Goal: Task Accomplishment & Management: Manage account settings

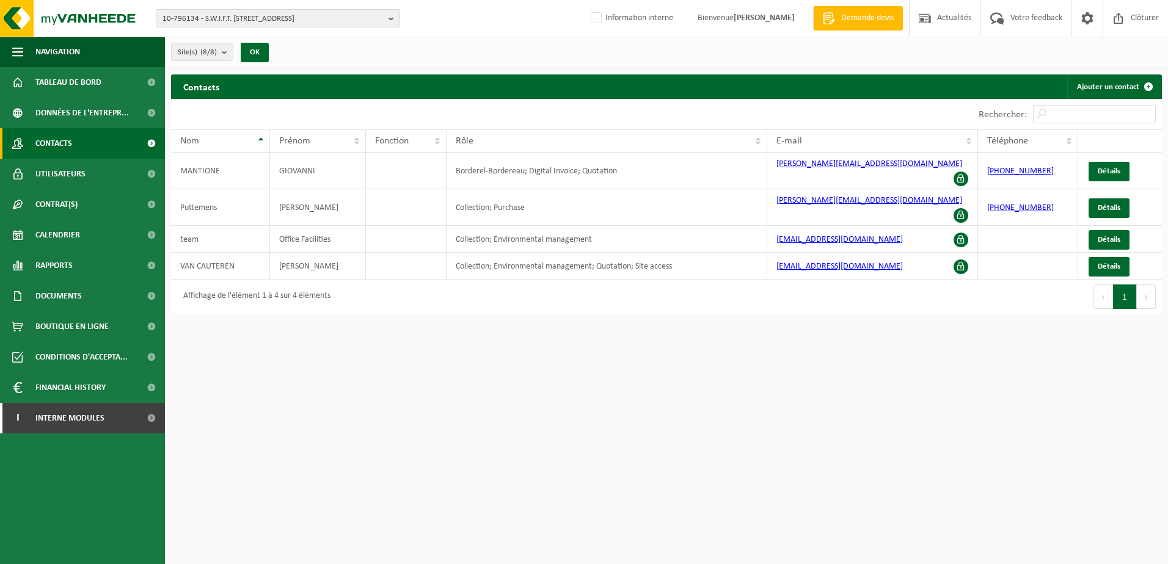
click at [189, 21] on span "10-796134 - S.W.I.F.T. SC - 1310 LA HULPE, AVENUE ADÈLE 1" at bounding box center [272, 19] width 221 height 18
type input "01-101507"
click at [216, 52] on strong "01-101507 - EQUANS SERVICES - 1000 BRUXELLES, BOULEVARD DU ROI ALBERT 2 30 B 28" at bounding box center [246, 55] width 168 height 9
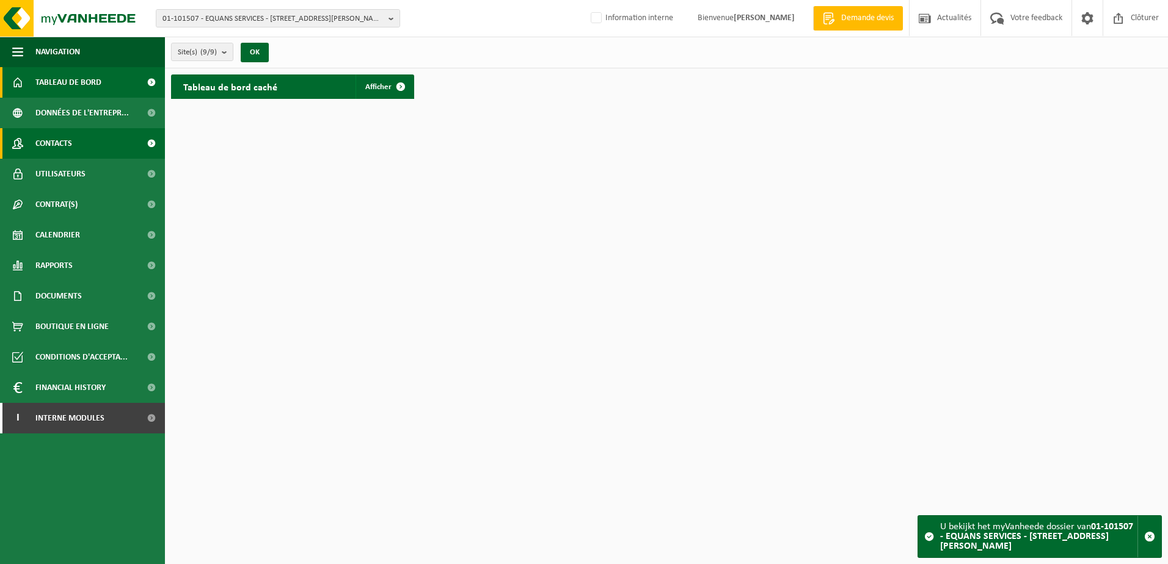
click at [84, 151] on link "Contacts" at bounding box center [82, 143] width 165 height 31
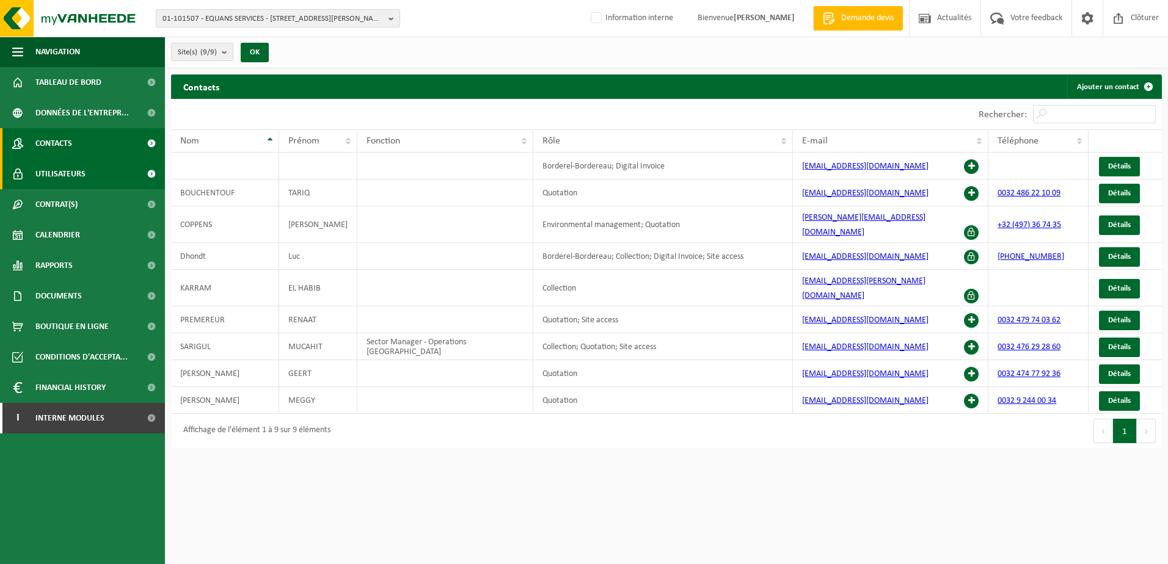
click at [117, 176] on link "Utilisateurs" at bounding box center [82, 174] width 165 height 31
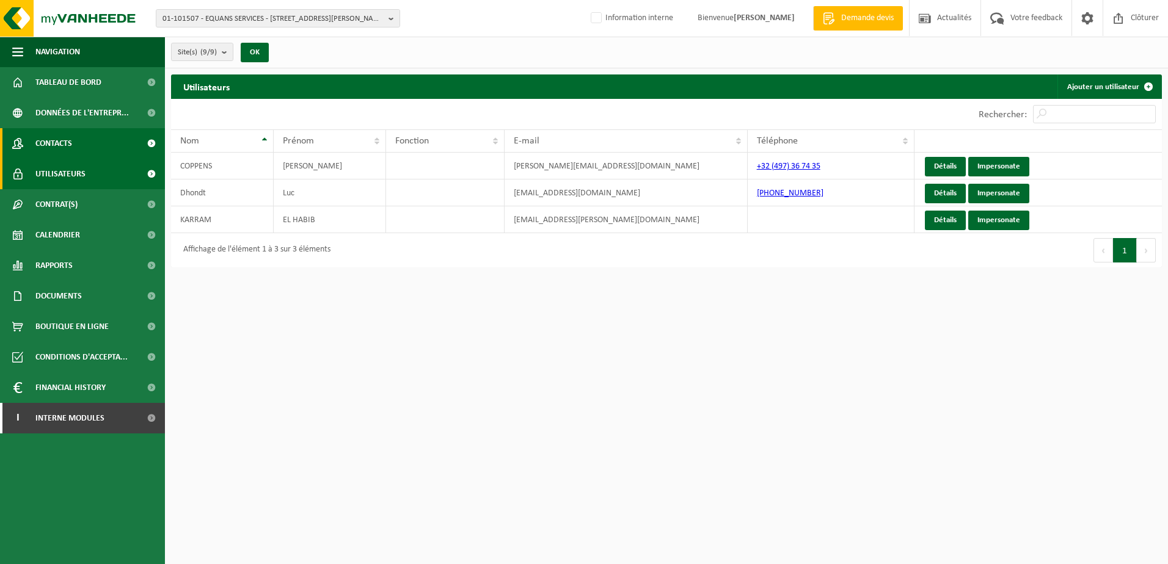
click at [109, 150] on link "Contacts" at bounding box center [82, 143] width 165 height 31
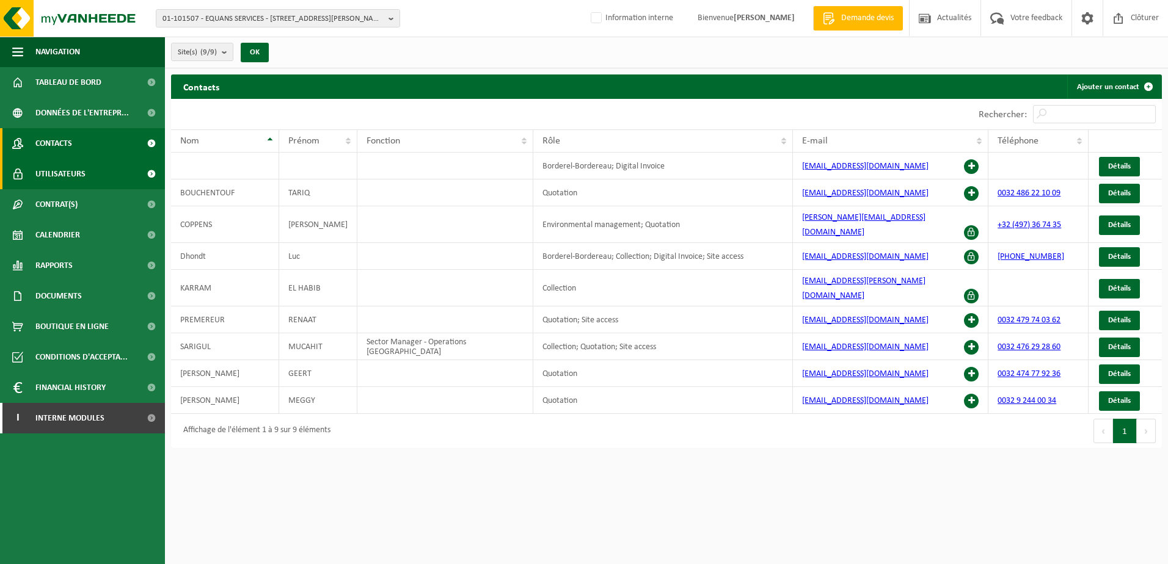
click at [78, 175] on span "Utilisateurs" at bounding box center [60, 174] width 50 height 31
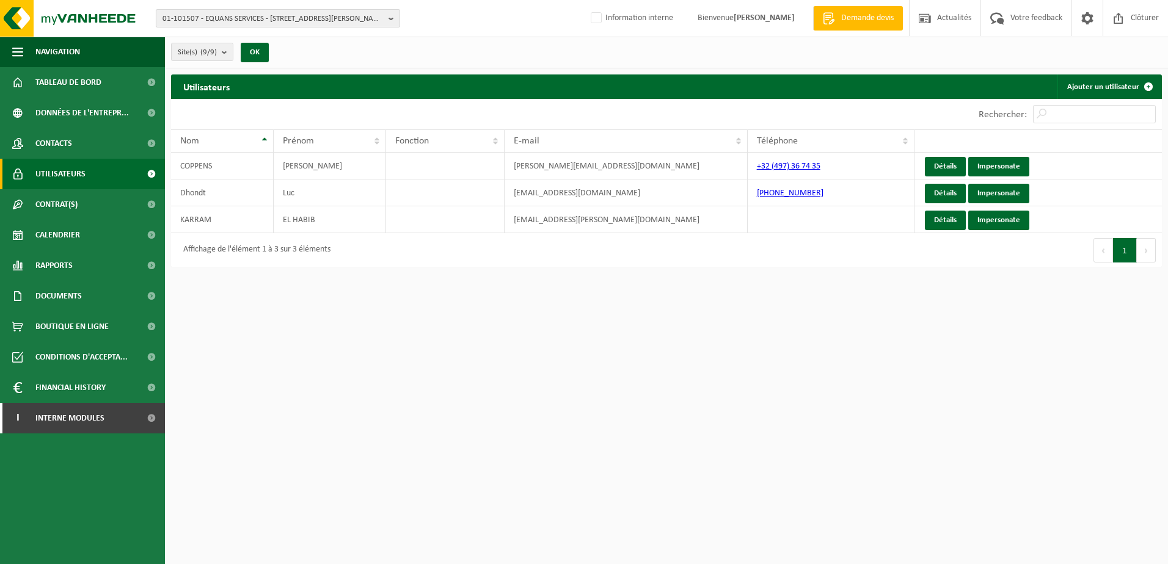
click at [211, 16] on span "01-101507 - EQUANS SERVICES - 1000 BRUXELLES, BOULEVARD DU ROI ALBERT 2 30 B 28" at bounding box center [272, 19] width 221 height 18
type input "10-898439"
click at [211, 54] on strong "10-898439 - CIREPA FACTURATION - 7822 GHISLENGHIEN, RUE DES ARTISANS 38" at bounding box center [251, 55] width 178 height 9
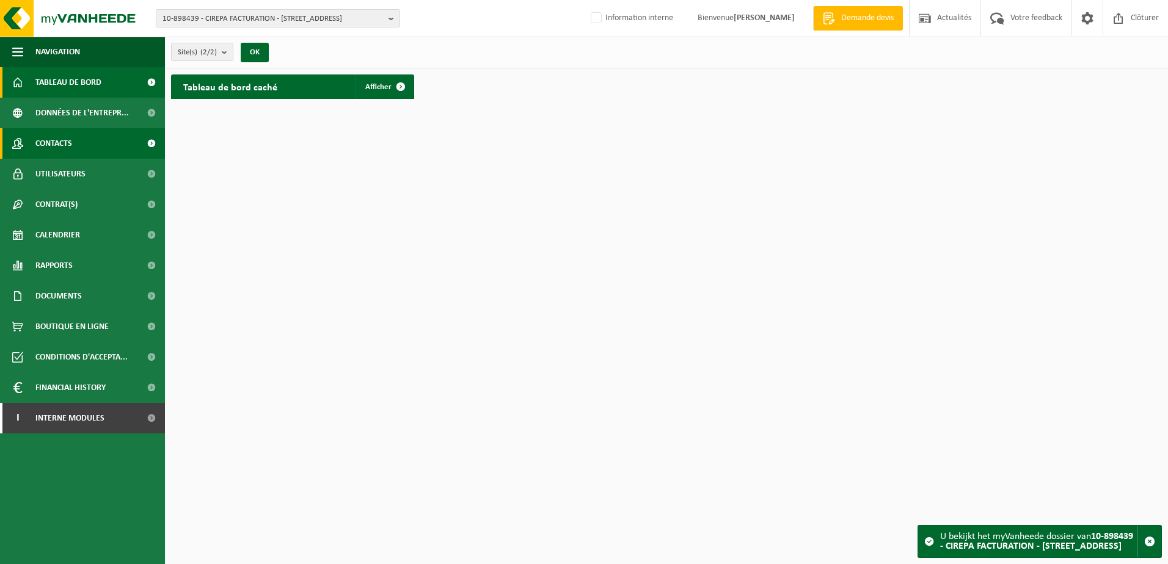
click at [90, 145] on link "Contacts" at bounding box center [82, 143] width 165 height 31
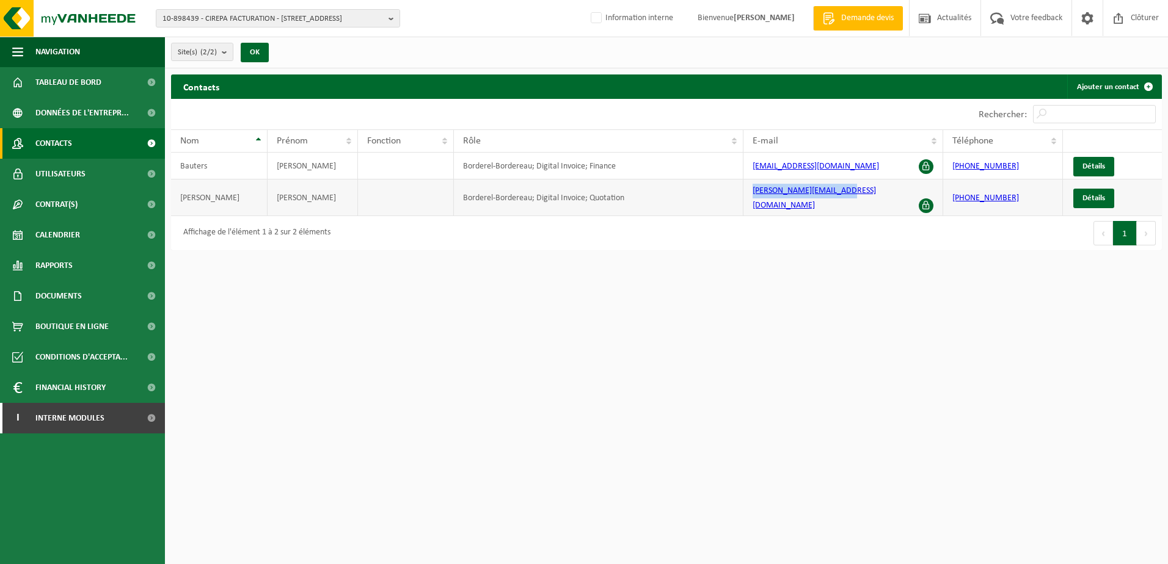
drag, startPoint x: 858, startPoint y: 192, endPoint x: 741, endPoint y: 197, distance: 117.3
click at [741, 197] on tr "VAN MELLO KURT Borderel-Bordereau; Digital Invoice; Quotation kurt.vanmello@cir…" at bounding box center [666, 198] width 990 height 37
copy tr "kurt.vanmello@cirepa.be"
click at [508, 404] on html "10-898439 - CIREPA FACTURATION - 7822 GHISLENGHIEN, RUE DES ARTISANS 38 10-8984…" at bounding box center [584, 282] width 1168 height 564
click at [253, 15] on span "10-898439 - CIREPA FACTURATION - 7822 GHISLENGHIEN, RUE DES ARTISANS 38" at bounding box center [272, 19] width 221 height 18
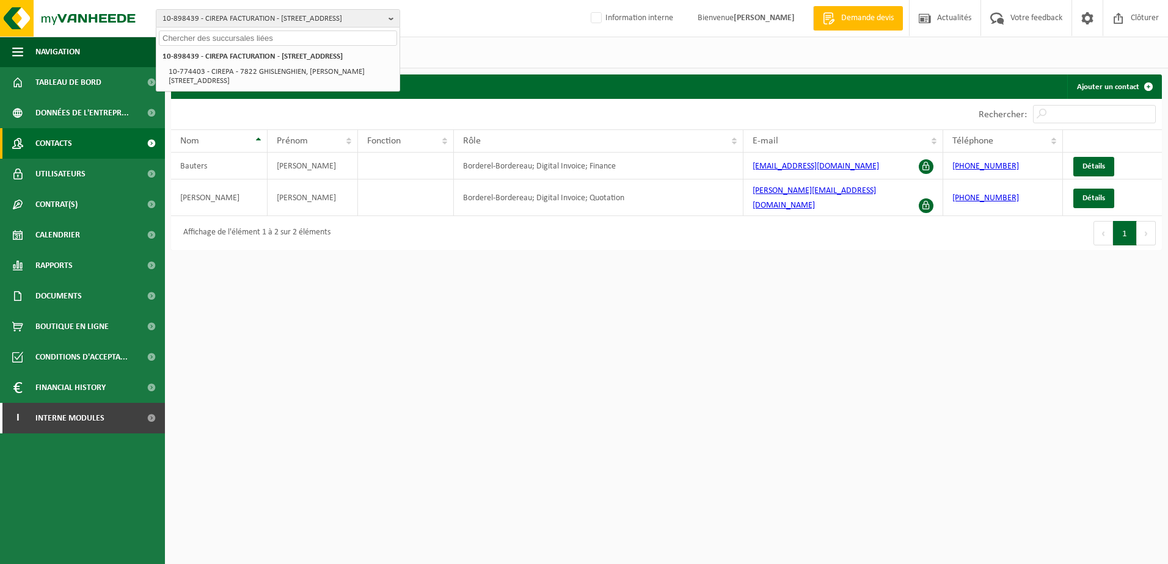
paste input "10-952233"
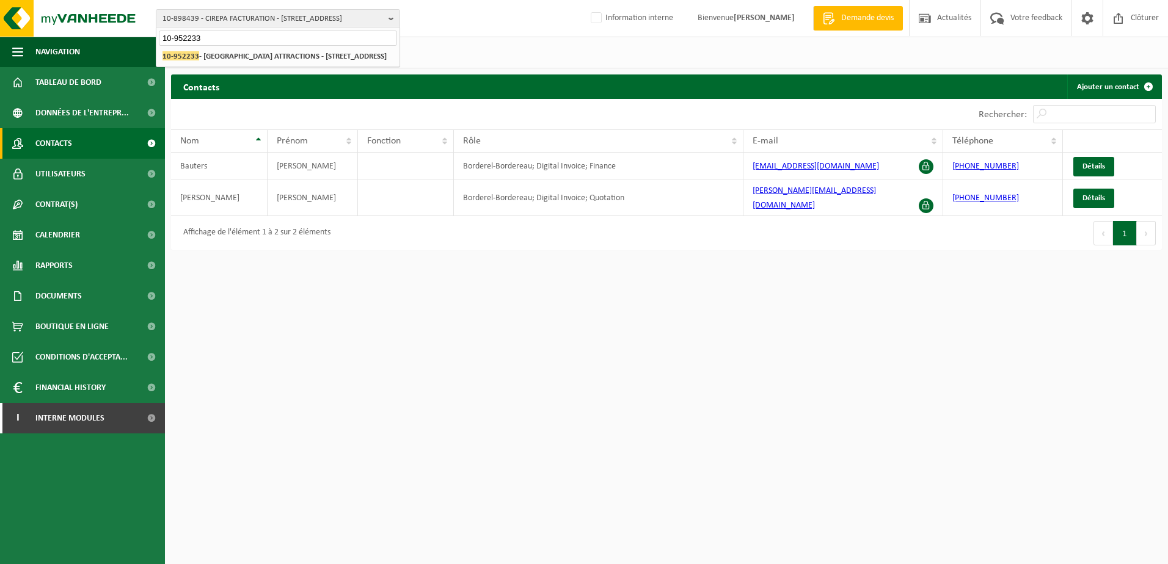
type input "10-952233"
click at [217, 54] on strong "10-952233 - ROCHEHAUT ATTRACTIONS - 6830 ROCHEHAUT, CHEMIN DE LA HASTRELLE 6" at bounding box center [274, 55] width 224 height 9
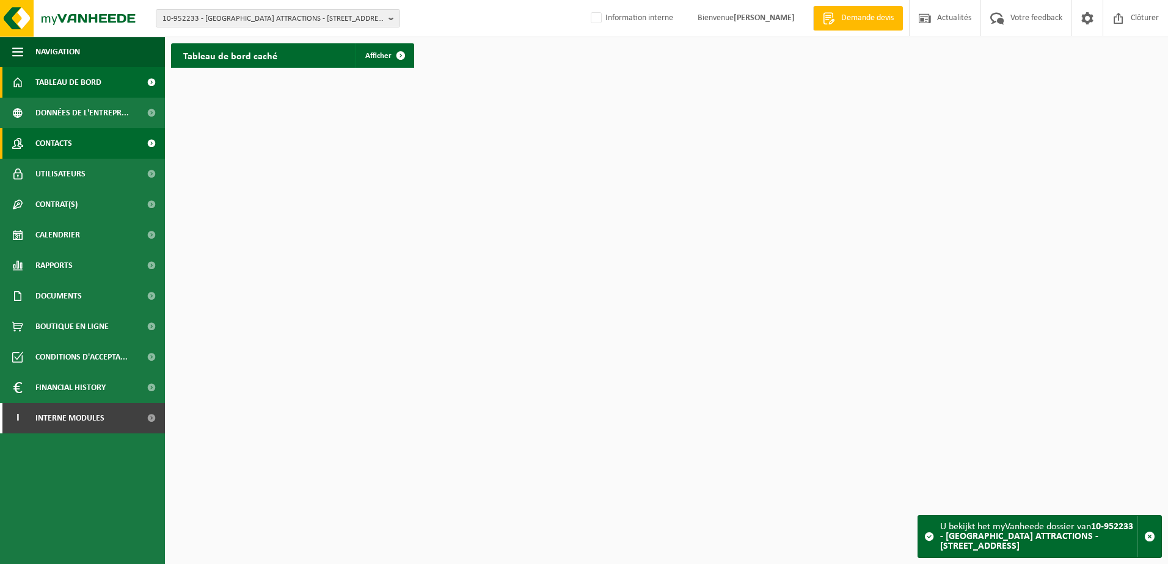
click at [72, 144] on span "Contacts" at bounding box center [53, 143] width 37 height 31
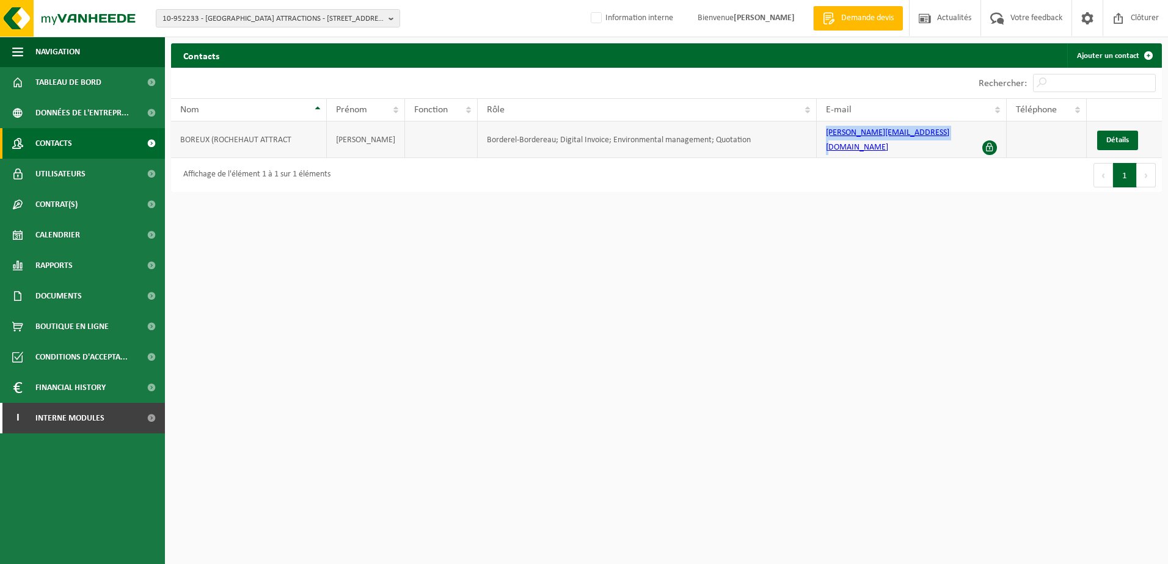
drag, startPoint x: 927, startPoint y: 138, endPoint x: 815, endPoint y: 143, distance: 112.5
click at [816, 143] on td "michel@aubergederochehaut.com" at bounding box center [910, 140] width 189 height 37
copy link "michel@aubergederochehaut.com"
click at [88, 183] on link "Utilisateurs" at bounding box center [82, 174] width 165 height 31
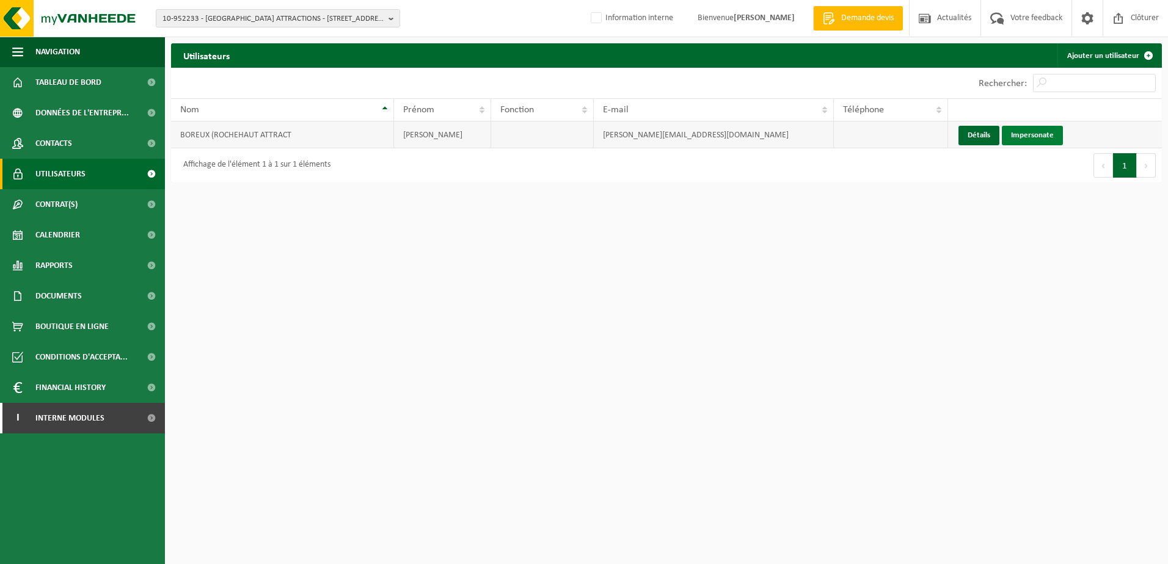
click at [1038, 137] on link "Impersonate" at bounding box center [1031, 136] width 61 height 20
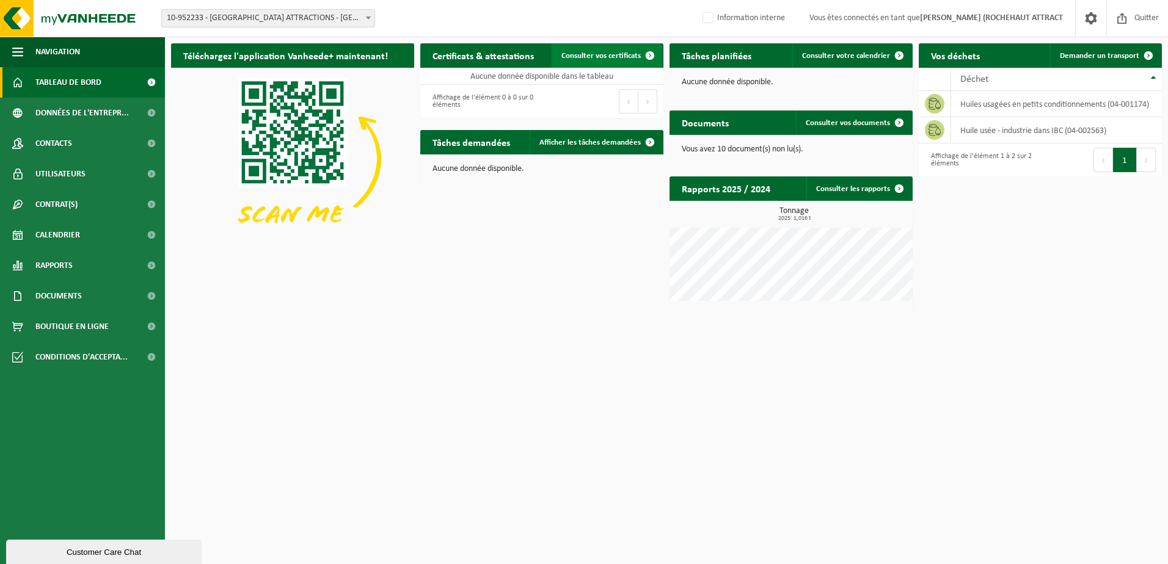
click at [632, 58] on span "Consulter vos certificats" at bounding box center [600, 56] width 79 height 8
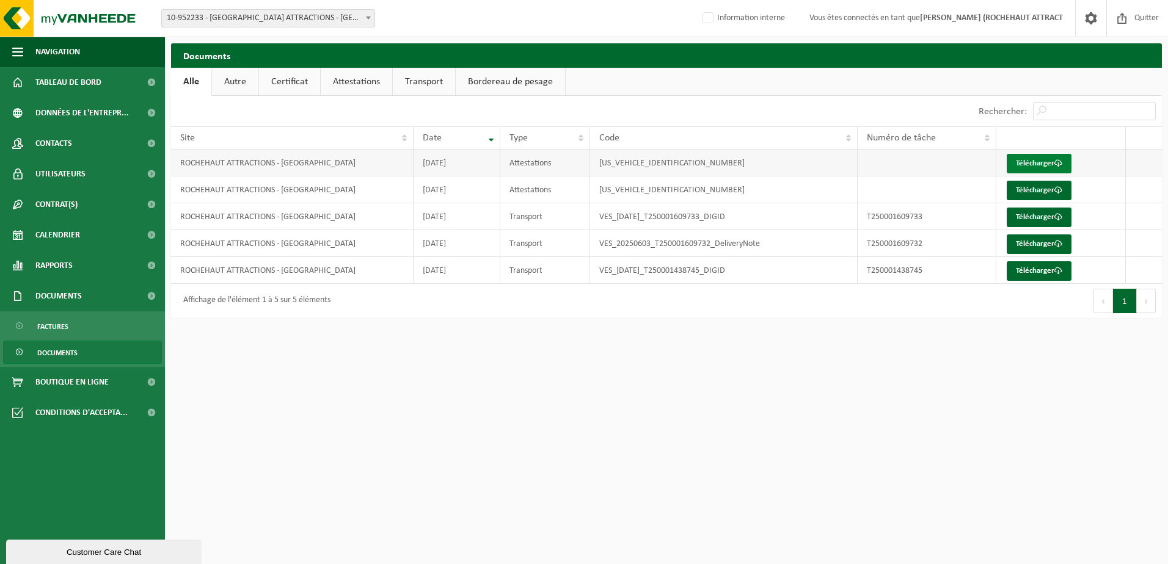
click at [1039, 163] on link "Télécharger" at bounding box center [1038, 164] width 65 height 20
click at [295, 78] on link "Certificat" at bounding box center [289, 82] width 61 height 28
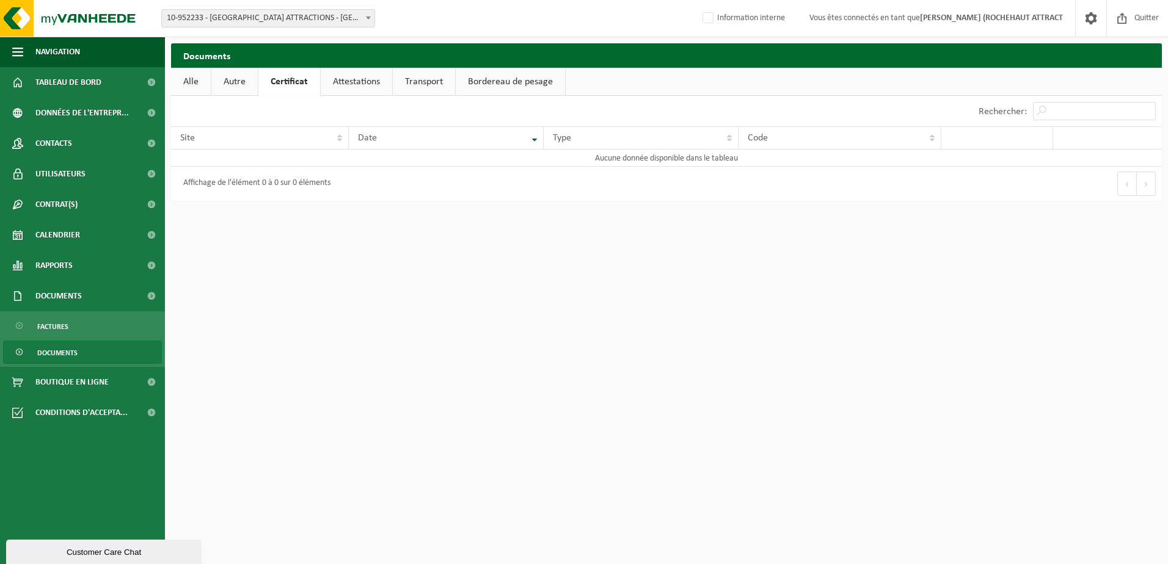
click at [357, 81] on link "Attestations" at bounding box center [356, 82] width 71 height 28
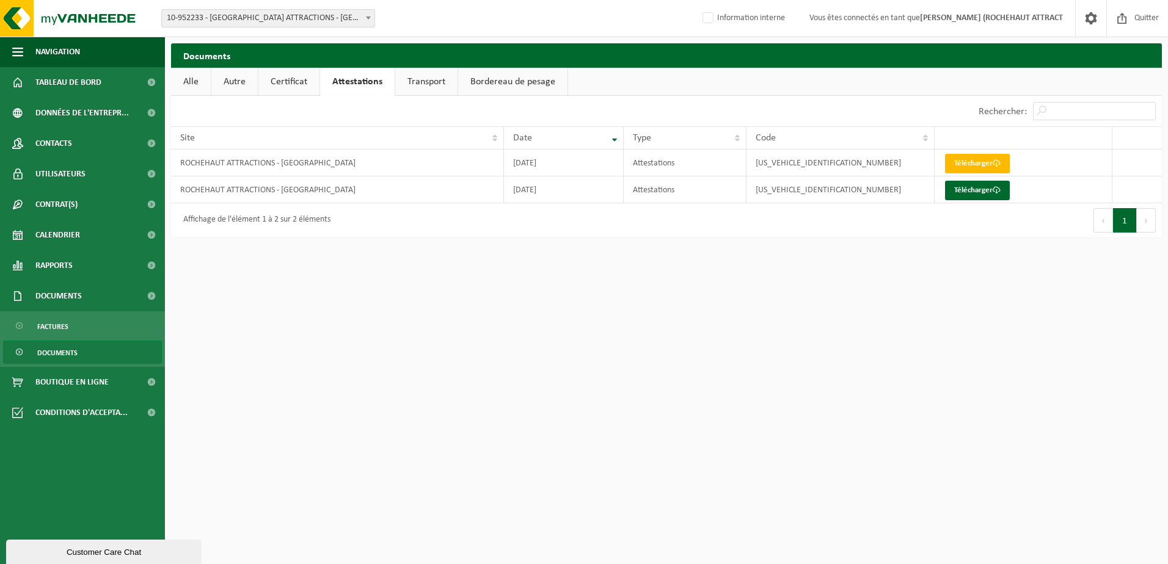
click at [493, 78] on link "Bordereau de pesage" at bounding box center [512, 82] width 109 height 28
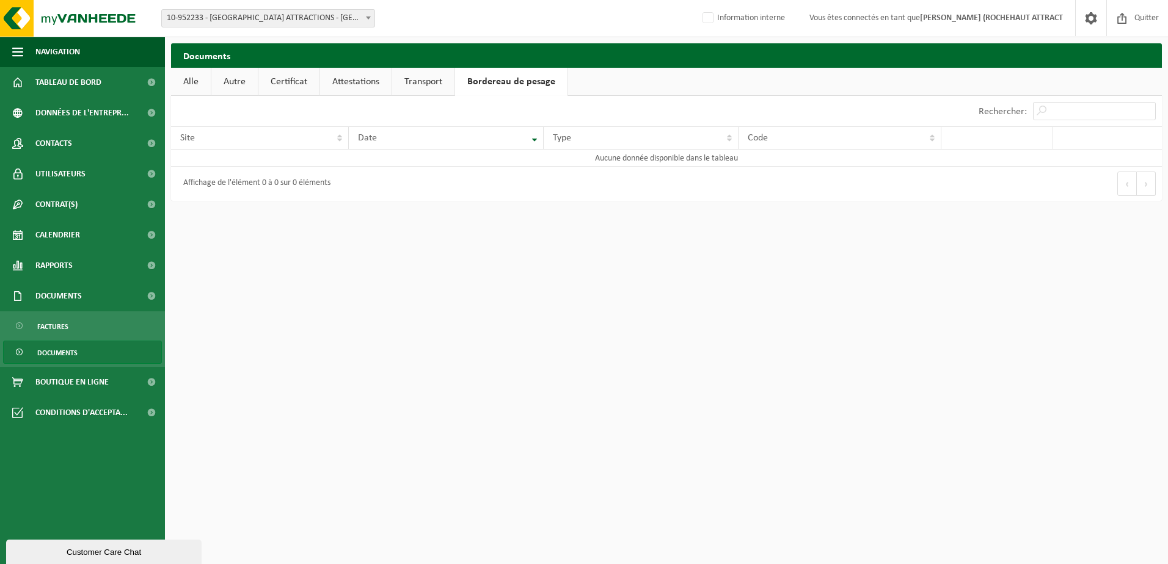
click at [200, 81] on link "Alle" at bounding box center [191, 82] width 40 height 28
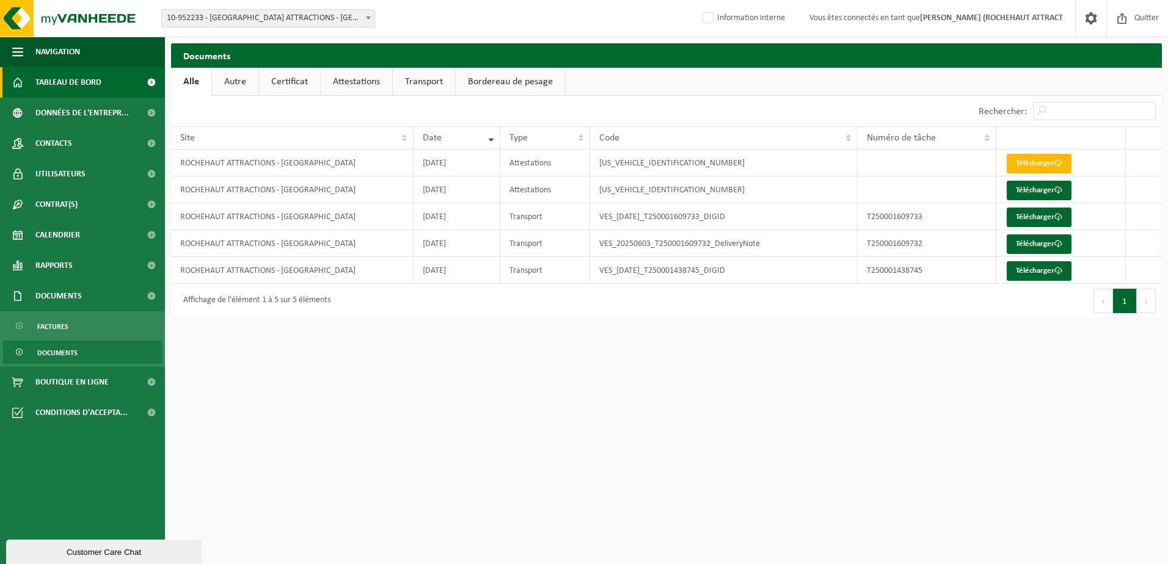
click at [59, 85] on span "Tableau de bord" at bounding box center [68, 82] width 66 height 31
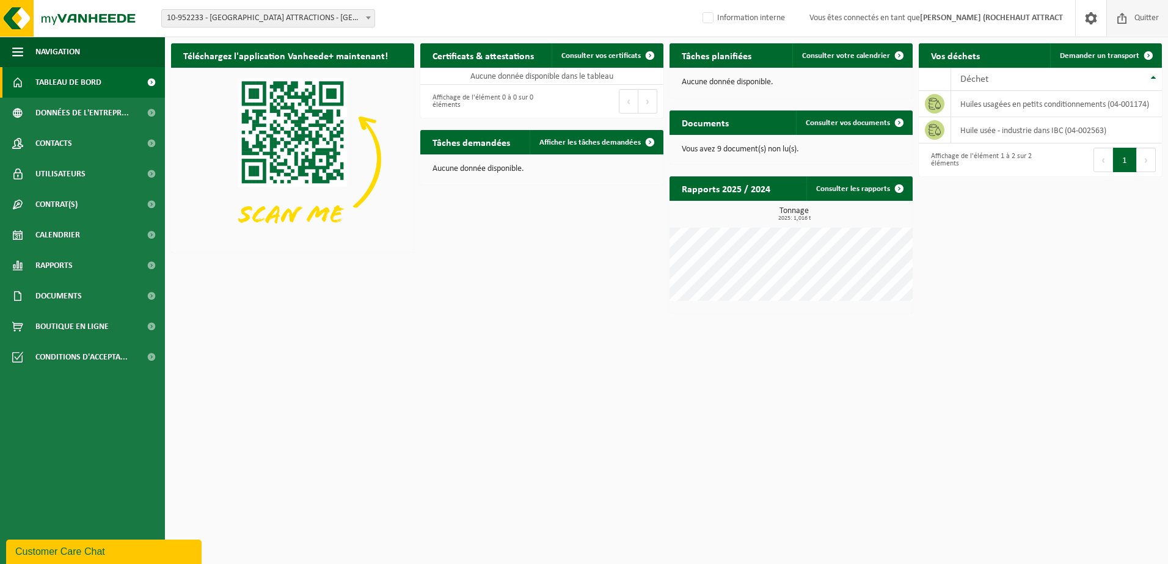
click at [1146, 19] on span "Quitter" at bounding box center [1146, 18] width 31 height 36
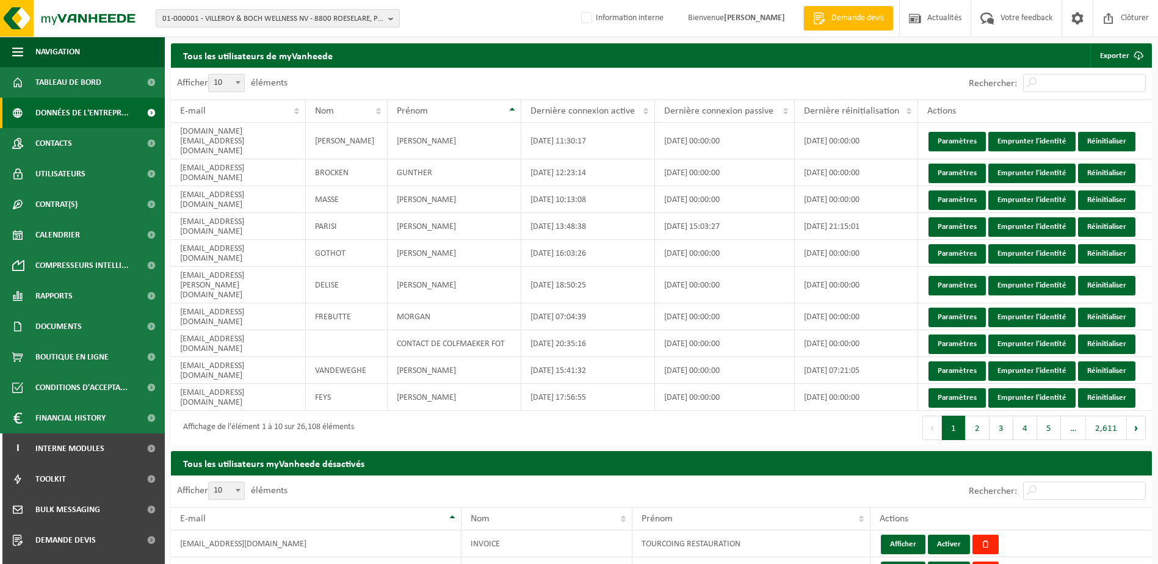
click at [78, 113] on span "Données de l'entrepr..." at bounding box center [81, 113] width 93 height 31
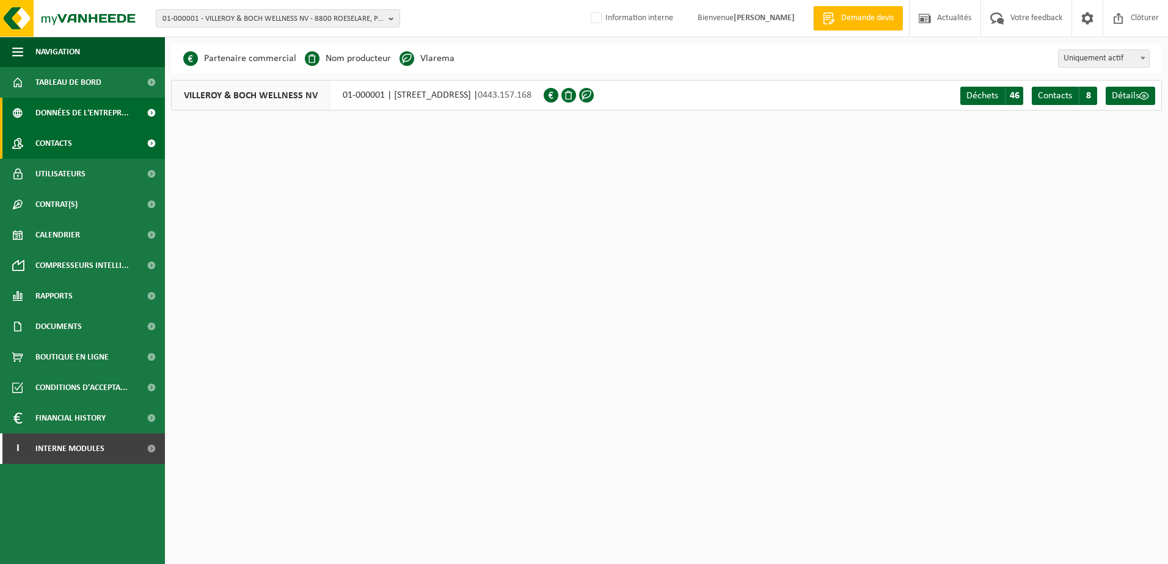
click at [72, 149] on span "Contacts" at bounding box center [53, 143] width 37 height 31
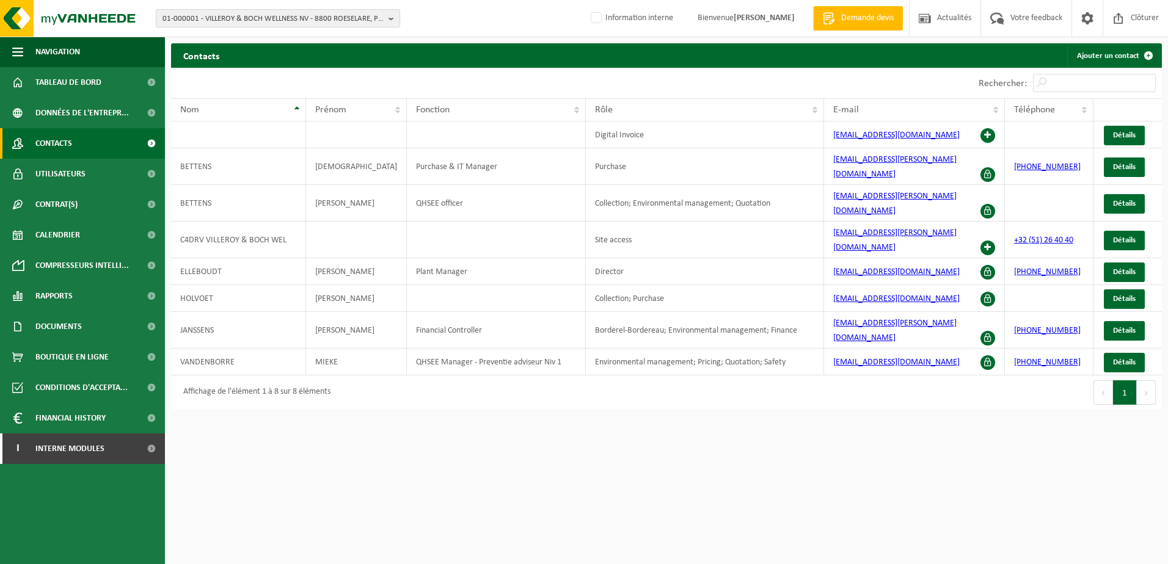
click at [200, 21] on span "01-000001 - VILLEROY & BOCH WELLNESS NV - 8800 ROESELARE, POPULIERSTRAAT 1" at bounding box center [272, 19] width 221 height 18
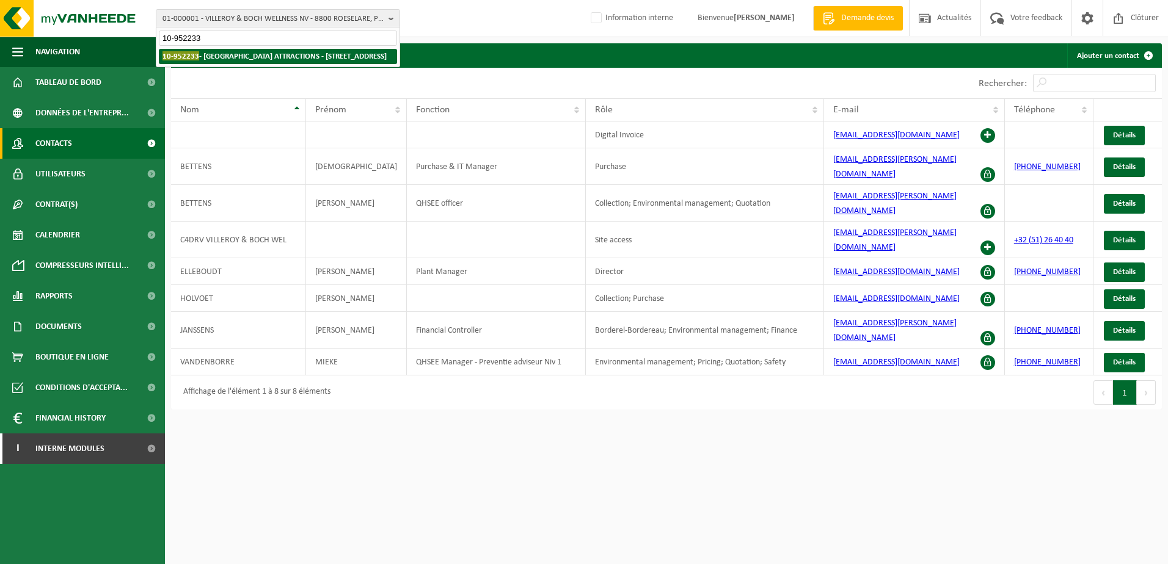
type input "10-952233"
click at [224, 52] on strong "10-952233 - ROCHEHAUT ATTRACTIONS - 6830 ROCHEHAUT, CHEMIN DE LA HASTRELLE 6" at bounding box center [274, 55] width 224 height 9
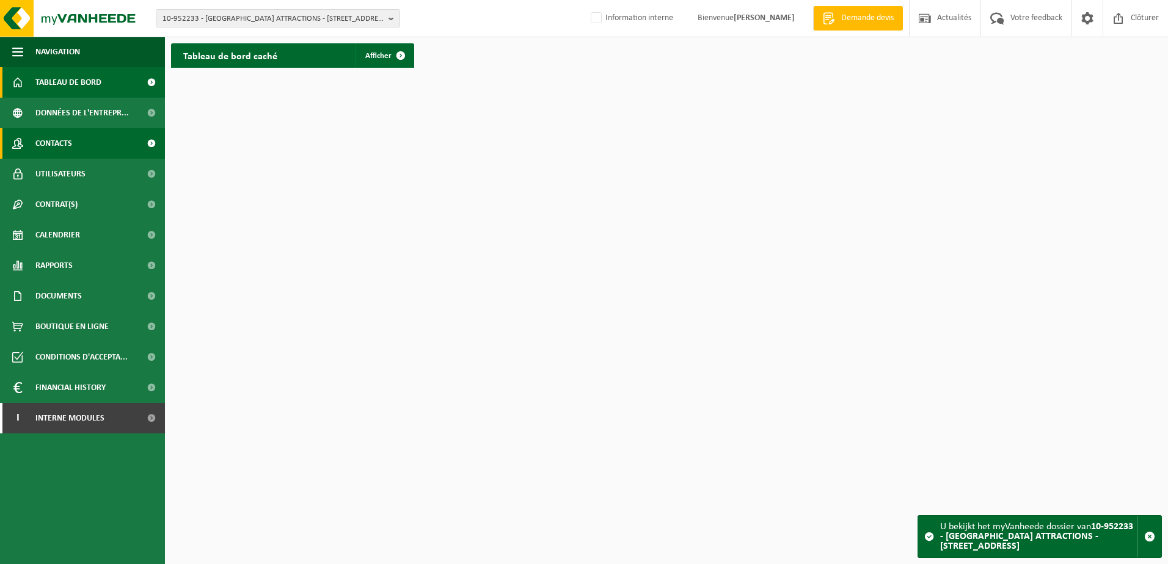
click at [84, 147] on link "Contacts" at bounding box center [82, 143] width 165 height 31
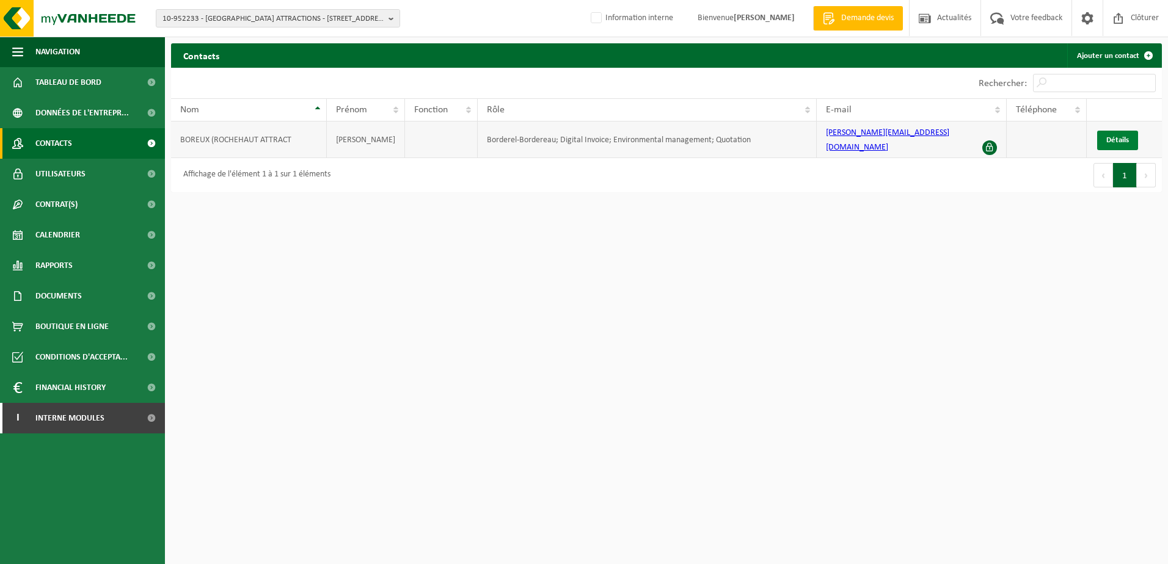
click at [1125, 136] on span "Détails" at bounding box center [1117, 140] width 23 height 8
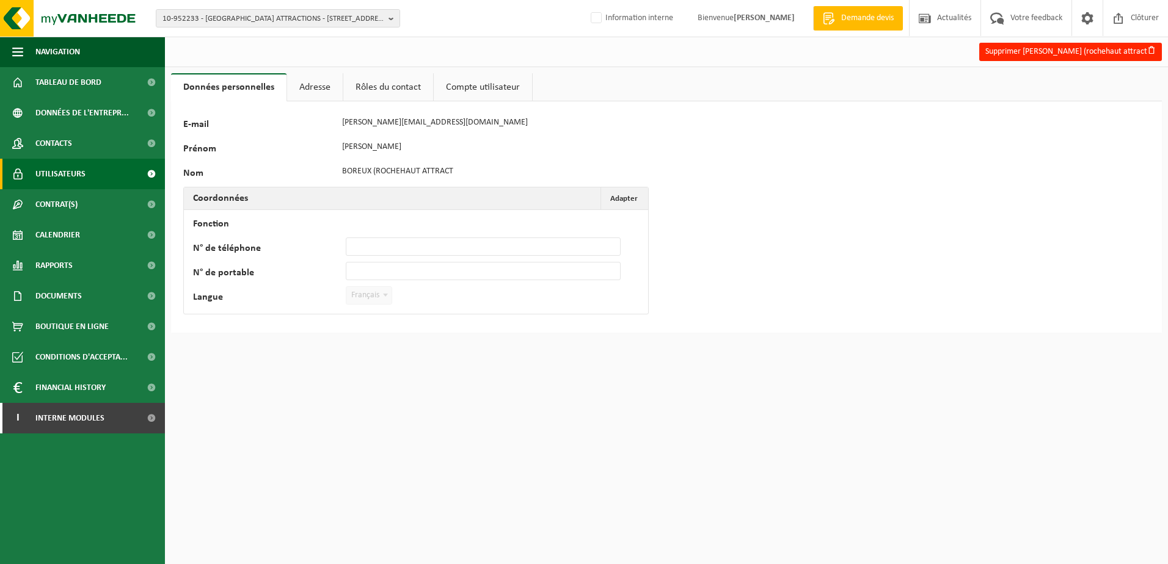
click at [76, 165] on span "Utilisateurs" at bounding box center [60, 174] width 50 height 31
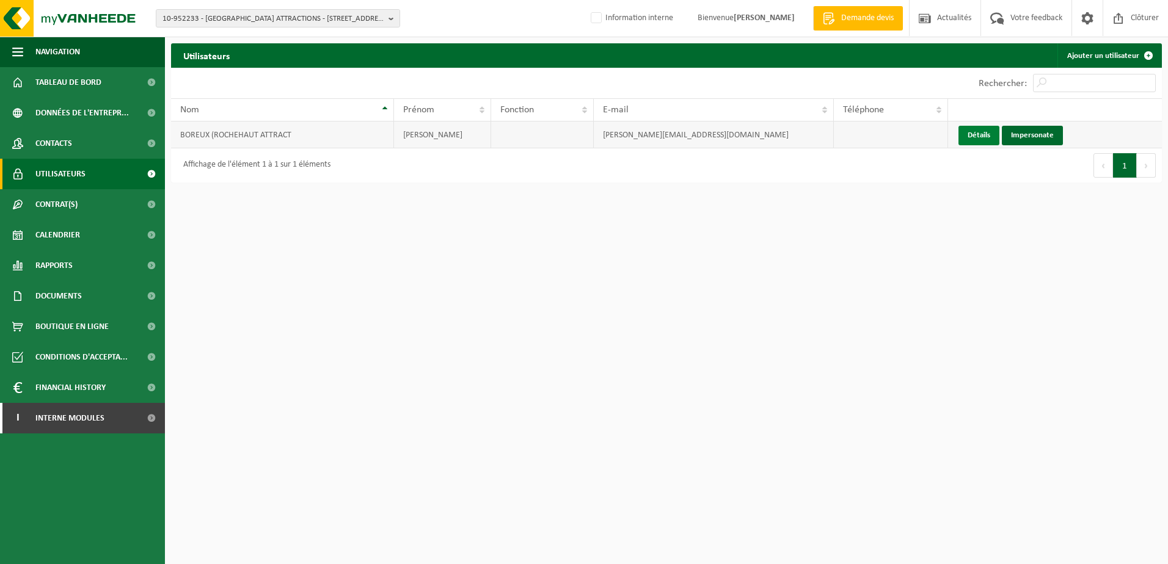
click at [990, 141] on link "Détails" at bounding box center [978, 136] width 41 height 20
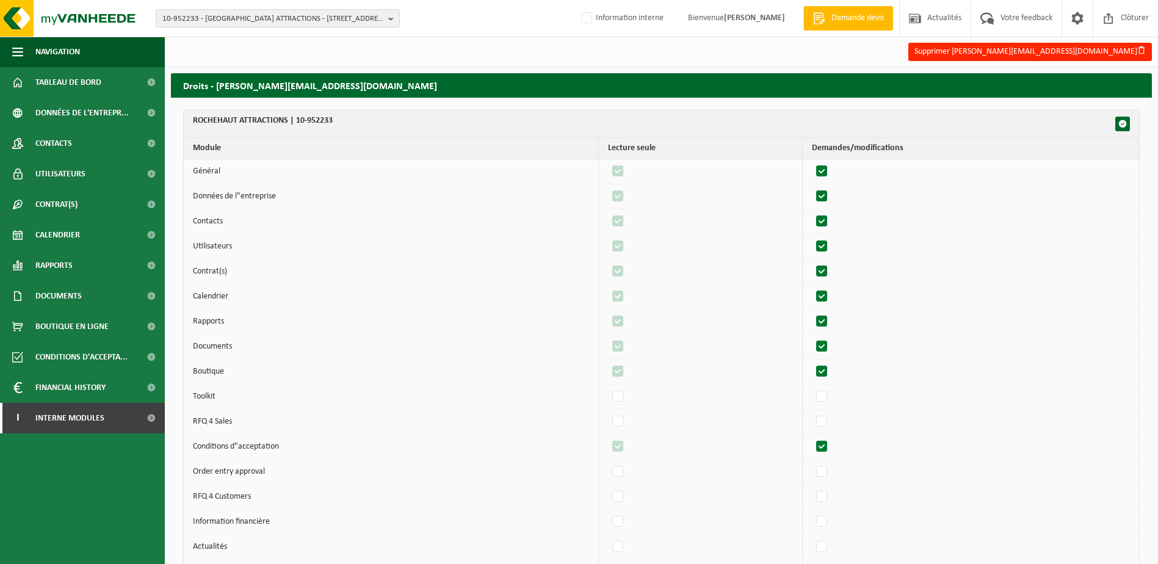
click at [827, 172] on label"] at bounding box center [822, 171] width 17 height 18
click at [812, 162] on input "checkbox" at bounding box center [812, 162] width 1 height 1
click at [827, 172] on label"] at bounding box center [822, 171] width 17 height 18
click at [812, 162] on input "checkbox" at bounding box center [812, 162] width 1 height 1
checkbox input "true"
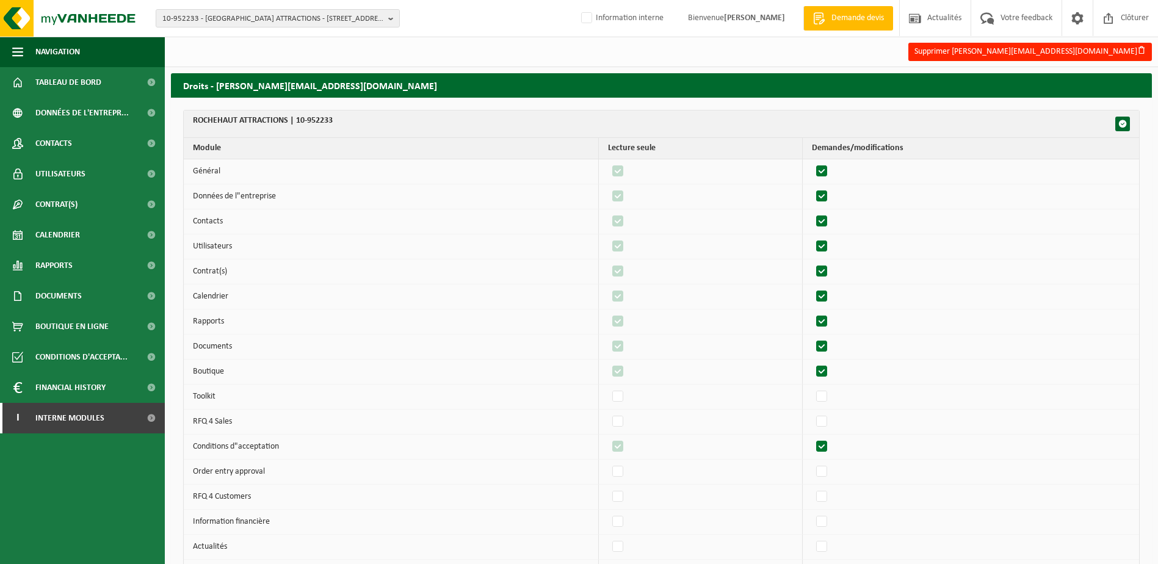
click at [824, 192] on label"] at bounding box center [822, 196] width 17 height 18
click at [812, 187] on input "checkbox" at bounding box center [812, 187] width 1 height 1
click at [824, 194] on label"] at bounding box center [822, 196] width 17 height 18
click at [812, 187] on input "checkbox" at bounding box center [812, 187] width 1 height 1
checkbox input "true"
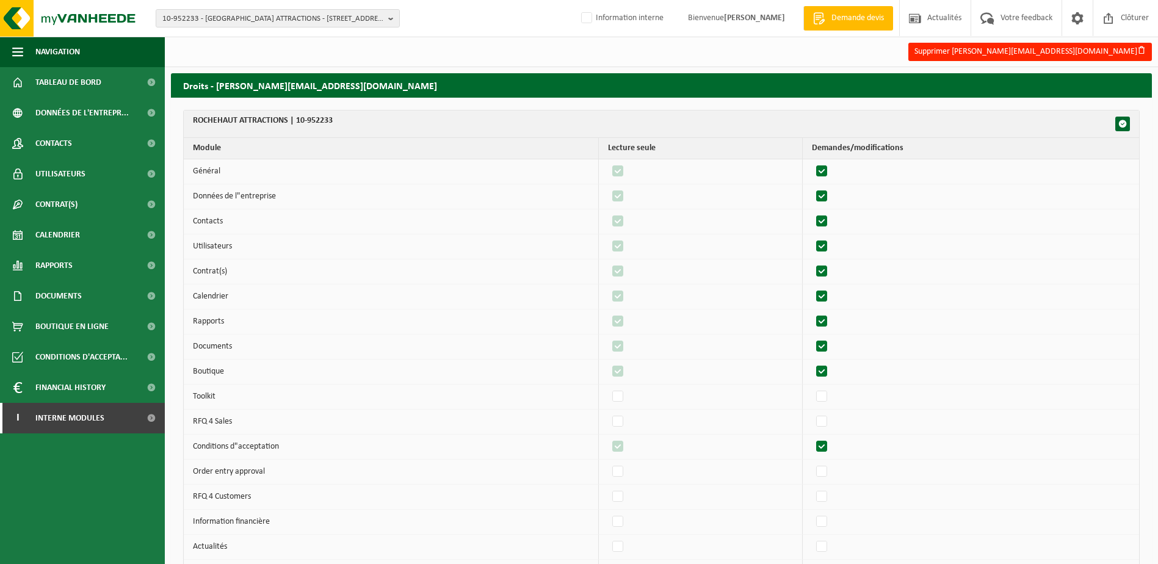
click at [830, 216] on label"] at bounding box center [822, 222] width 17 height 18
click at [812, 213] on input "checkbox" at bounding box center [812, 212] width 1 height 1
click at [830, 222] on label"] at bounding box center [822, 222] width 17 height 18
click at [812, 213] on input "checkbox" at bounding box center [812, 212] width 1 height 1
checkbox input "true"
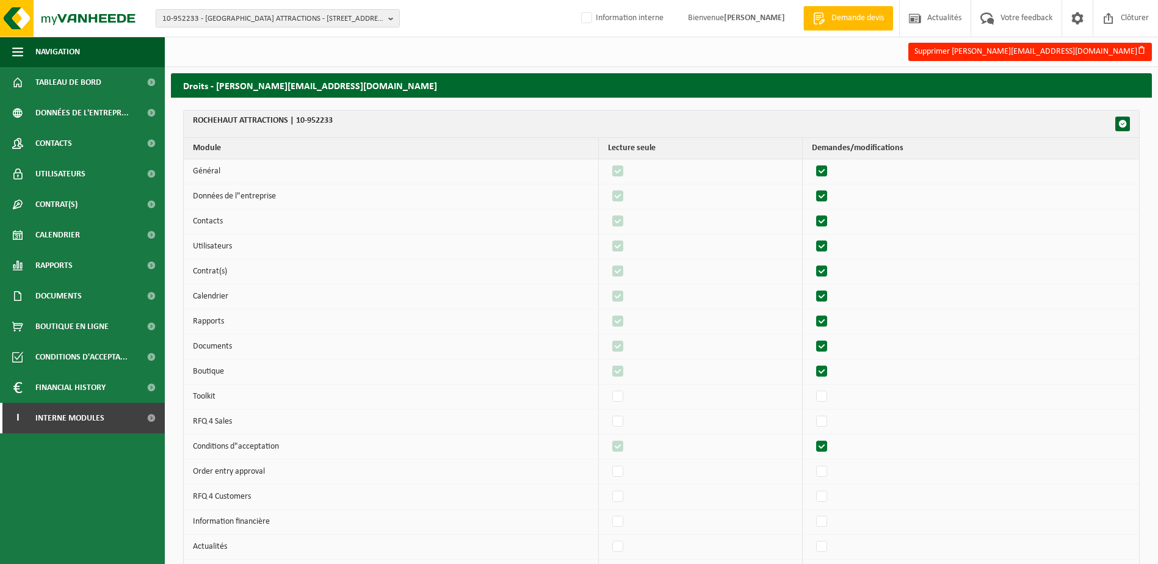
click at [830, 245] on label"] at bounding box center [822, 247] width 17 height 18
click at [812, 238] on input "checkbox" at bounding box center [812, 237] width 1 height 1
click at [830, 248] on label"] at bounding box center [822, 247] width 17 height 18
click at [812, 238] on input "checkbox" at bounding box center [812, 237] width 1 height 1
checkbox input "true"
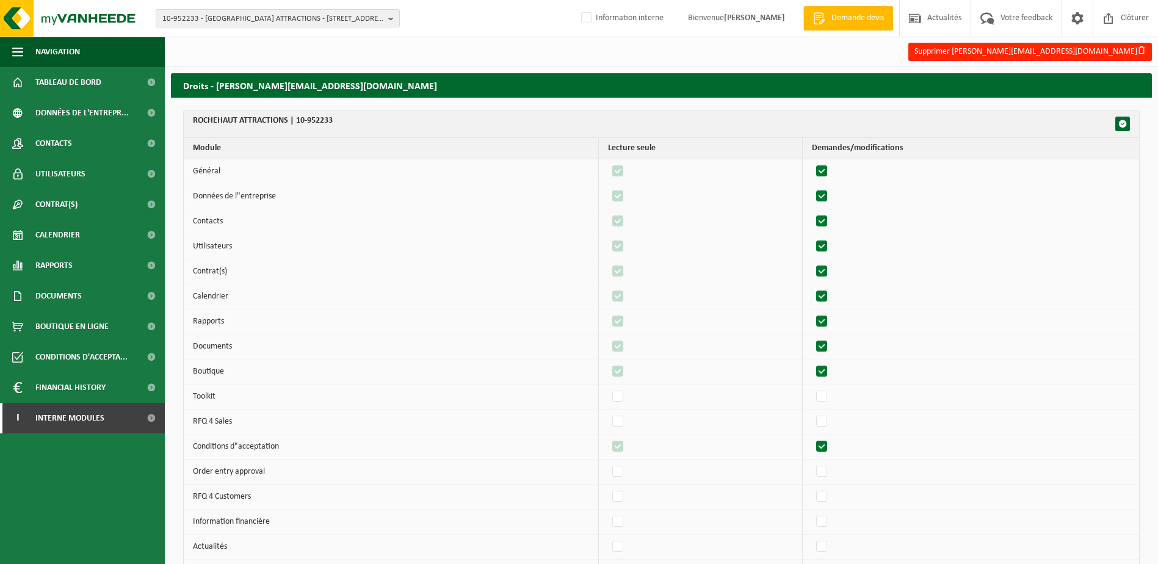
click at [829, 274] on label"] at bounding box center [822, 272] width 17 height 18
click at [812, 263] on input "checkbox" at bounding box center [812, 262] width 1 height 1
click at [829, 274] on label"] at bounding box center [822, 272] width 17 height 18
click at [812, 263] on input "checkbox" at bounding box center [812, 262] width 1 height 1
checkbox input "true"
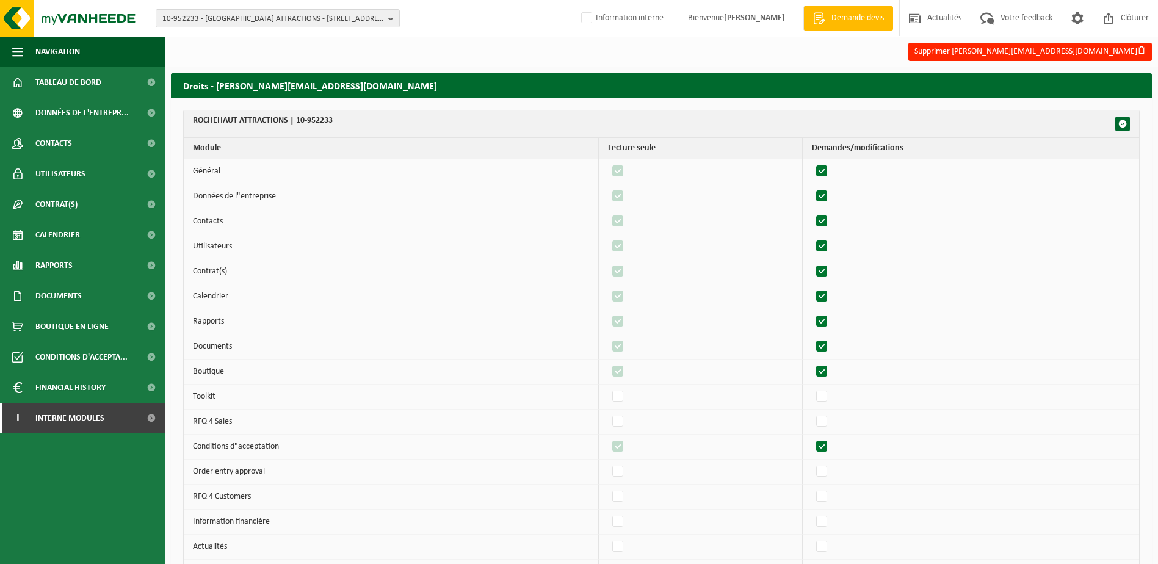
click at [828, 304] on label"] at bounding box center [822, 297] width 17 height 18
click at [812, 288] on input "checkbox" at bounding box center [812, 287] width 1 height 1
click at [828, 304] on label"] at bounding box center [822, 297] width 17 height 18
click at [812, 288] on input "checkbox" at bounding box center [812, 287] width 1 height 1
checkbox input "true"
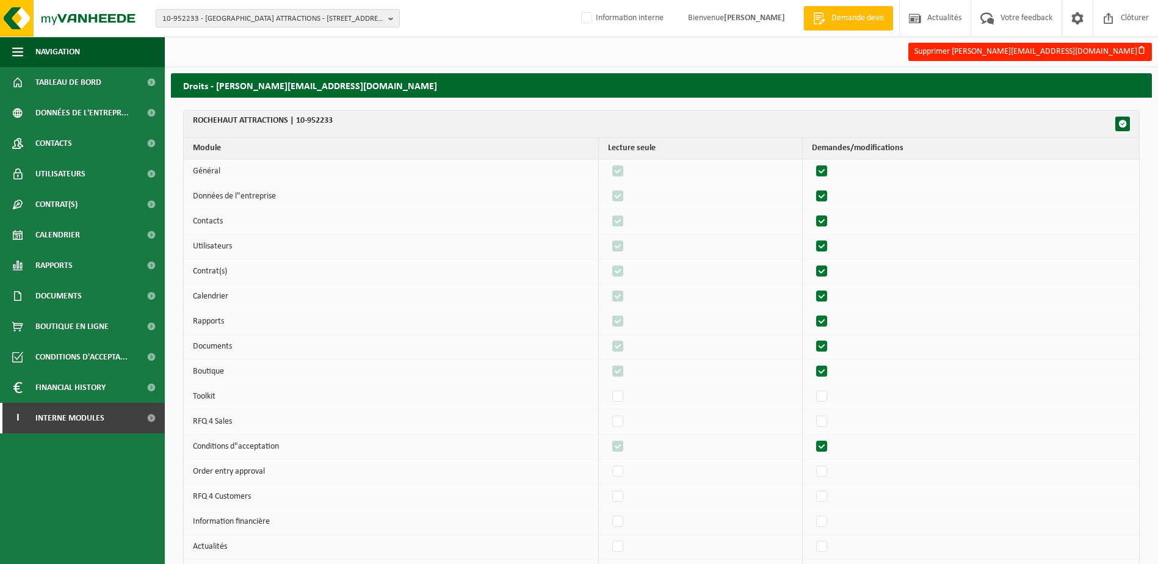
click at [831, 316] on label"] at bounding box center [822, 322] width 17 height 18
click at [812, 313] on input "checkbox" at bounding box center [812, 312] width 1 height 1
click at [831, 316] on label"] at bounding box center [822, 322] width 17 height 18
click at [812, 313] on input "checkbox" at bounding box center [812, 312] width 1 height 1
checkbox input "true"
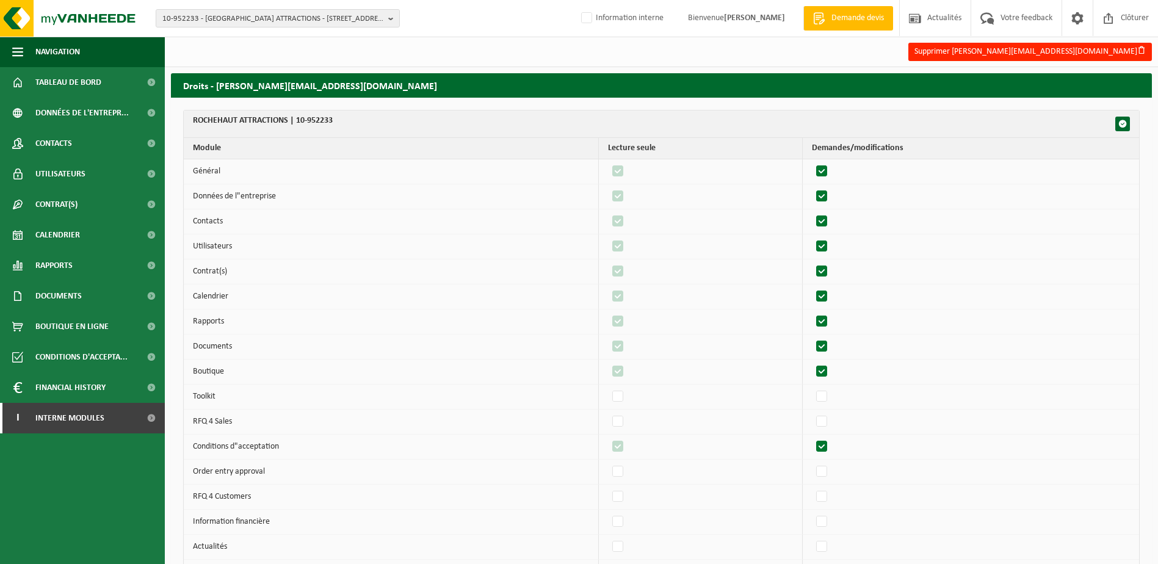
click at [829, 344] on label"] at bounding box center [822, 347] width 17 height 18
click at [812, 338] on input "checkbox" at bounding box center [812, 337] width 1 height 1
click at [829, 344] on label"] at bounding box center [822, 347] width 17 height 18
click at [812, 338] on input "checkbox" at bounding box center [812, 337] width 1 height 1
checkbox input "true"
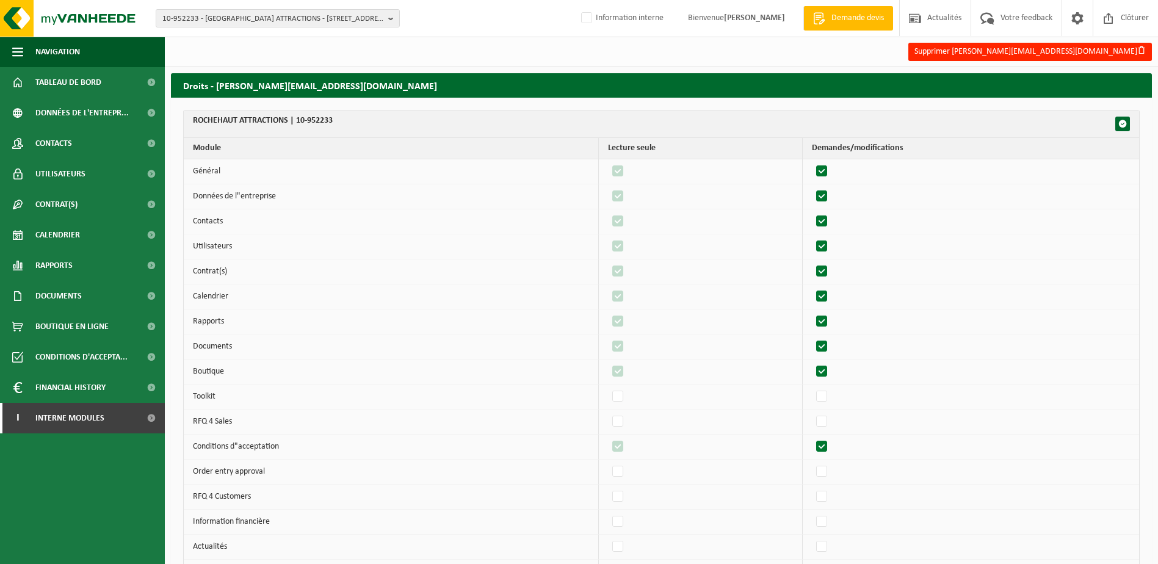
click at [831, 365] on label"] at bounding box center [822, 372] width 17 height 18
click at [812, 363] on input "checkbox" at bounding box center [812, 362] width 1 height 1
click at [831, 365] on label"] at bounding box center [822, 372] width 17 height 18
click at [812, 363] on input "checkbox" at bounding box center [812, 362] width 1 height 1
checkbox input "true"
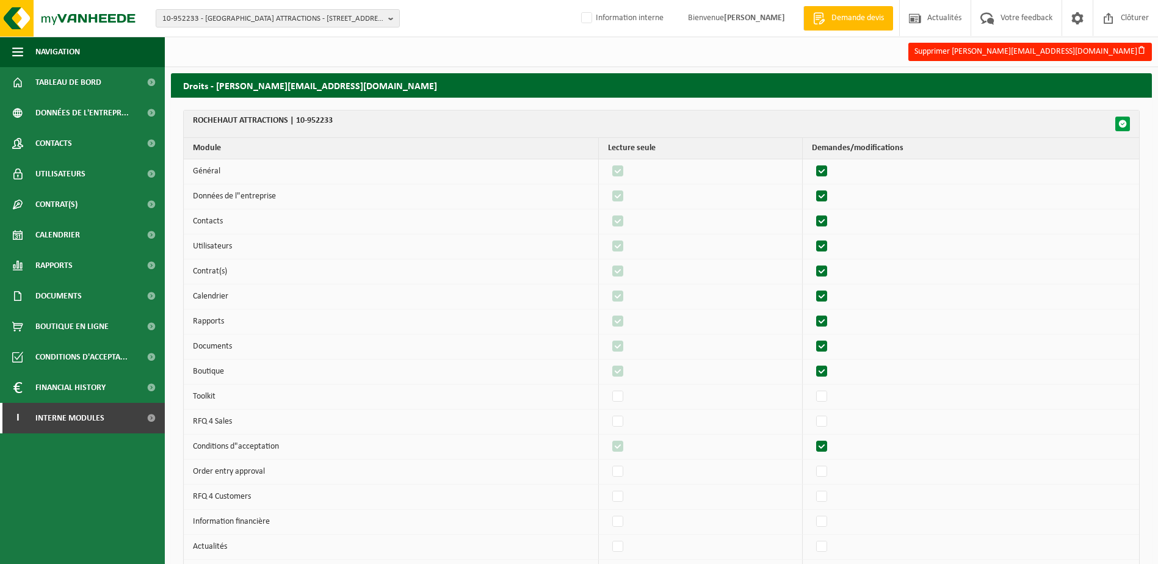
click at [1119, 129] on button "button" at bounding box center [1123, 124] width 15 height 15
checkbox input "true"
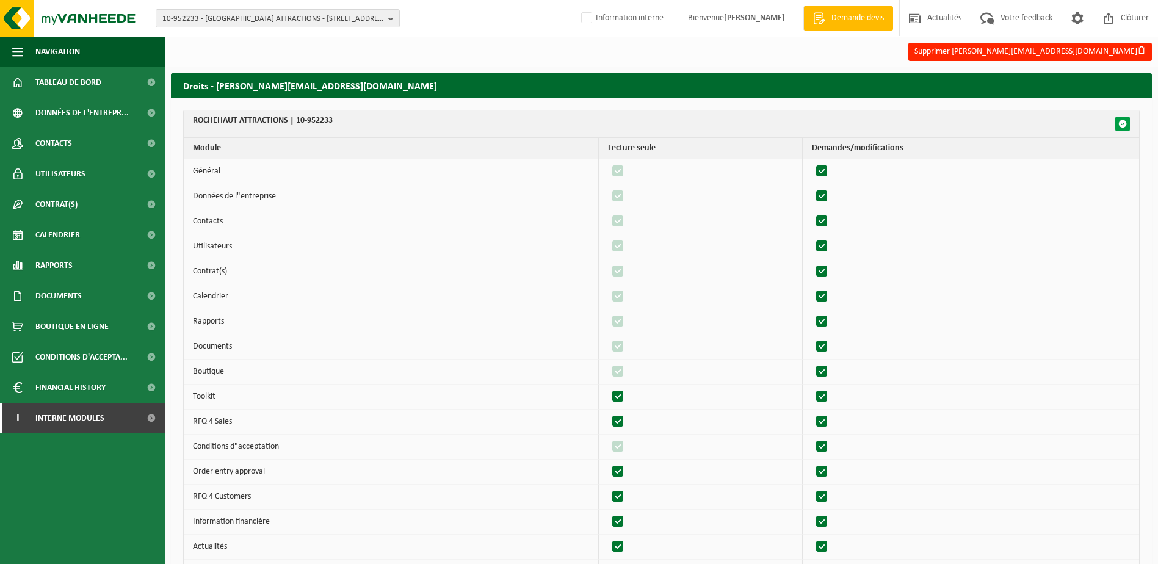
checkbox input "true"
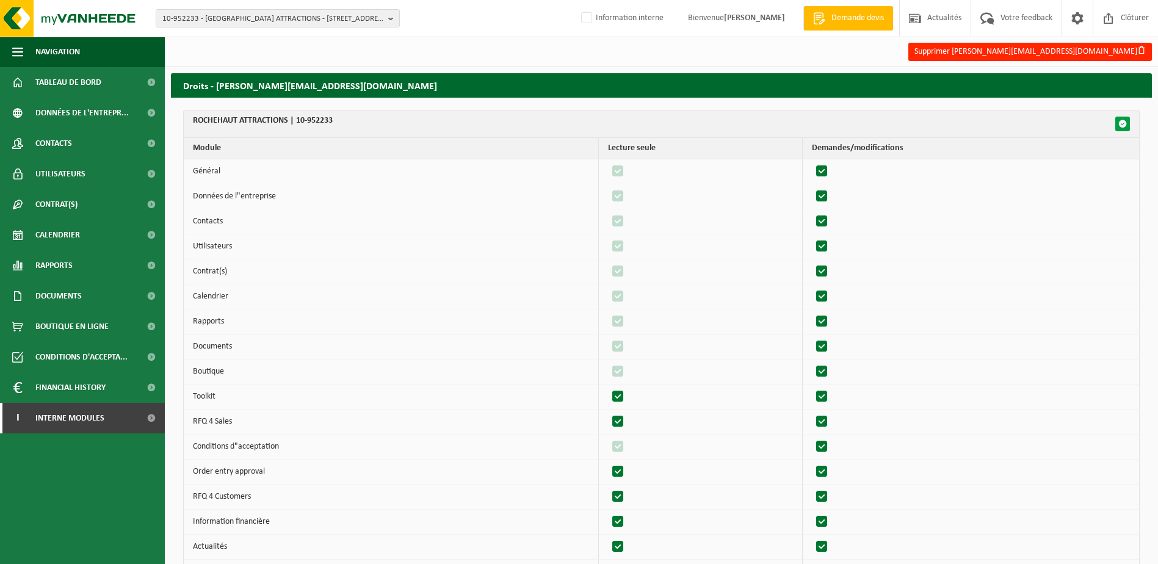
checkbox input "true"
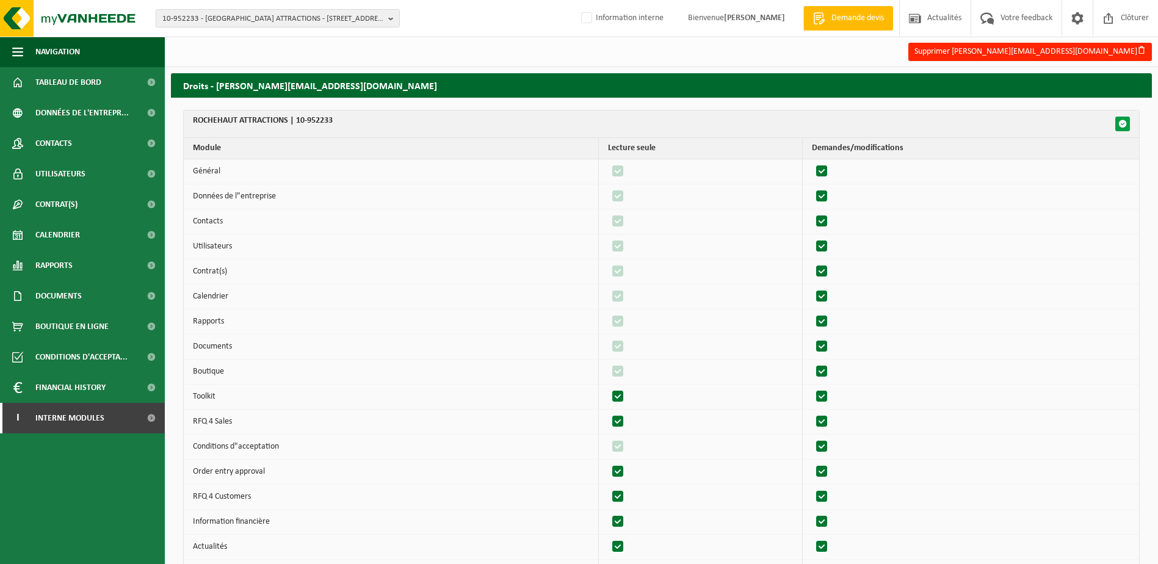
checkbox input "true"
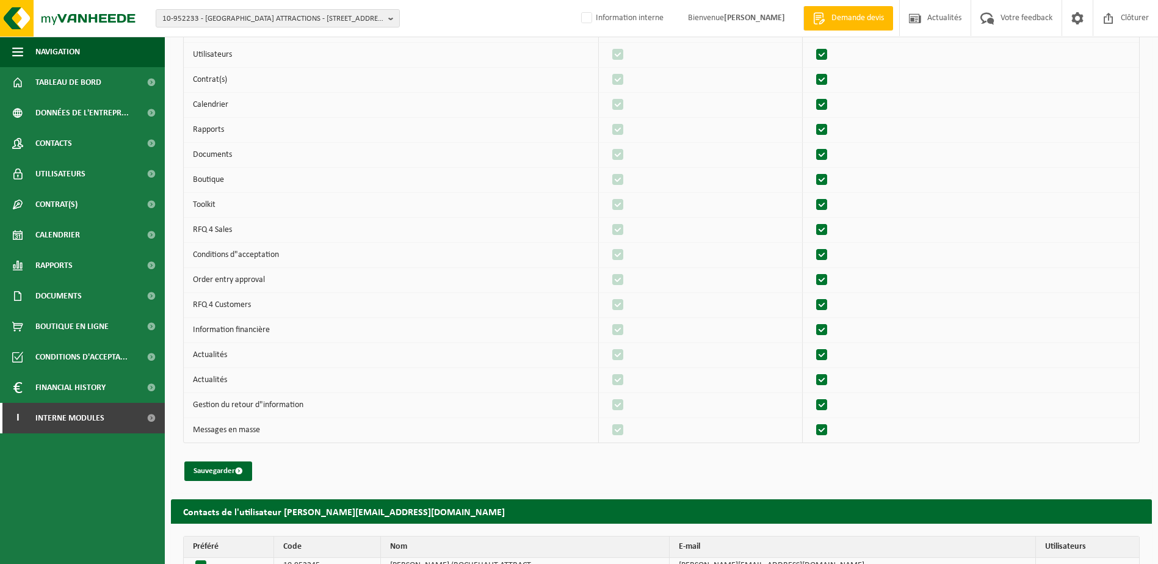
scroll to position [238, 0]
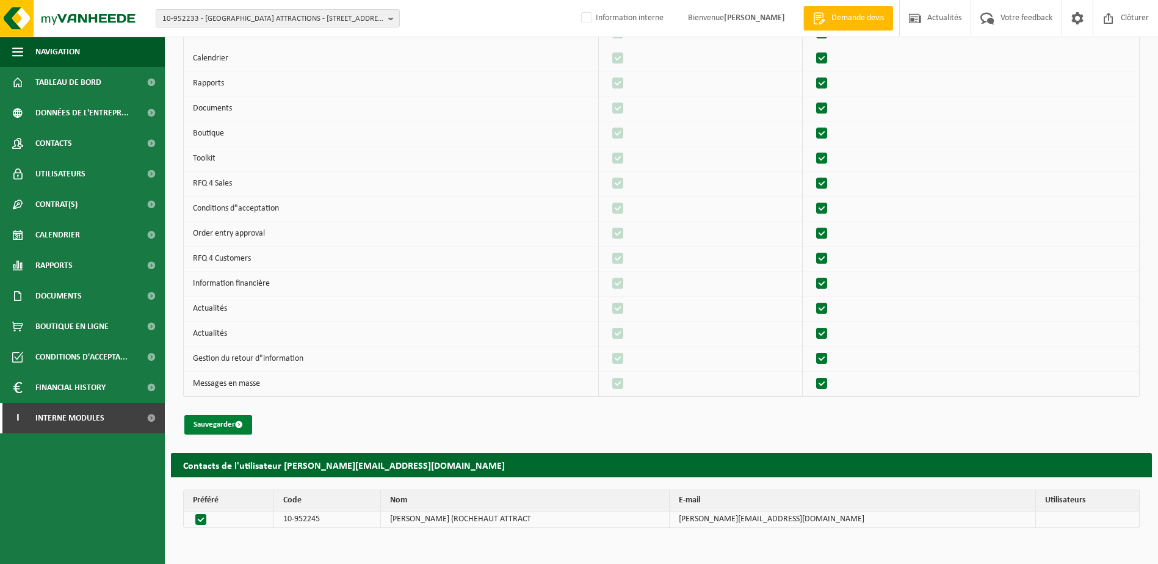
click at [222, 424] on button "Sauvegarder" at bounding box center [218, 425] width 68 height 20
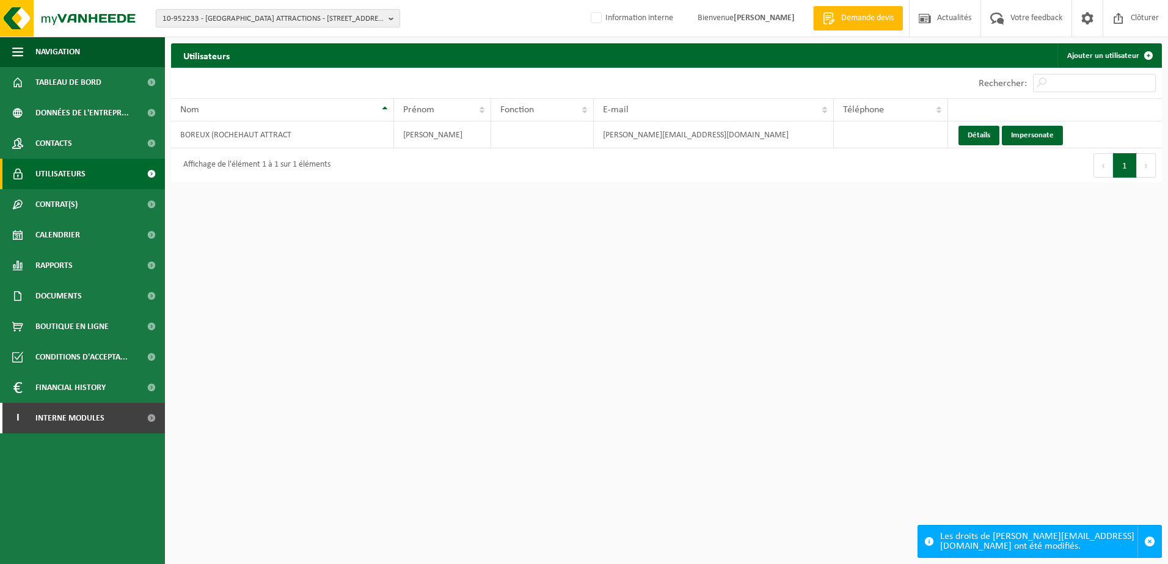
click at [228, 23] on span "10-952233 - [GEOGRAPHIC_DATA] ATTRACTIONS - [STREET_ADDRESS]" at bounding box center [272, 19] width 221 height 18
click at [228, 32] on input "text" at bounding box center [278, 38] width 238 height 15
paste input "10-773595"
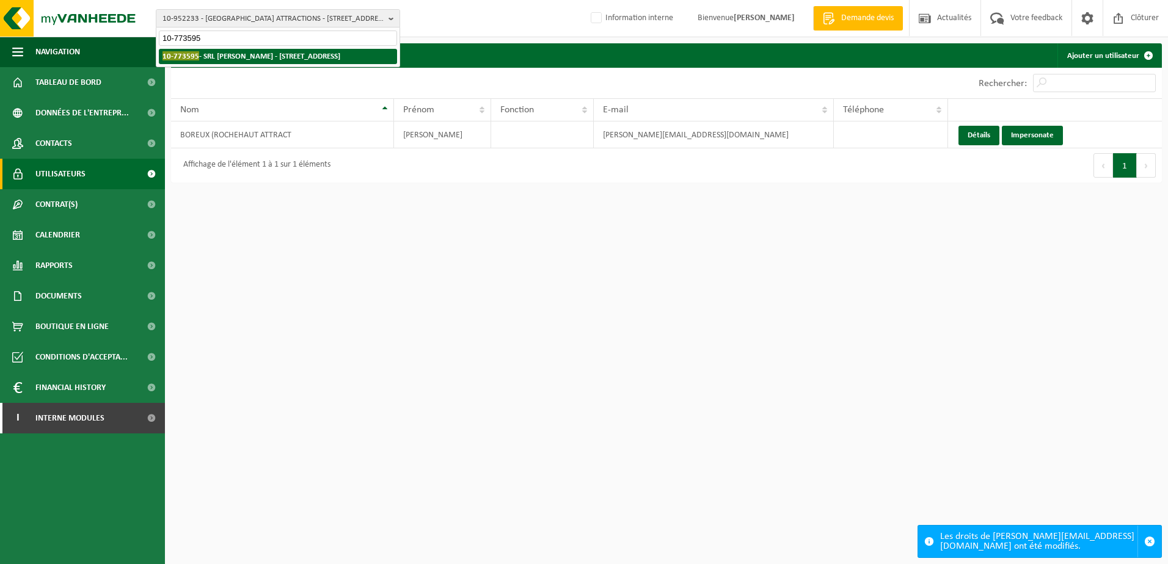
type input "10-773595"
click at [252, 57] on strong "10-773595 - [PERSON_NAME] - [STREET_ADDRESS]" at bounding box center [251, 55] width 178 height 9
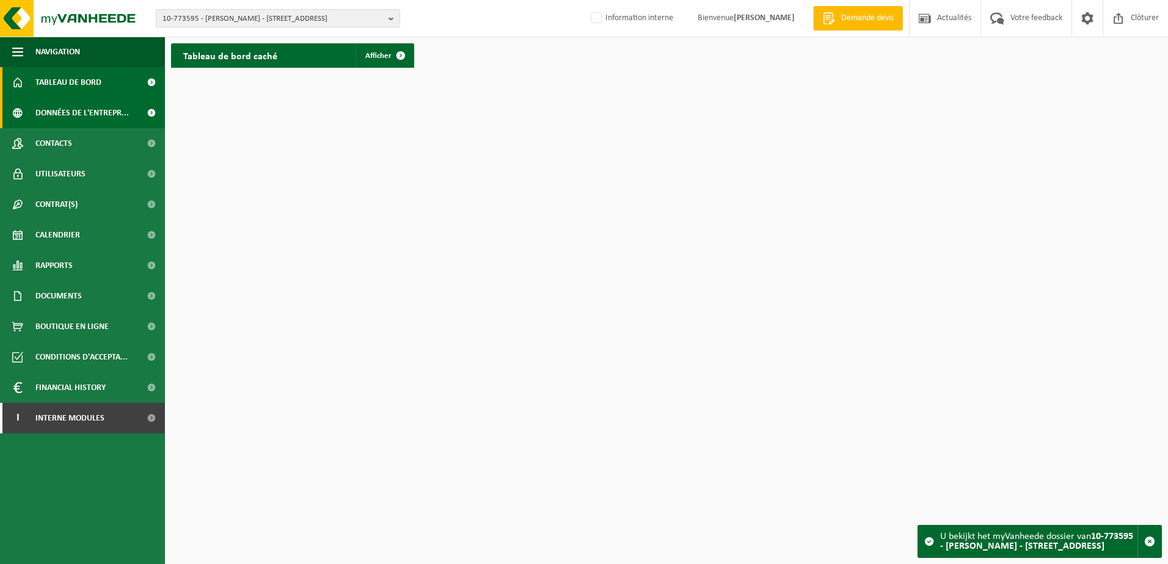
click at [98, 112] on span "Données de l'entrepr..." at bounding box center [81, 113] width 93 height 31
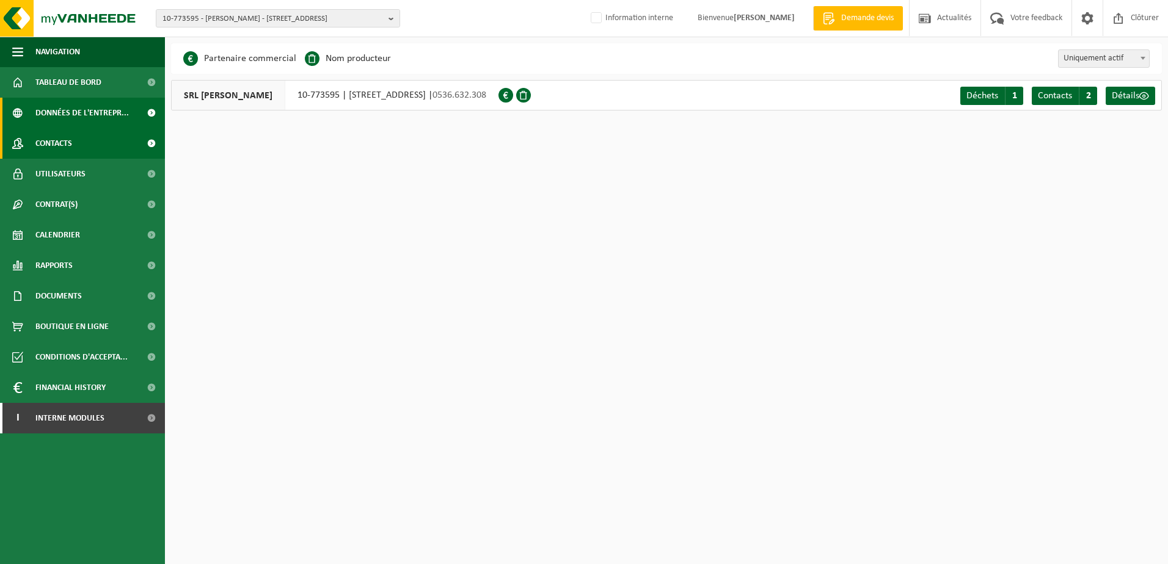
click at [74, 144] on link "Contacts" at bounding box center [82, 143] width 165 height 31
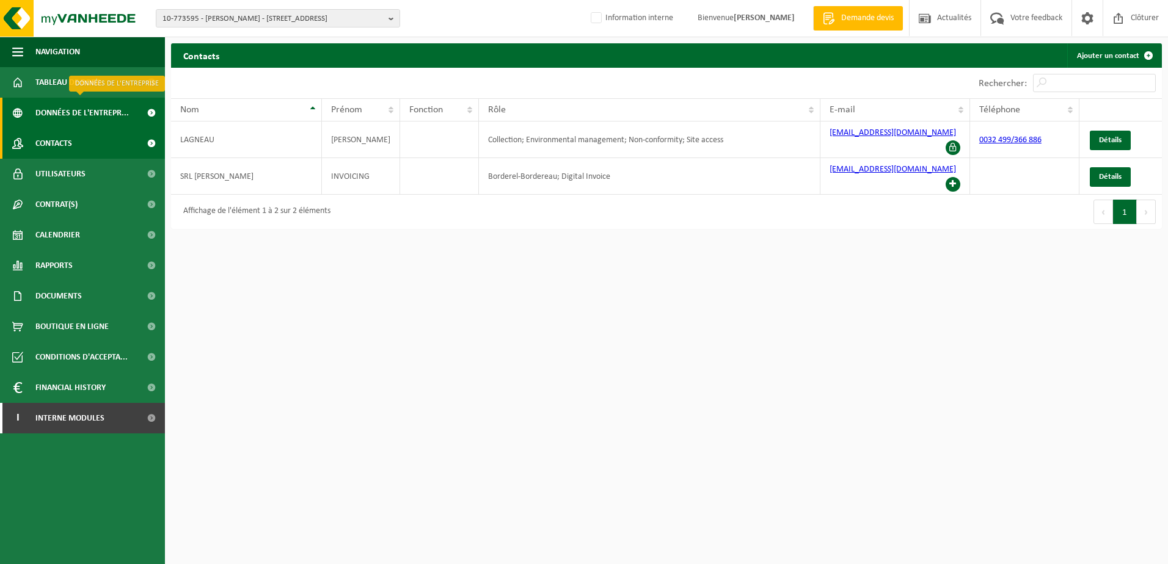
click at [74, 114] on span "Données de l'entrepr..." at bounding box center [81, 113] width 93 height 31
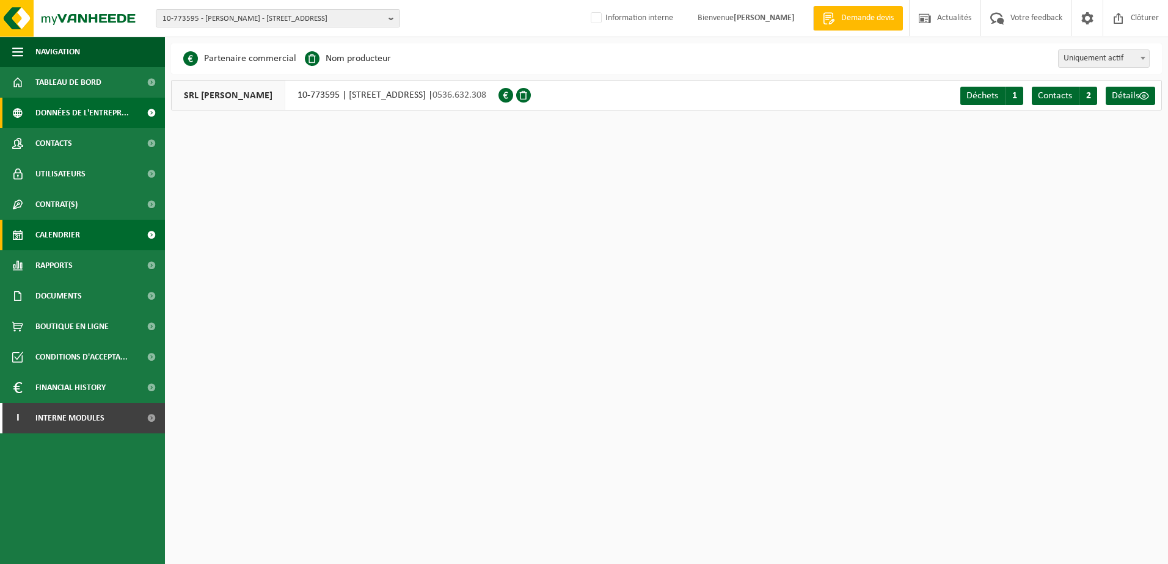
click at [70, 234] on span "Calendrier" at bounding box center [57, 235] width 45 height 31
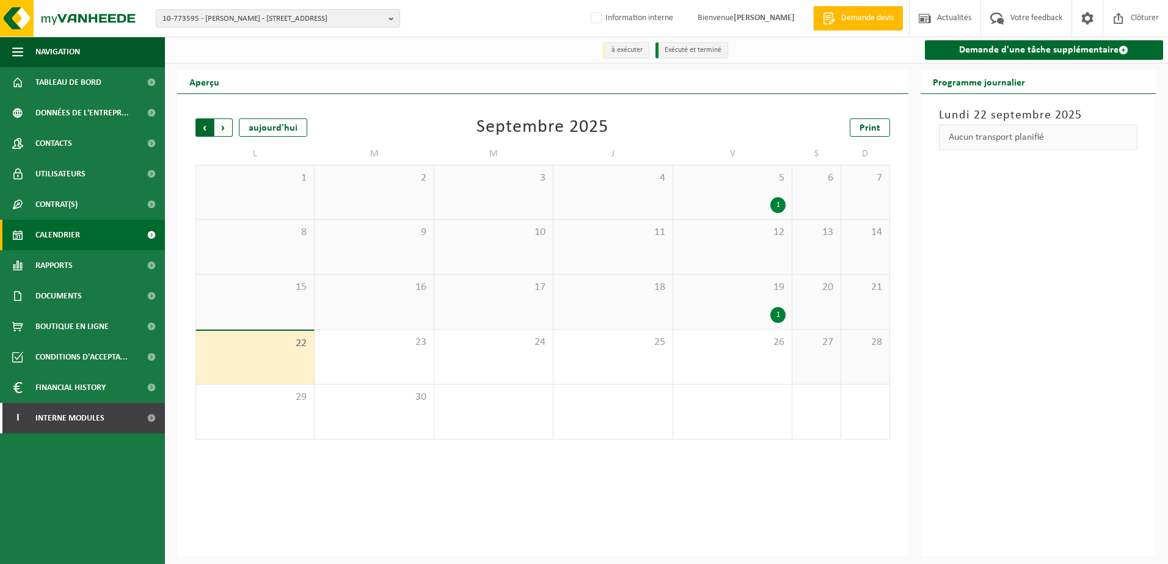
click at [221, 123] on span "Suivant" at bounding box center [223, 127] width 18 height 18
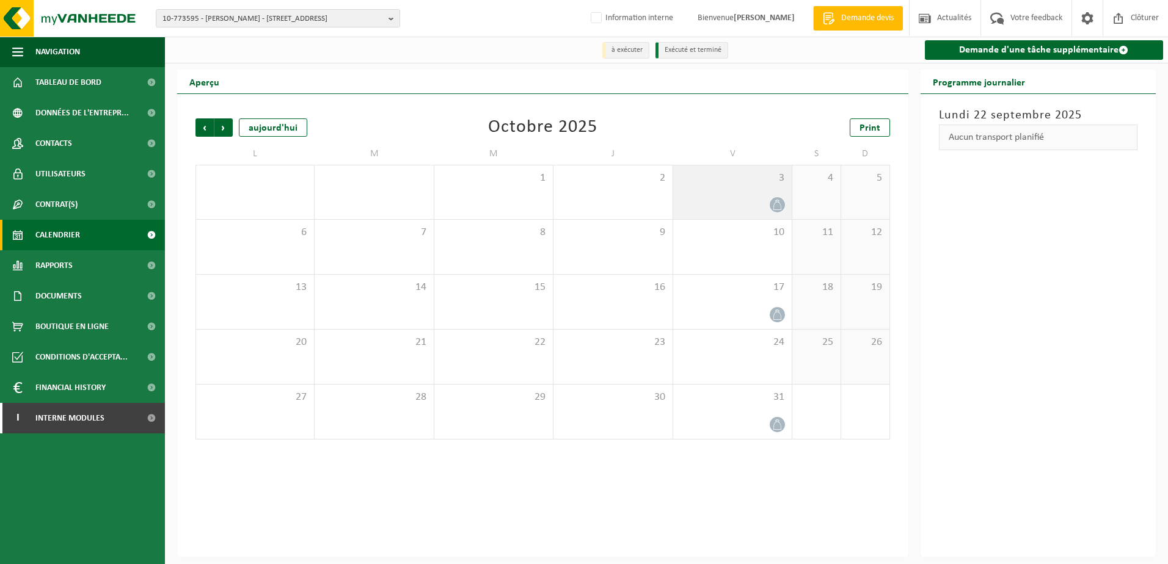
click at [778, 206] on icon at bounding box center [777, 205] width 10 height 10
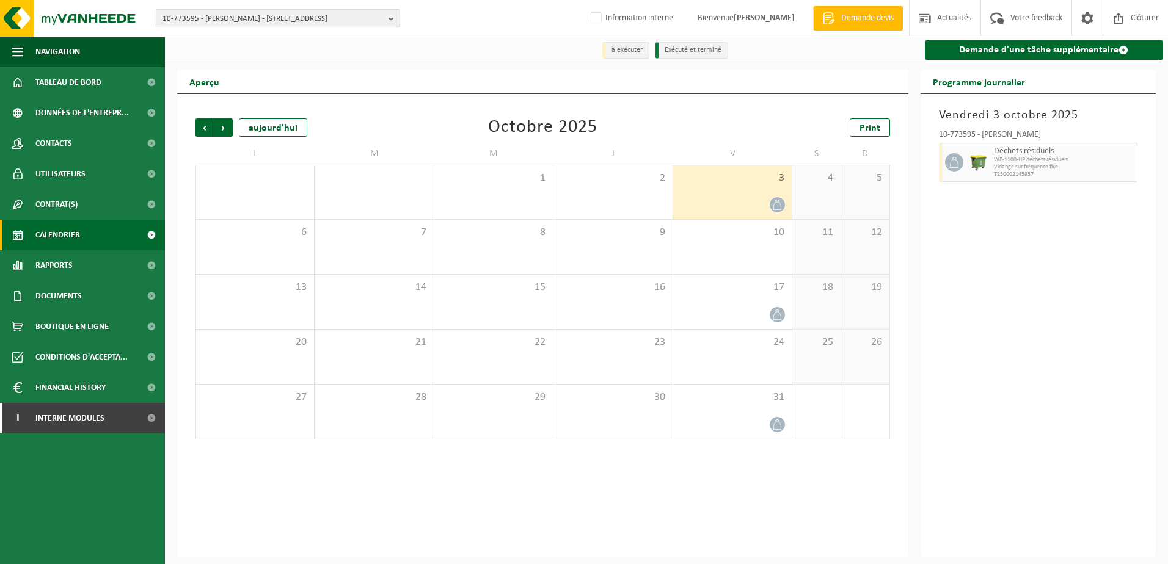
click at [167, 19] on span "10-773595 - [PERSON_NAME] - [STREET_ADDRESS]" at bounding box center [272, 19] width 221 height 18
click at [174, 39] on input "text" at bounding box center [278, 38] width 238 height 15
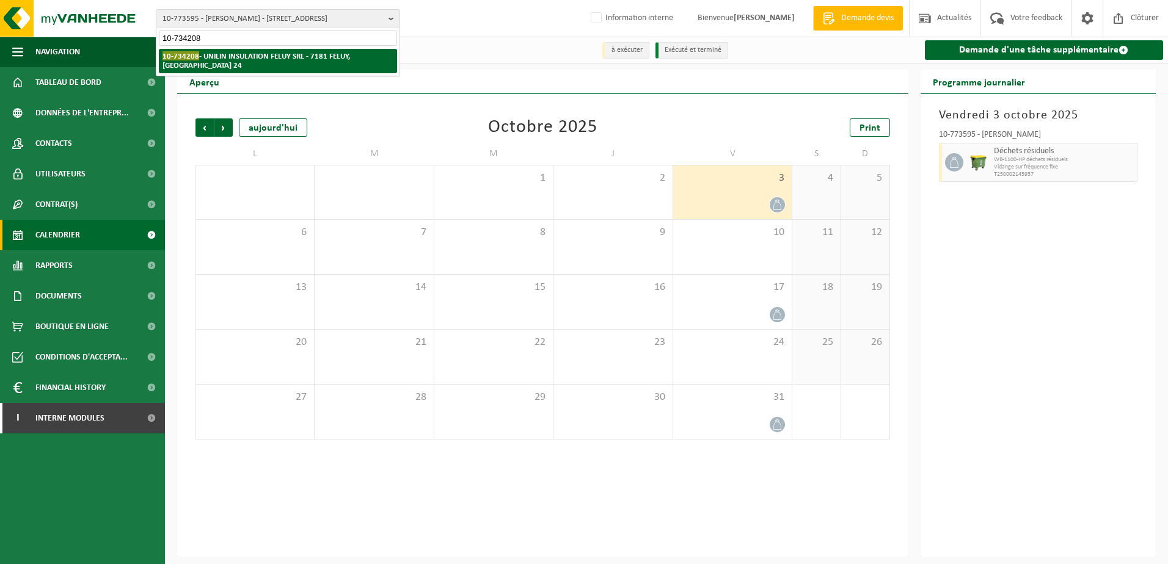
type input "10-734208"
click at [225, 59] on strong "10-734208 - UNILIN INSULATION FELUY SRL - 7181 FELUY, RUE ZÉNOBE GRAMME 24" at bounding box center [255, 60] width 187 height 18
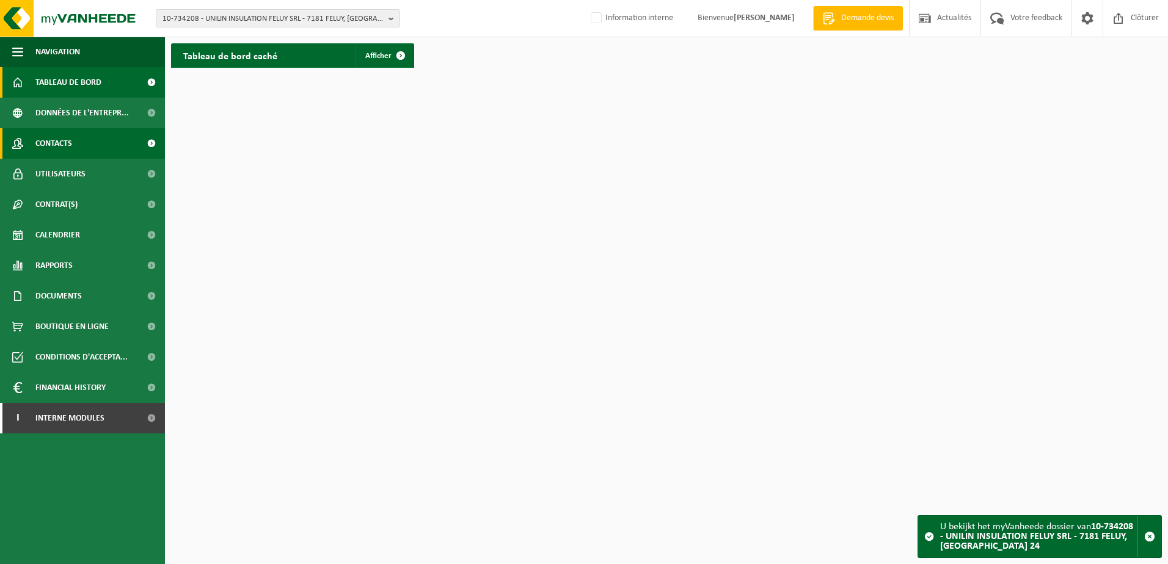
click at [78, 144] on link "Contacts" at bounding box center [82, 143] width 165 height 31
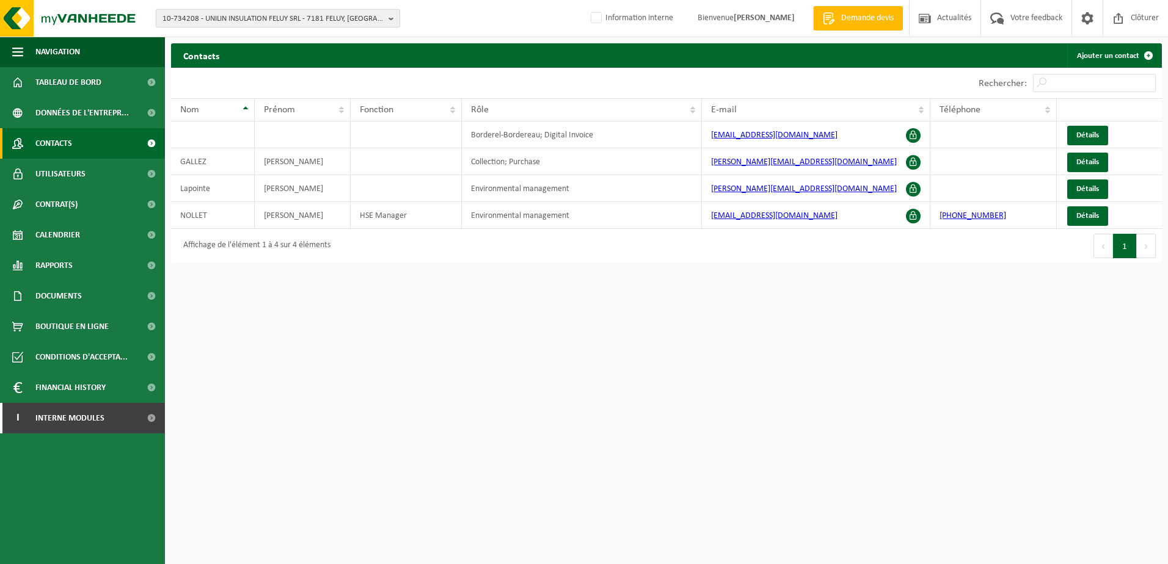
click at [289, 13] on span "10-734208 - UNILIN INSULATION FELUY SRL - 7181 FELUY, RUE ZÉNOBE GRAMME 24" at bounding box center [272, 19] width 221 height 18
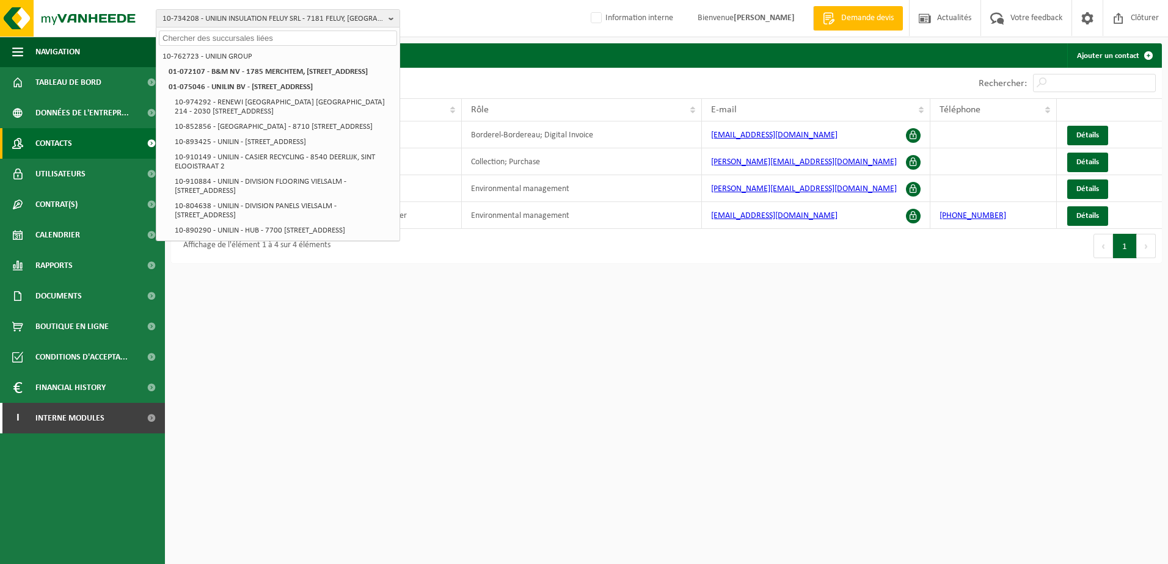
click at [260, 41] on input "text" at bounding box center [278, 38] width 238 height 15
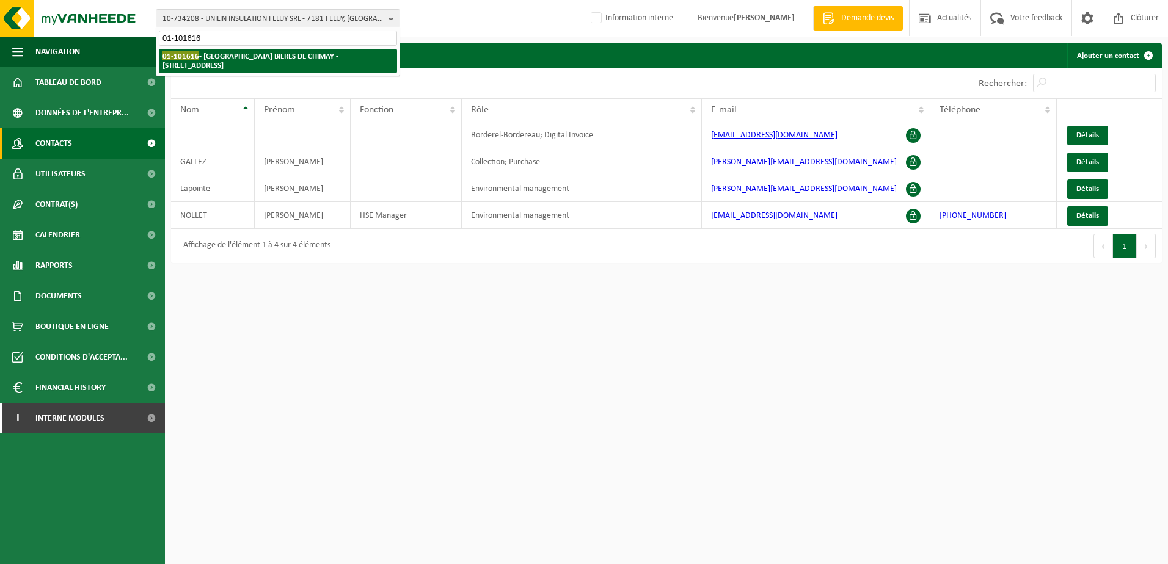
type input "01-101616"
click at [266, 59] on strong "01-101616 - SA BIERES DE CHIMAY - 6460 CHIMAY, ROUTE CHARLEMAGNE 8" at bounding box center [250, 60] width 176 height 18
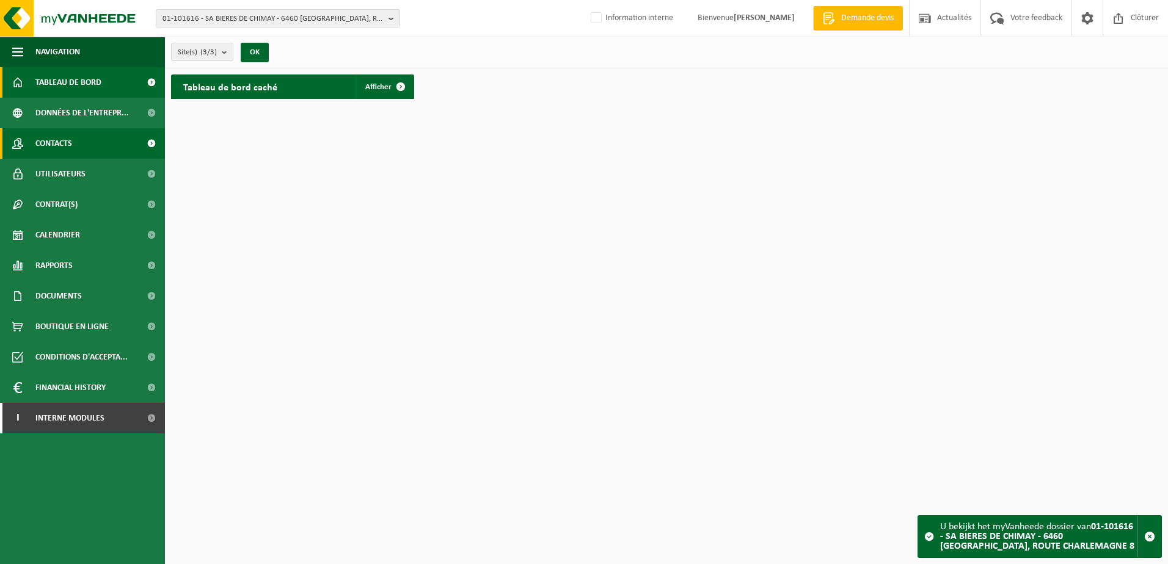
click at [77, 147] on link "Contacts" at bounding box center [82, 143] width 165 height 31
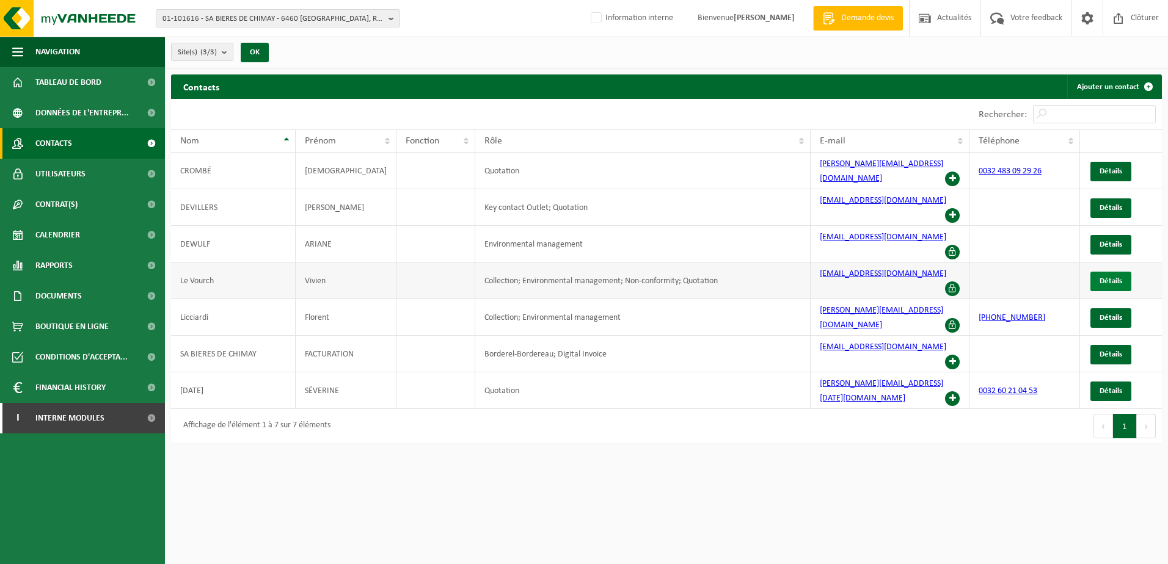
click at [1110, 277] on span "Détails" at bounding box center [1110, 281] width 23 height 8
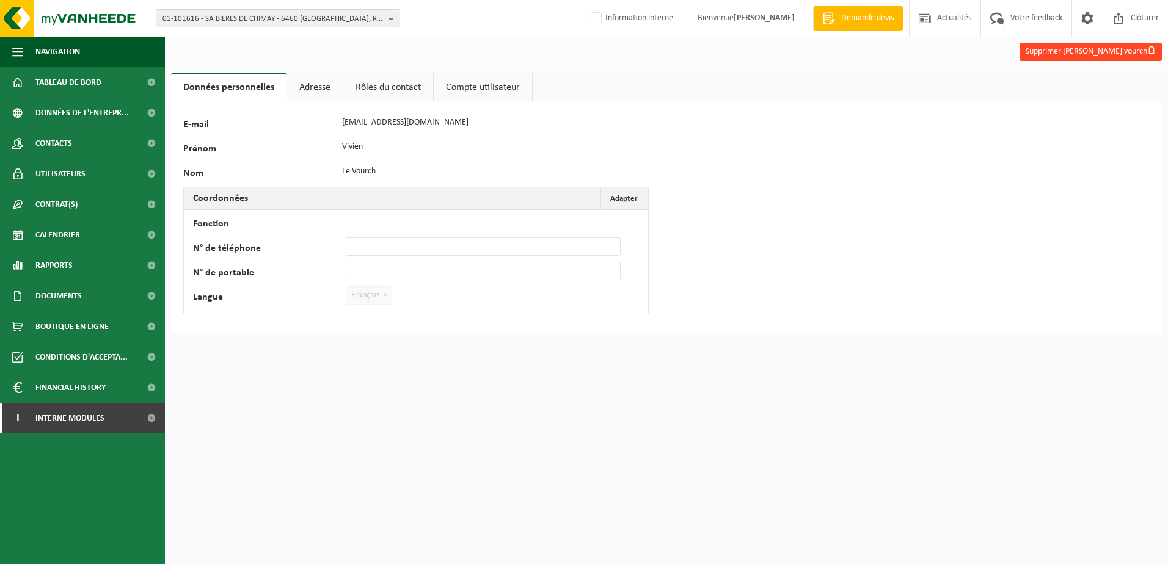
click at [1102, 49] on button "Supprimer [PERSON_NAME] vourch" at bounding box center [1090, 52] width 142 height 18
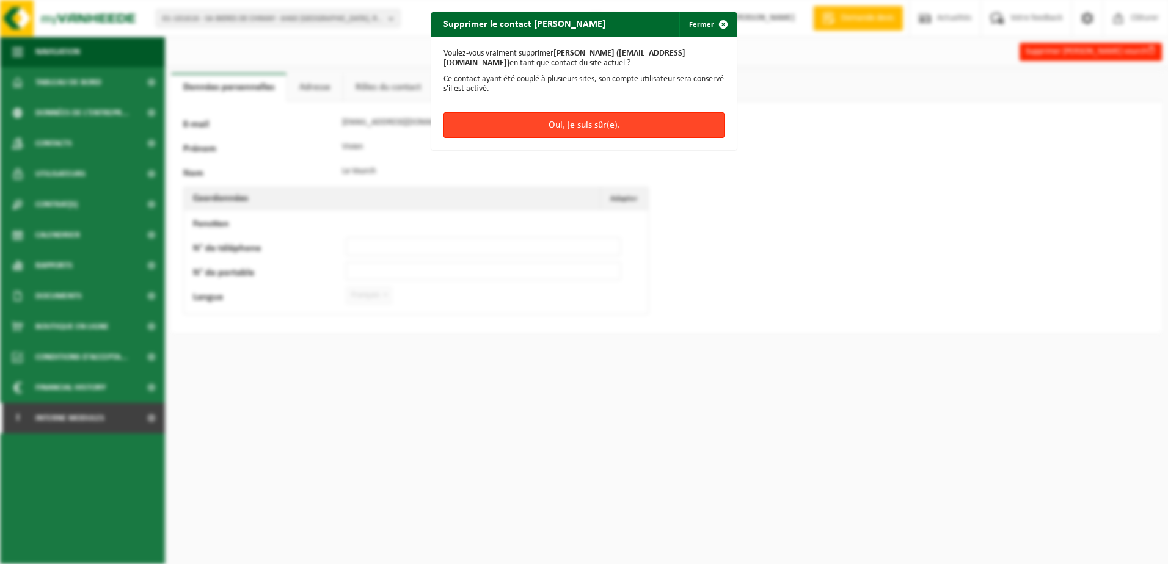
click at [590, 120] on button "Oui, je suis sûr(e)." at bounding box center [583, 125] width 281 height 26
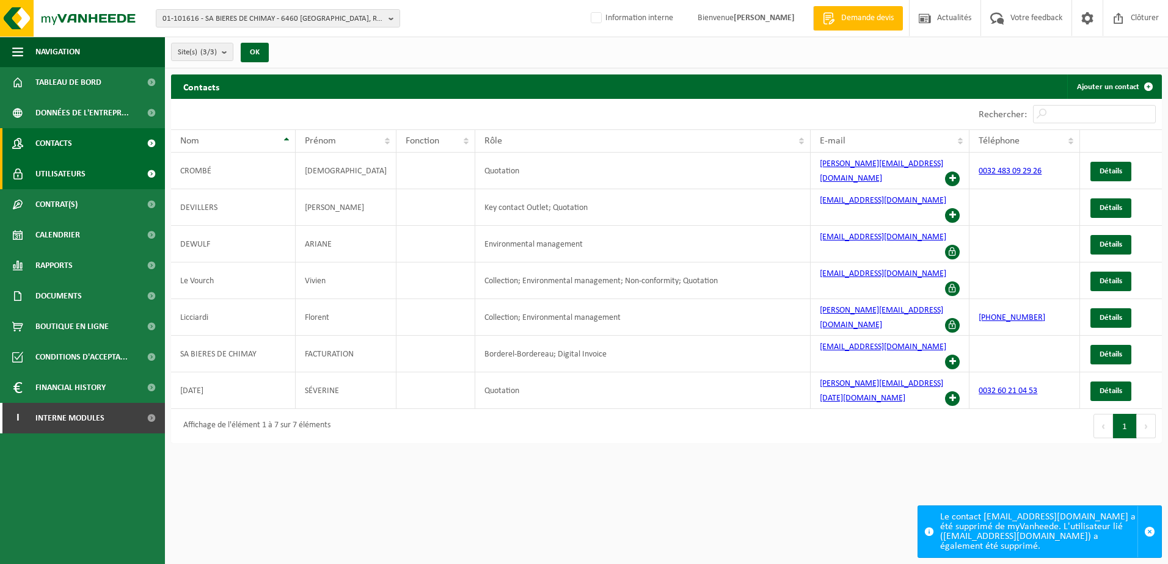
click at [43, 184] on span "Utilisateurs" at bounding box center [60, 174] width 50 height 31
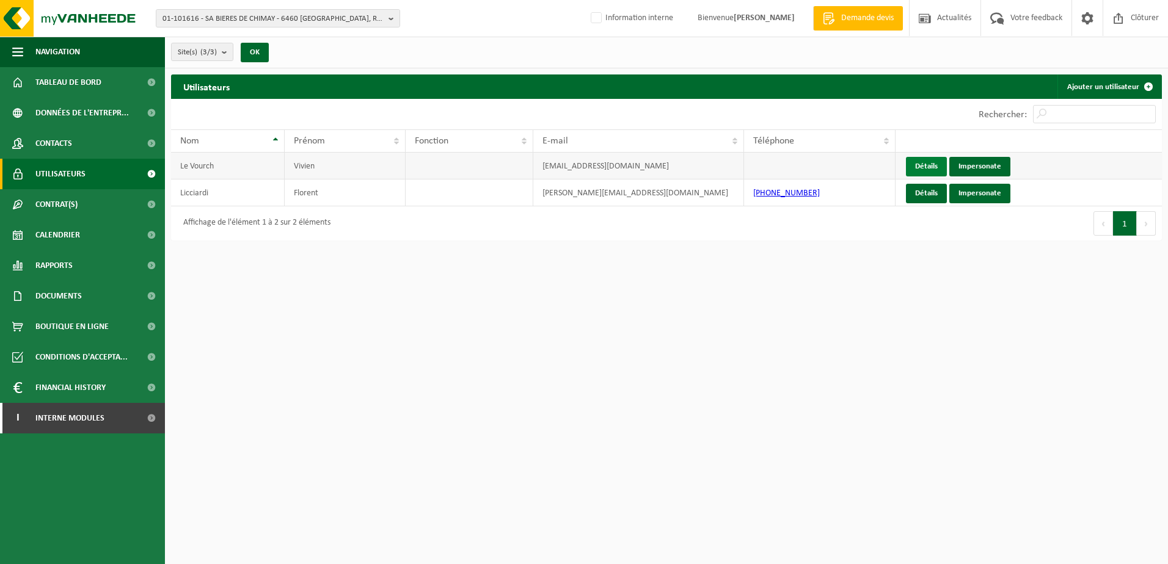
click at [925, 165] on link "Détails" at bounding box center [926, 167] width 41 height 20
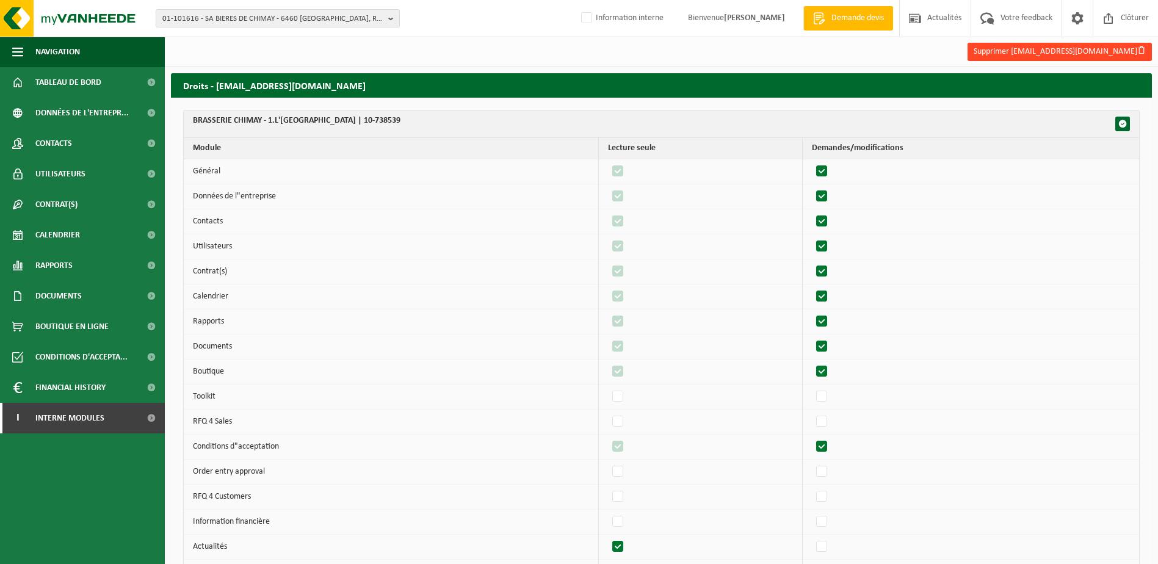
click at [1098, 48] on button "Supprimer [EMAIL_ADDRESS][DOMAIN_NAME]" at bounding box center [1060, 52] width 184 height 18
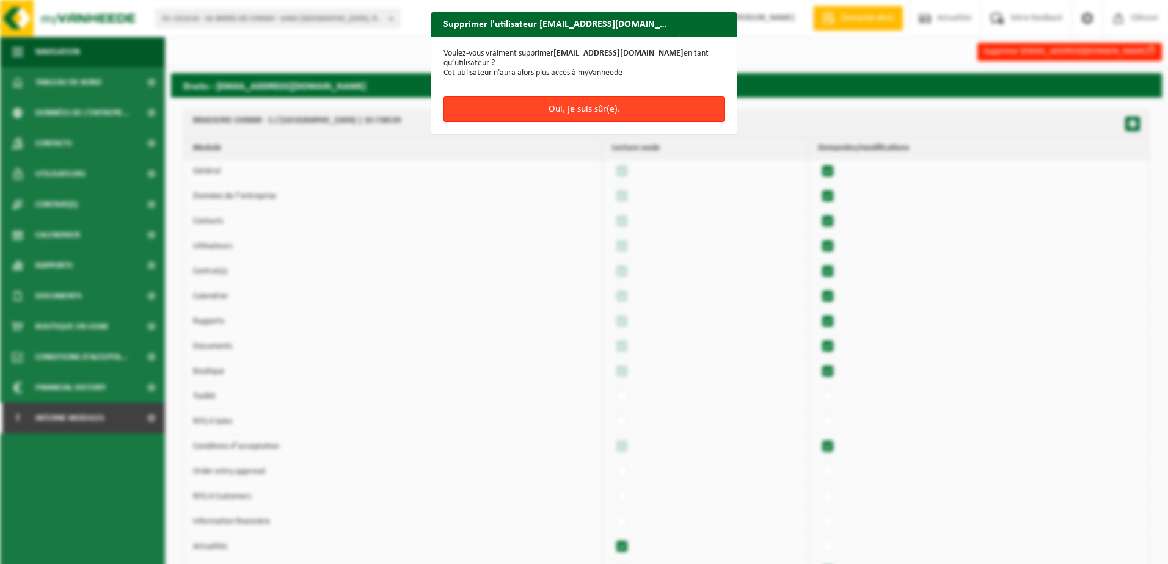
click at [705, 108] on button "Oui, je suis sûr(e)." at bounding box center [583, 109] width 281 height 26
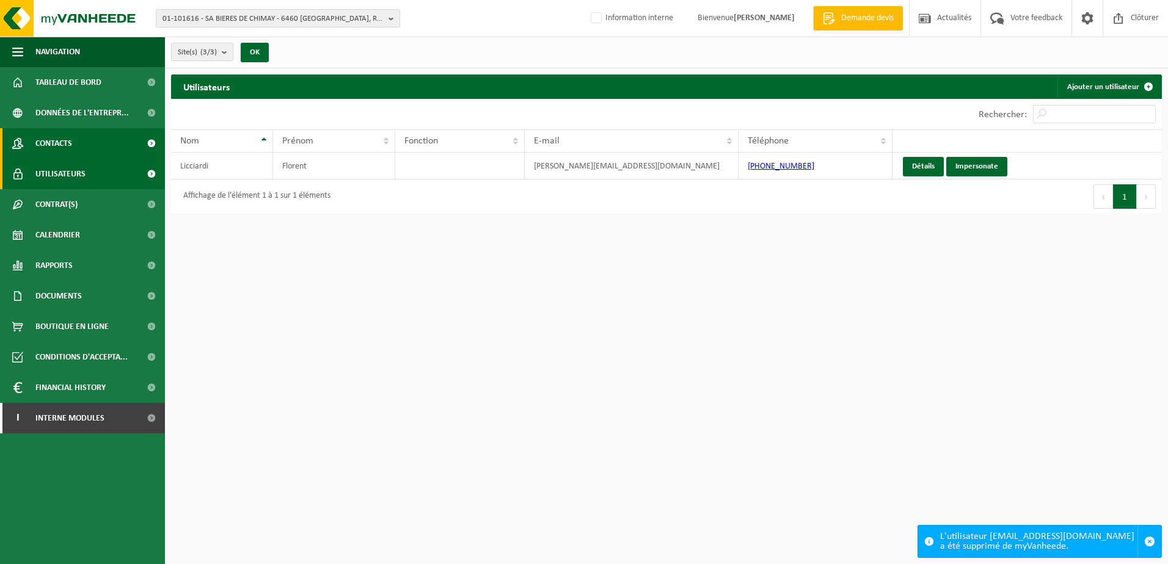
click at [62, 154] on span "Contacts" at bounding box center [53, 143] width 37 height 31
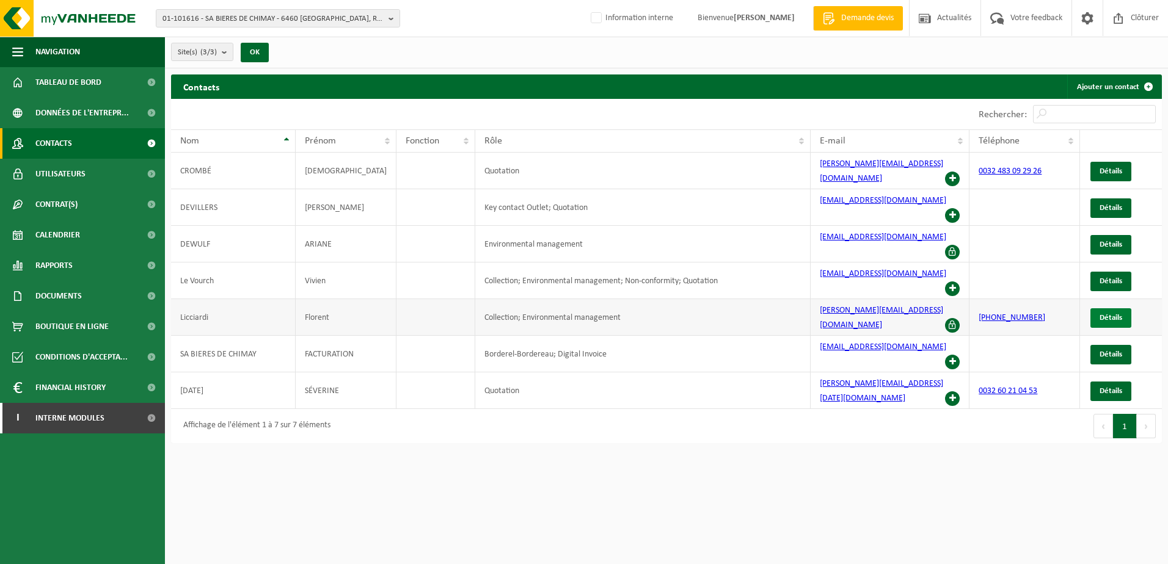
click at [1113, 314] on span "Détails" at bounding box center [1110, 318] width 23 height 8
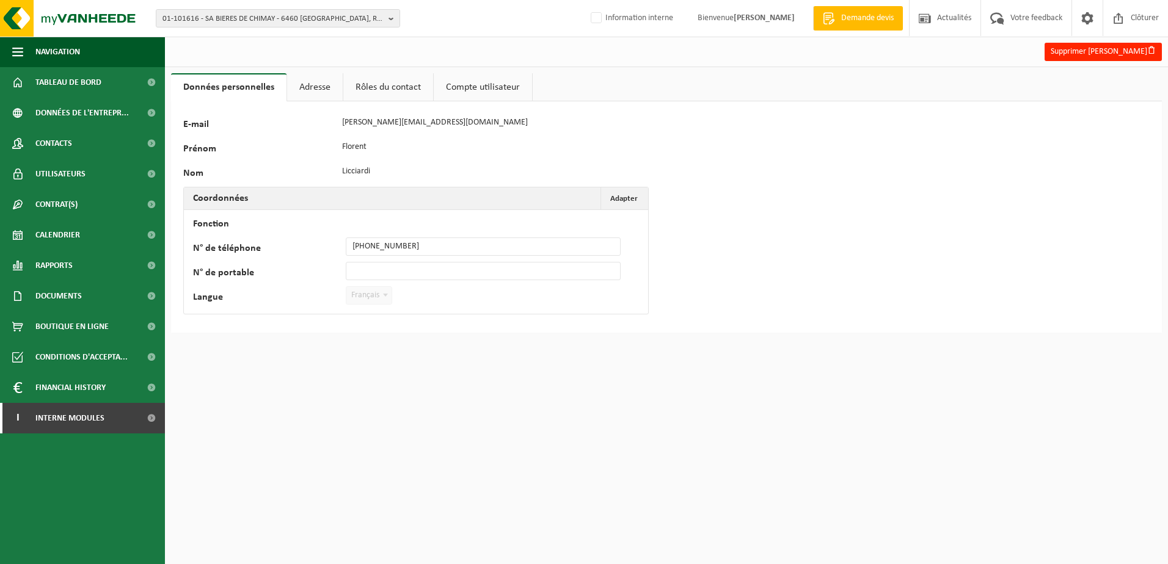
click at [303, 88] on link "Adresse" at bounding box center [315, 87] width 56 height 28
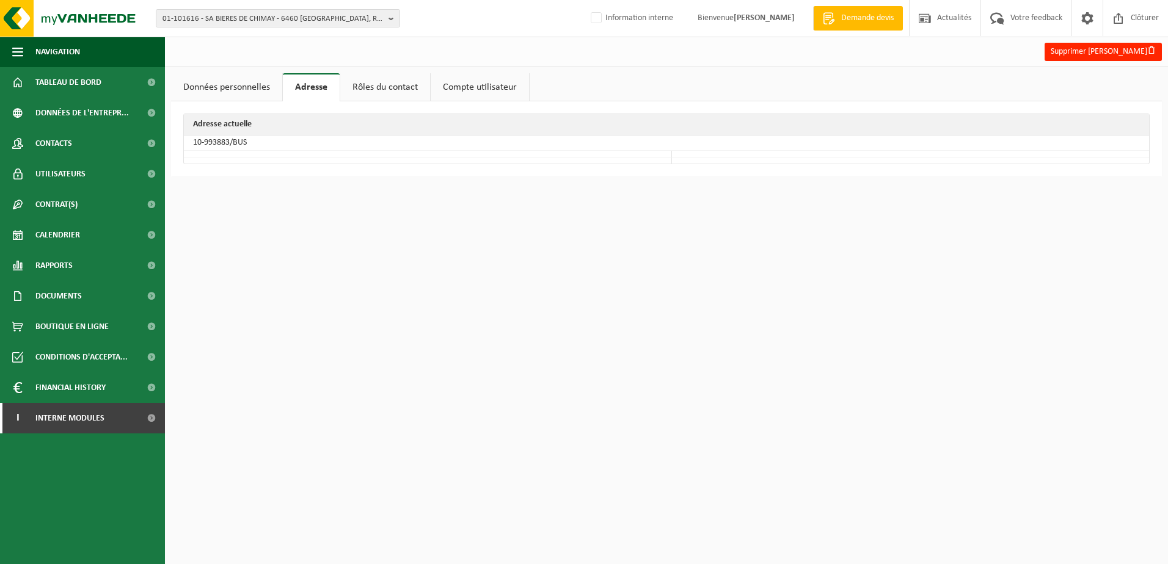
click at [387, 90] on link "Rôles du contact" at bounding box center [385, 87] width 90 height 28
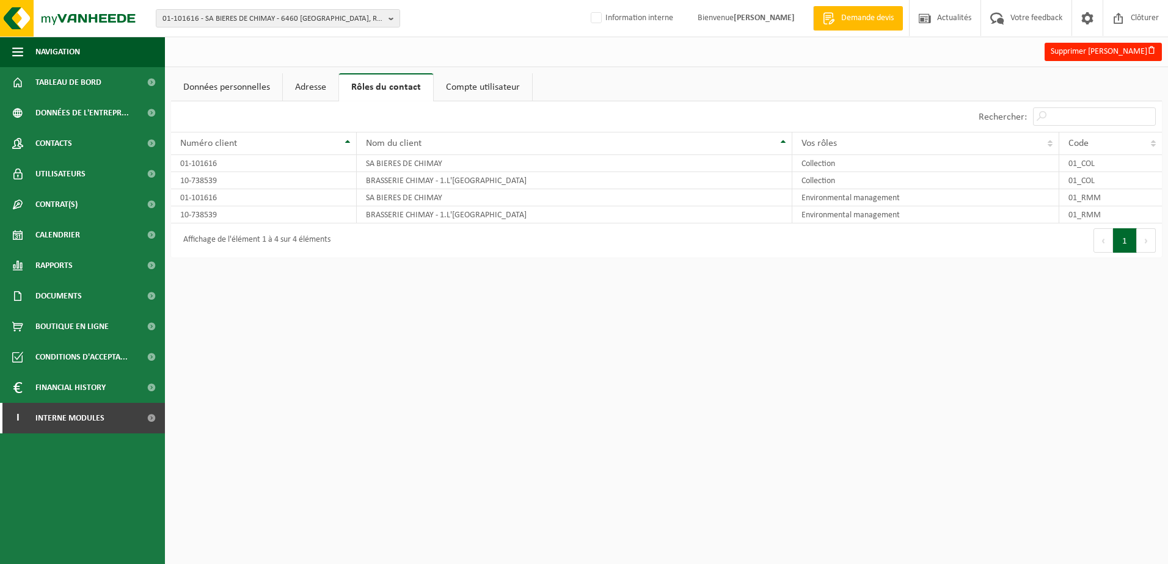
click at [464, 90] on link "Compte utilisateur" at bounding box center [483, 87] width 98 height 28
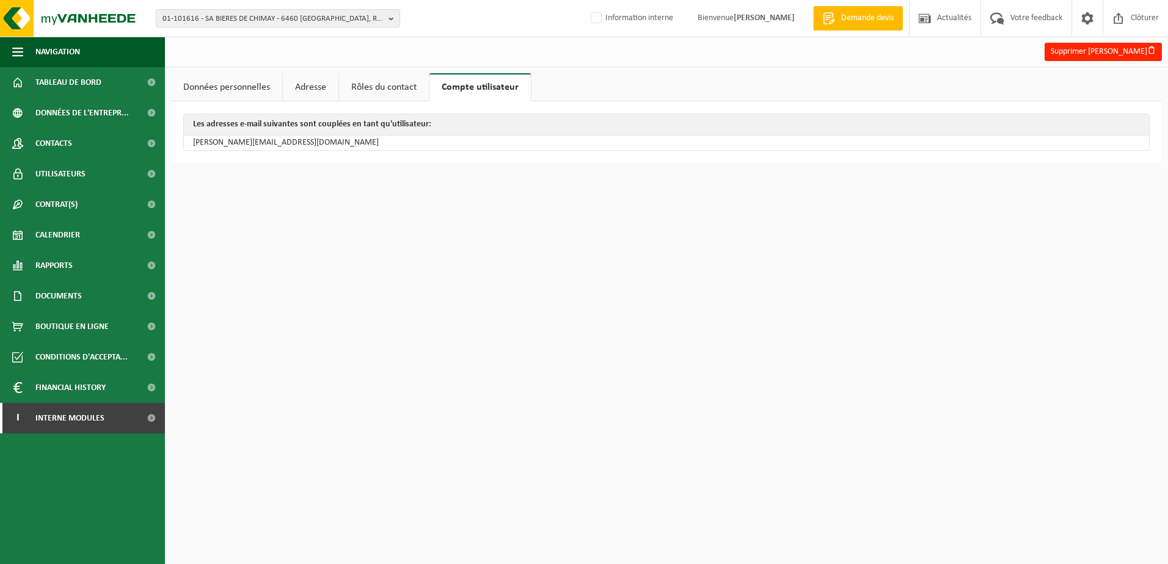
click at [219, 90] on link "Données personnelles" at bounding box center [226, 87] width 111 height 28
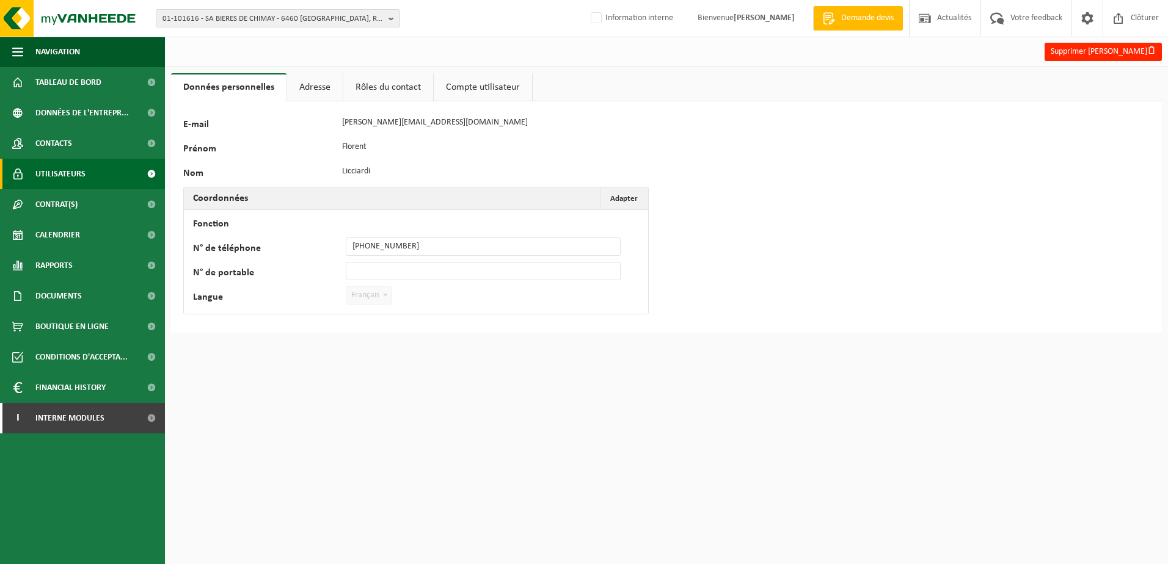
click at [76, 162] on span "Utilisateurs" at bounding box center [60, 174] width 50 height 31
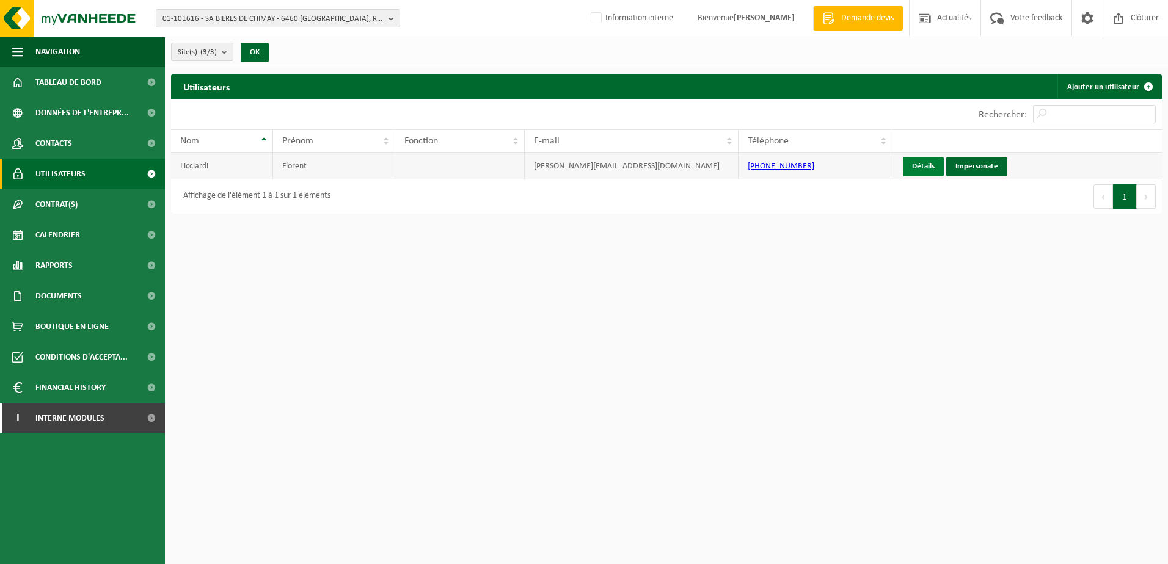
click at [928, 163] on link "Détails" at bounding box center [923, 167] width 41 height 20
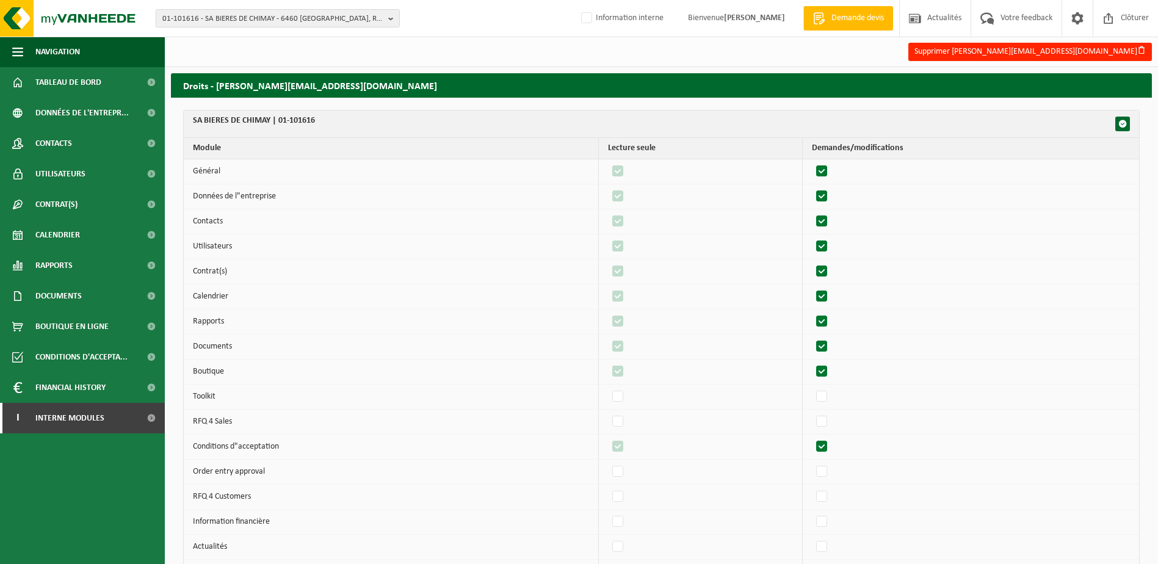
click at [824, 170] on label"] at bounding box center [822, 171] width 17 height 18
click at [812, 162] on input "checkbox" at bounding box center [812, 162] width 1 height 1
checkbox input "false"
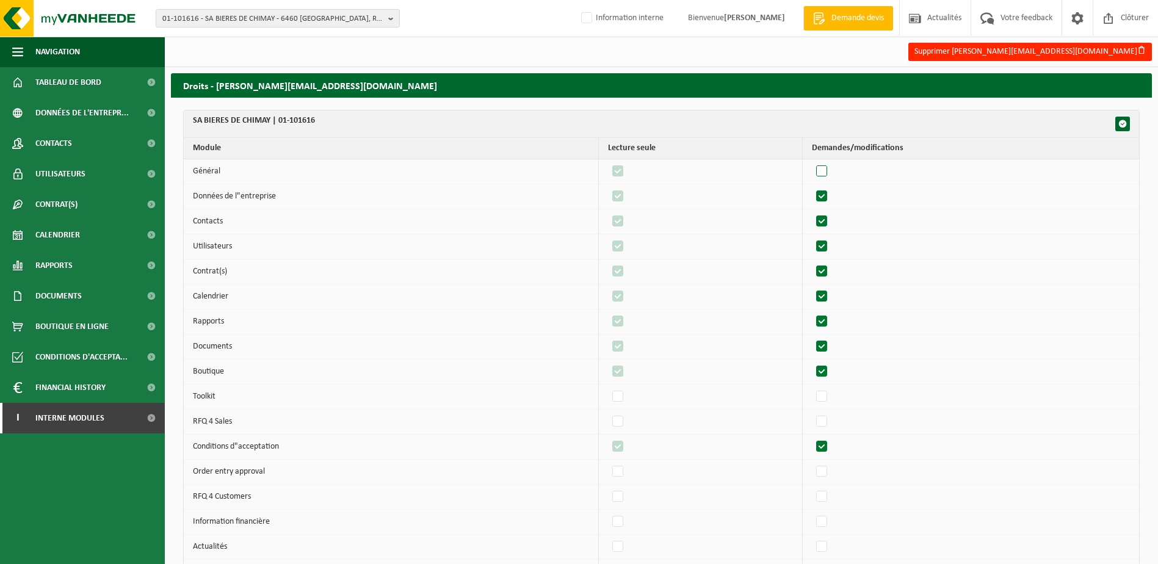
checkbox input "false"
click at [824, 170] on label"] at bounding box center [822, 171] width 17 height 18
click at [812, 162] on input "checkbox" at bounding box center [812, 162] width 1 height 1
checkbox input "true"
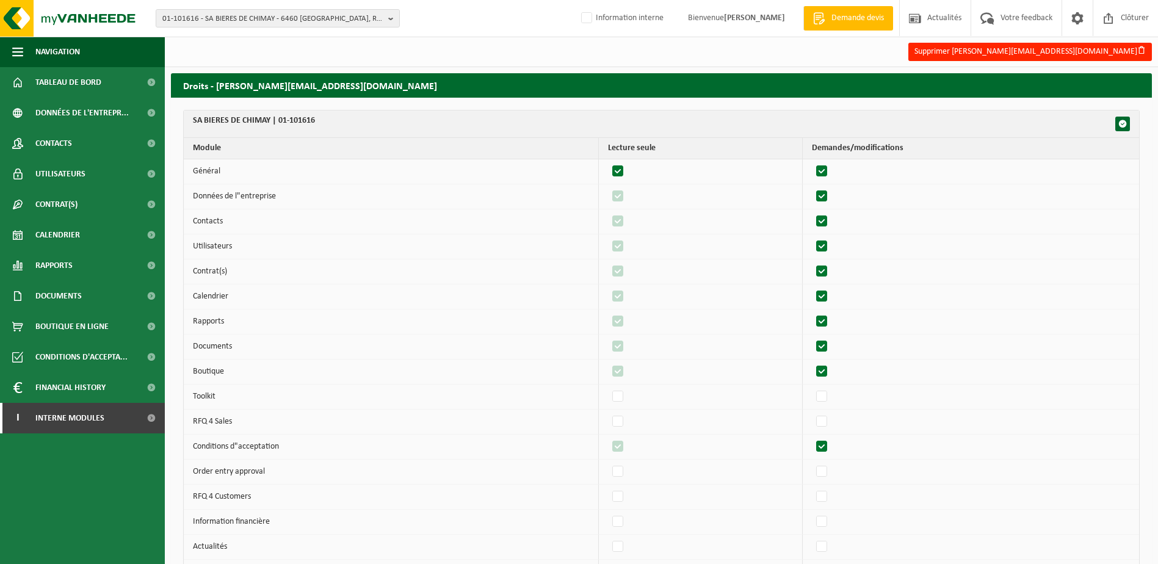
checkbox input "true"
click at [830, 199] on label"] at bounding box center [822, 196] width 17 height 18
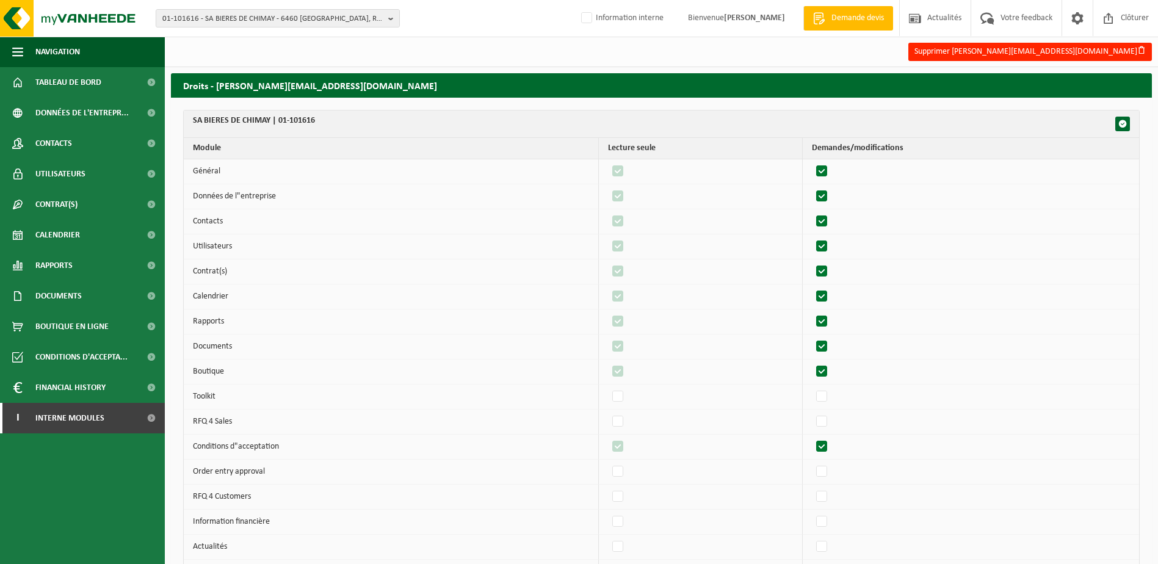
click at [812, 187] on input "checkbox" at bounding box center [812, 187] width 1 height 1
checkbox input "false"
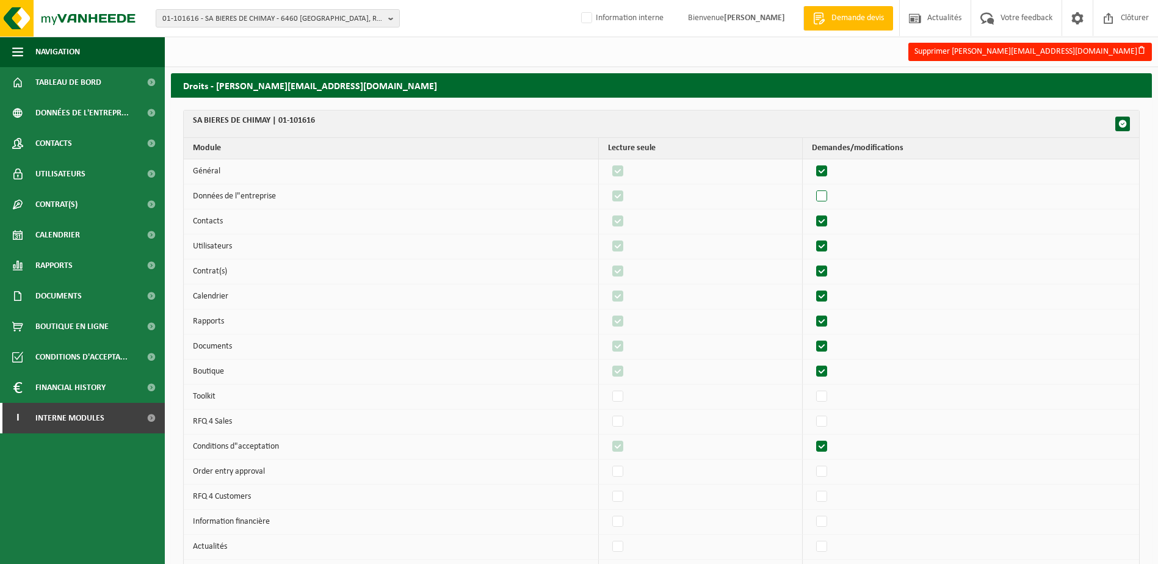
checkbox input "false"
click at [830, 199] on label"] at bounding box center [822, 196] width 17 height 18
click at [812, 187] on input "checkbox" at bounding box center [812, 187] width 1 height 1
checkbox input "true"
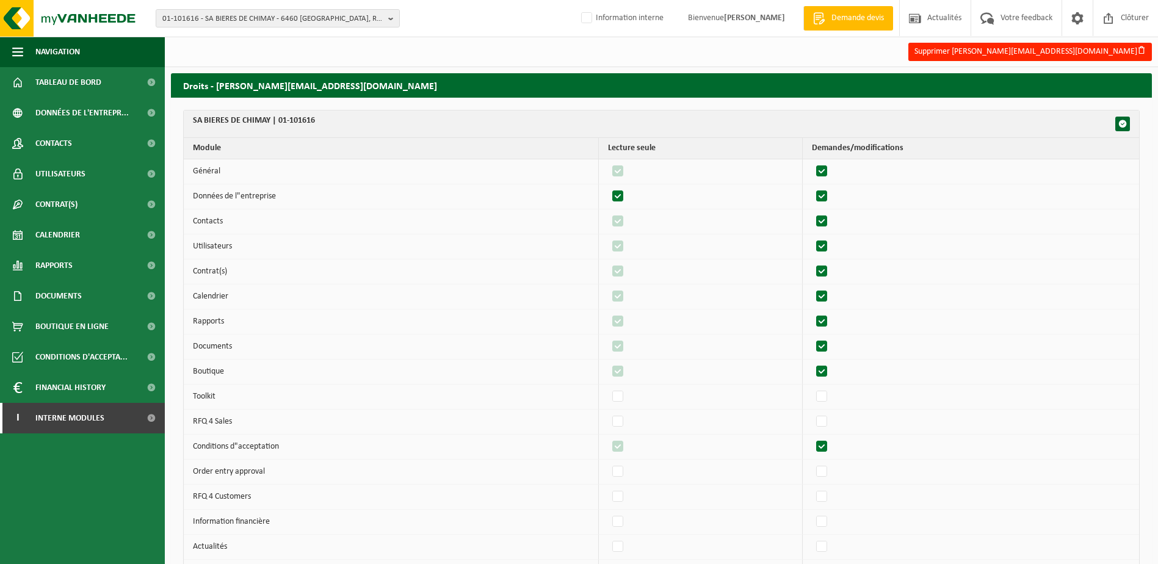
checkbox input "true"
click at [827, 221] on label"] at bounding box center [822, 222] width 17 height 18
click at [812, 213] on input "checkbox" at bounding box center [812, 212] width 1 height 1
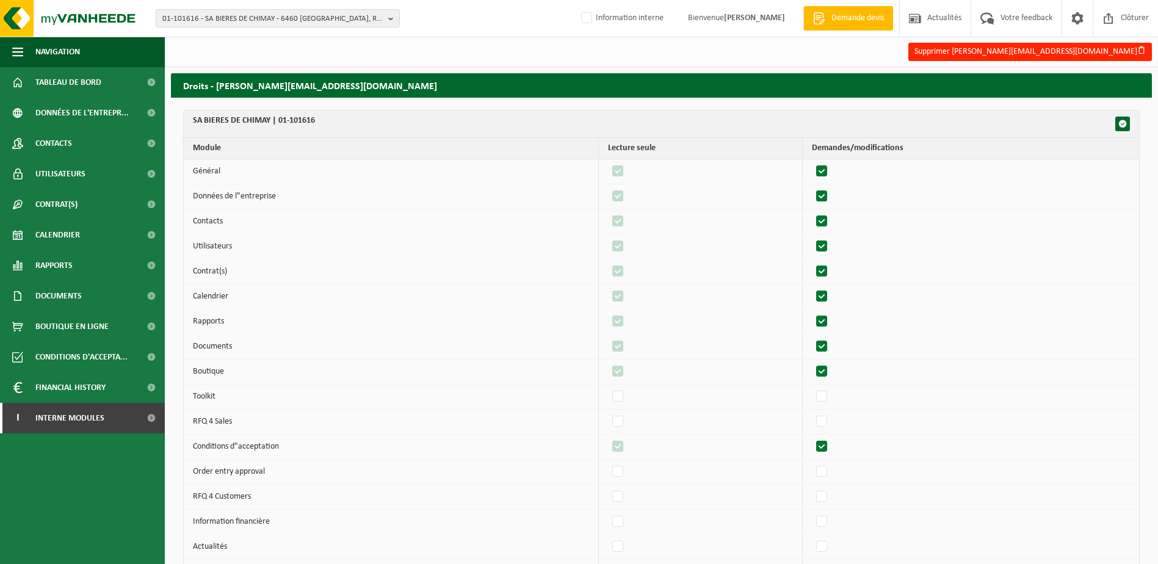
checkbox input "false"
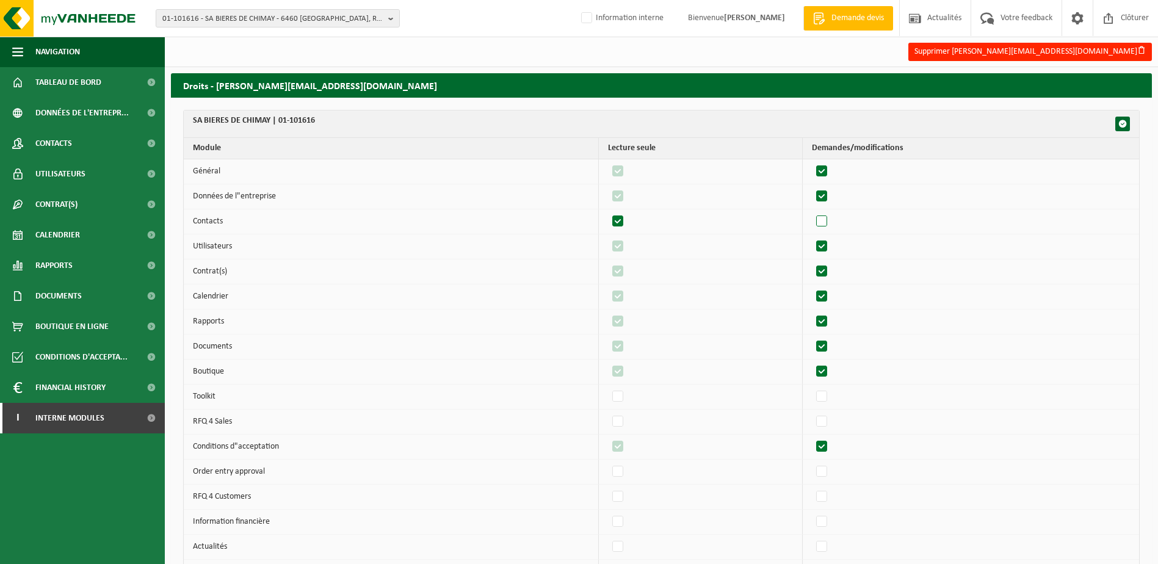
click at [827, 221] on label"] at bounding box center [822, 222] width 17 height 18
click at [812, 213] on input "checkbox" at bounding box center [812, 212] width 1 height 1
checkbox input "true"
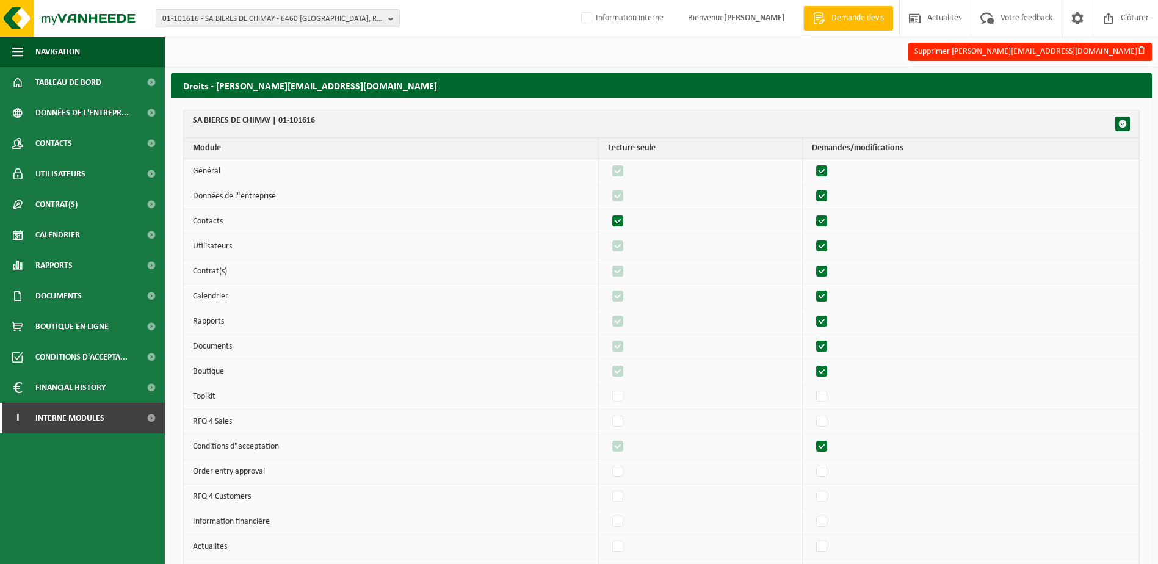
checkbox input "true"
click at [824, 249] on label"] at bounding box center [822, 247] width 17 height 18
click at [812, 238] on input "checkbox" at bounding box center [812, 237] width 1 height 1
checkbox input "false"
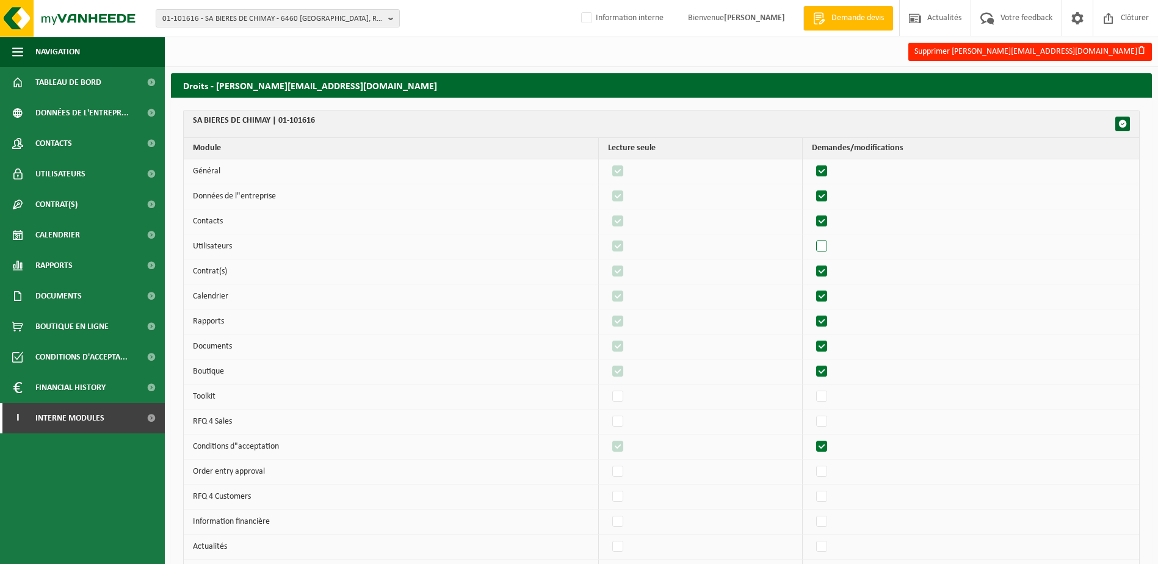
checkbox input "false"
click at [824, 249] on label"] at bounding box center [822, 247] width 17 height 18
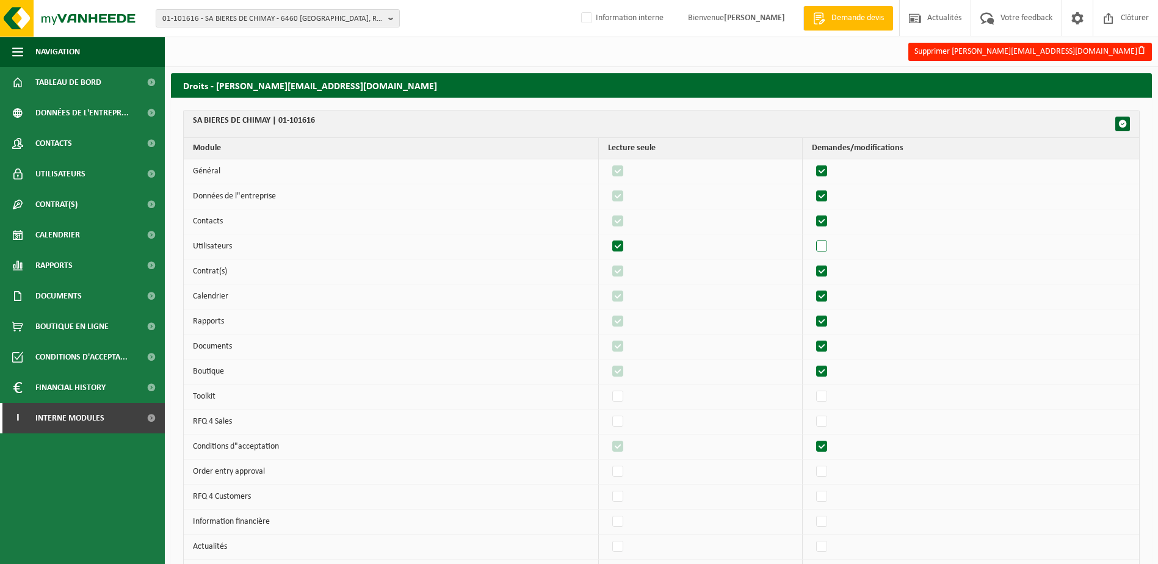
click at [812, 238] on input "checkbox" at bounding box center [812, 237] width 1 height 1
checkbox input "true"
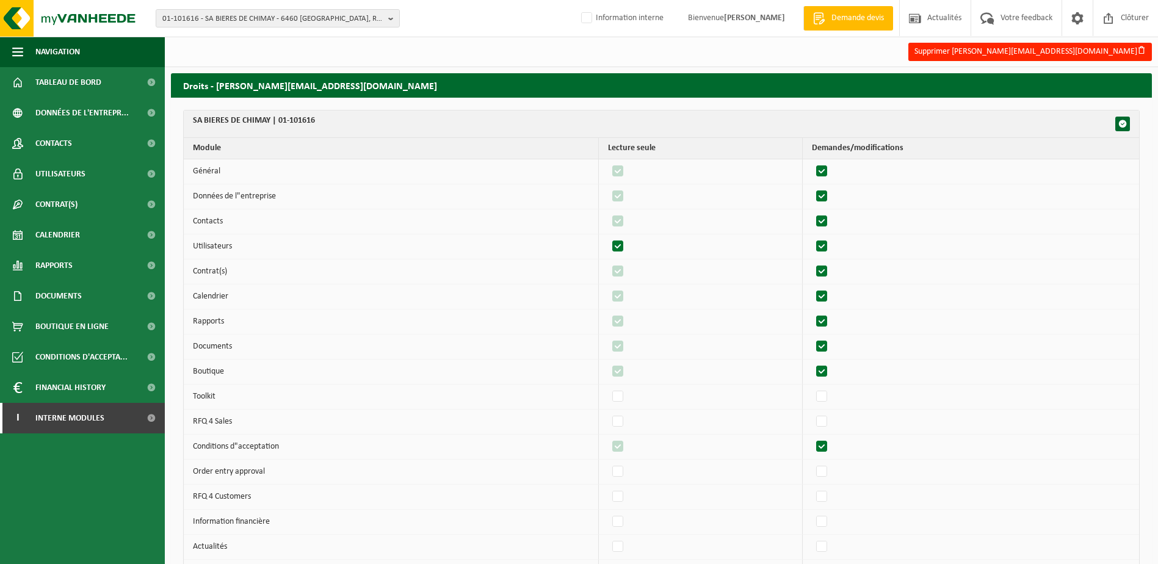
checkbox input "true"
click at [826, 266] on label"] at bounding box center [822, 272] width 17 height 18
click at [812, 263] on input "checkbox" at bounding box center [812, 262] width 1 height 1
checkbox input "false"
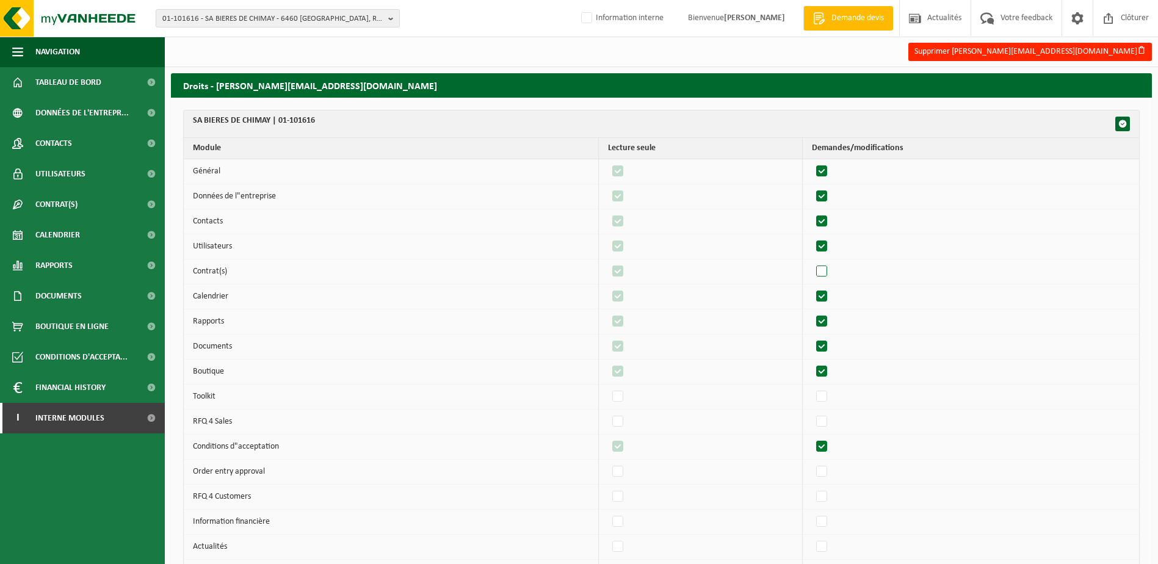
checkbox input "false"
click at [826, 266] on label"] at bounding box center [822, 272] width 17 height 18
click at [812, 263] on input "checkbox" at bounding box center [812, 262] width 1 height 1
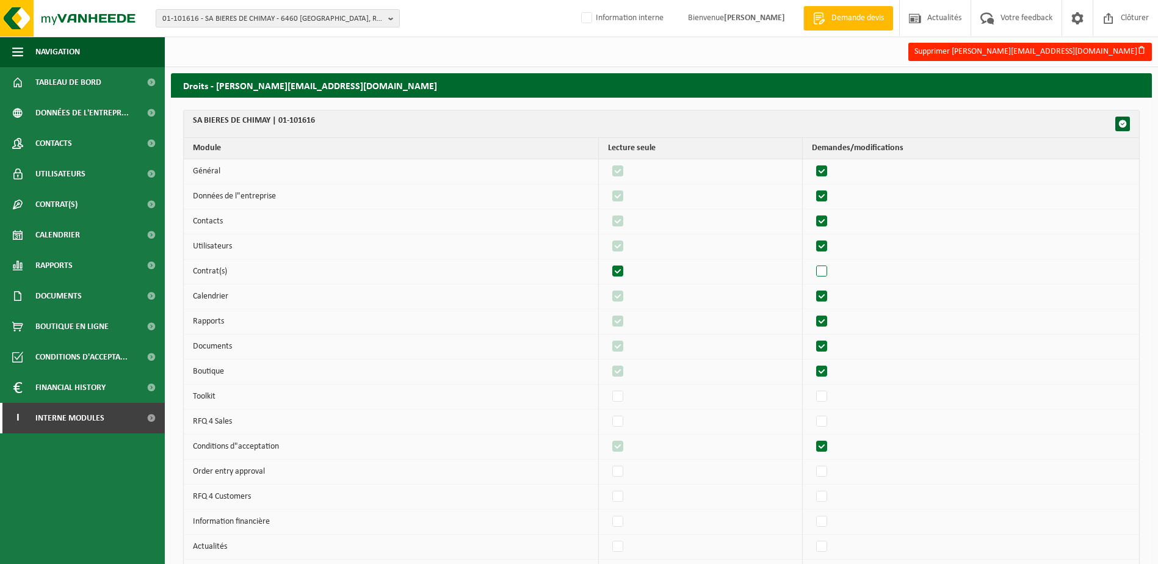
checkbox input "true"
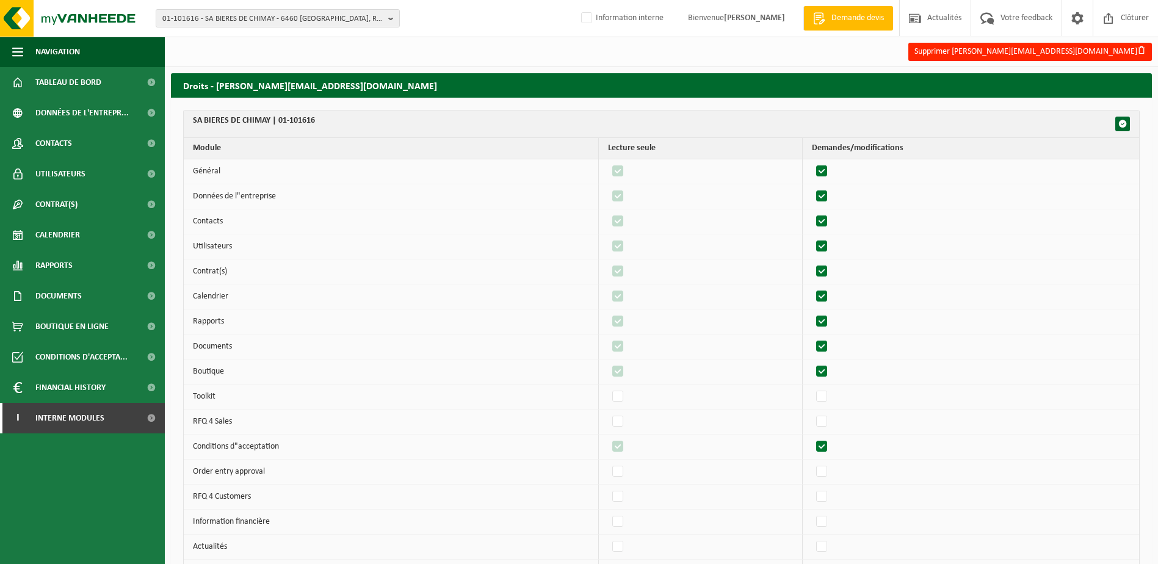
click at [827, 285] on td at bounding box center [971, 297] width 336 height 25
click at [827, 293] on label"] at bounding box center [822, 297] width 17 height 18
click at [812, 288] on input "checkbox" at bounding box center [812, 287] width 1 height 1
checkbox input "false"
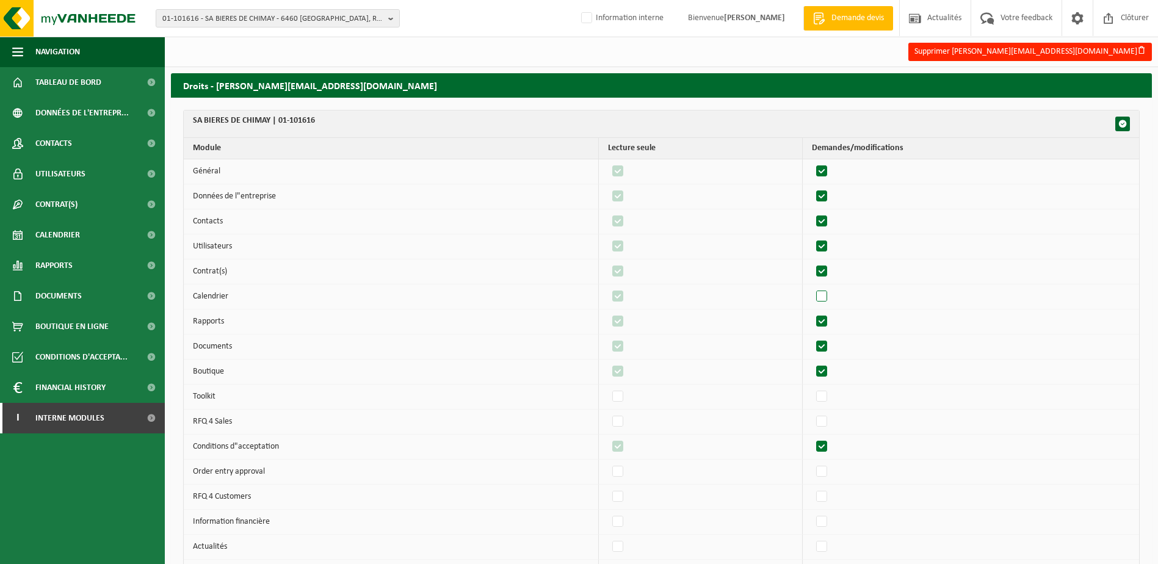
checkbox input "false"
click at [827, 293] on label"] at bounding box center [822, 297] width 17 height 18
click at [812, 288] on input "checkbox" at bounding box center [812, 287] width 1 height 1
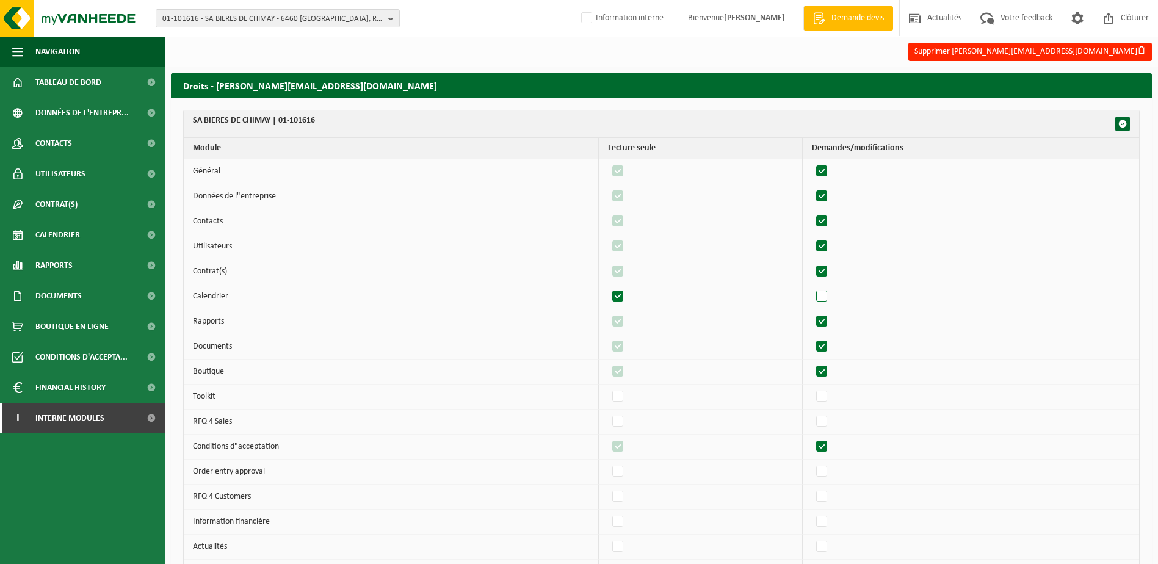
checkbox input "true"
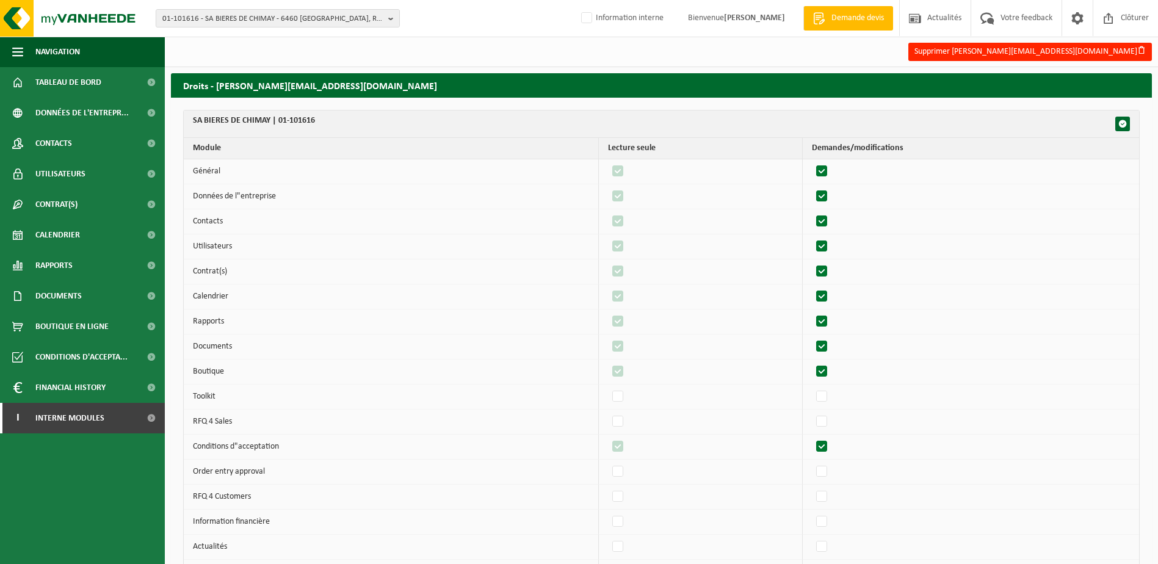
click at [829, 324] on label"] at bounding box center [822, 322] width 17 height 18
click at [812, 313] on input "checkbox" at bounding box center [812, 312] width 1 height 1
checkbox input "false"
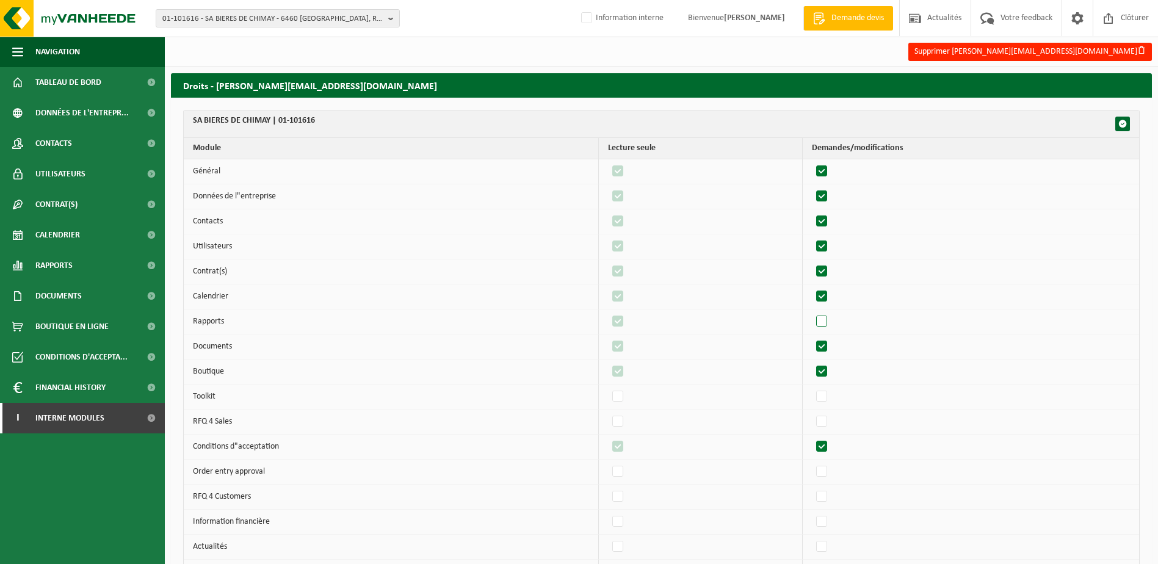
checkbox input "false"
click at [829, 324] on label"] at bounding box center [822, 322] width 17 height 18
click at [812, 313] on input "checkbox" at bounding box center [812, 312] width 1 height 1
checkbox input "true"
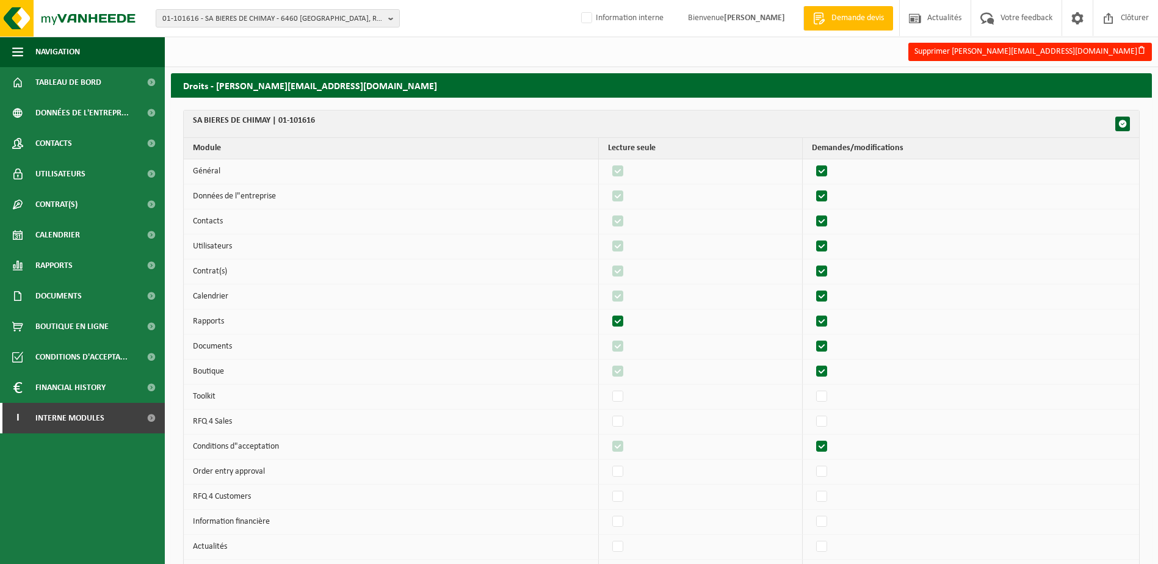
checkbox input "true"
click at [829, 344] on label"] at bounding box center [822, 347] width 17 height 18
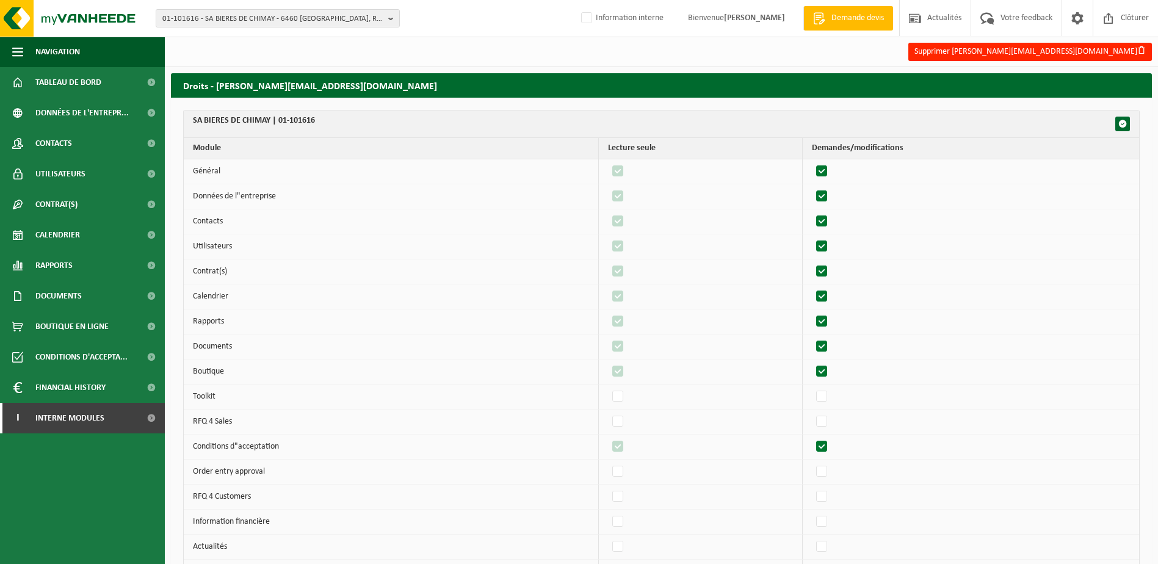
click at [812, 338] on input "checkbox" at bounding box center [812, 337] width 1 height 1
checkbox input "false"
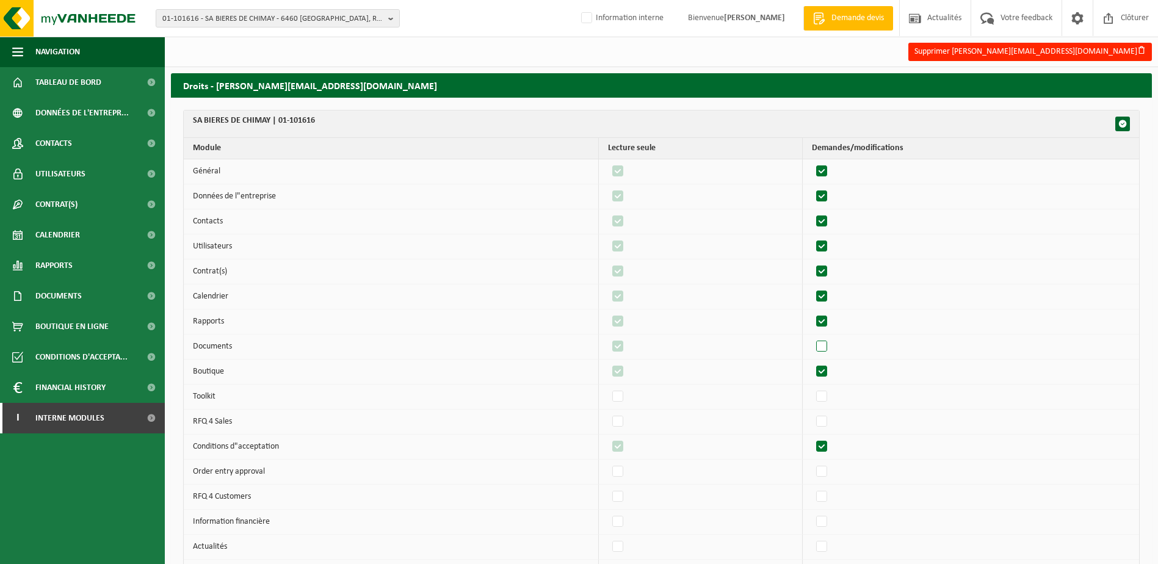
checkbox input "false"
click at [829, 344] on label"] at bounding box center [822, 347] width 17 height 18
click at [812, 338] on input "checkbox" at bounding box center [812, 337] width 1 height 1
checkbox input "true"
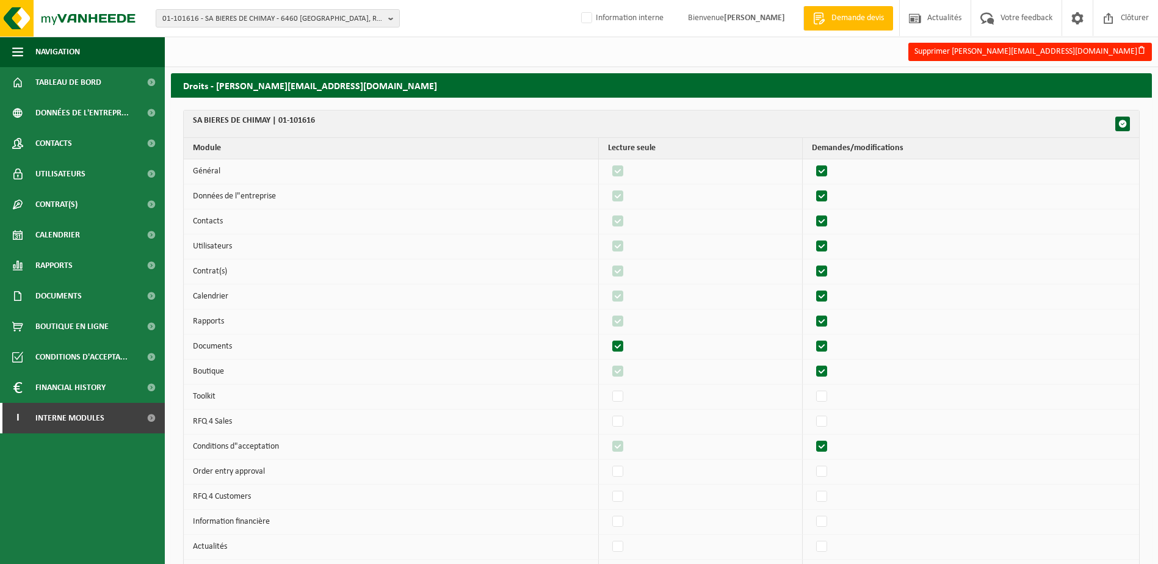
checkbox input "true"
click at [827, 372] on label"] at bounding box center [822, 372] width 17 height 18
click at [812, 363] on input "checkbox" at bounding box center [812, 362] width 1 height 1
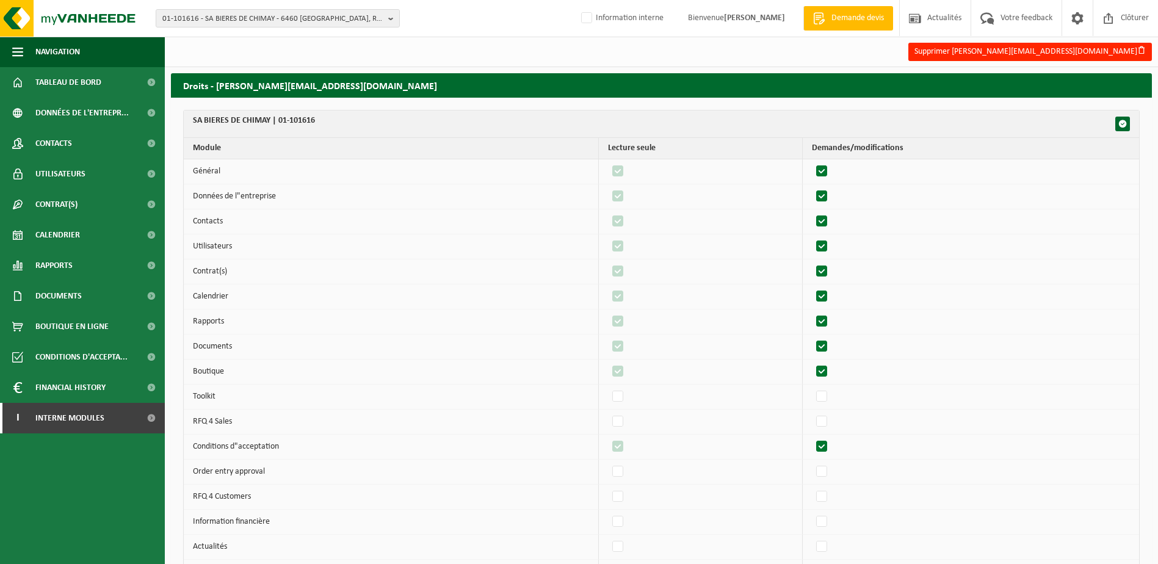
checkbox input "false"
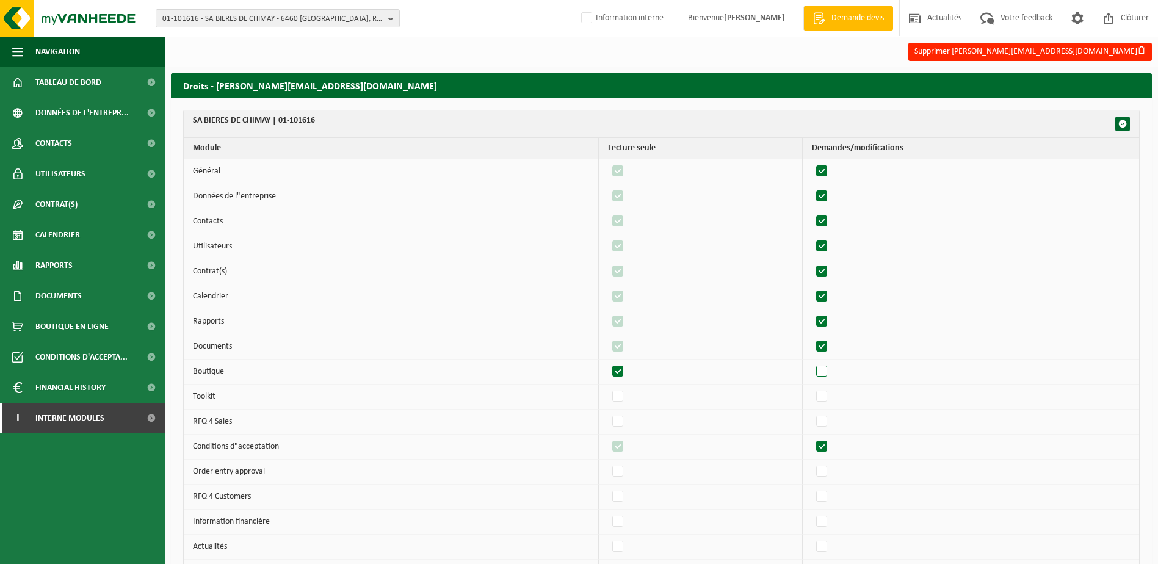
click at [827, 372] on label"] at bounding box center [822, 372] width 17 height 18
click at [812, 363] on input "checkbox" at bounding box center [812, 362] width 1 height 1
checkbox input "true"
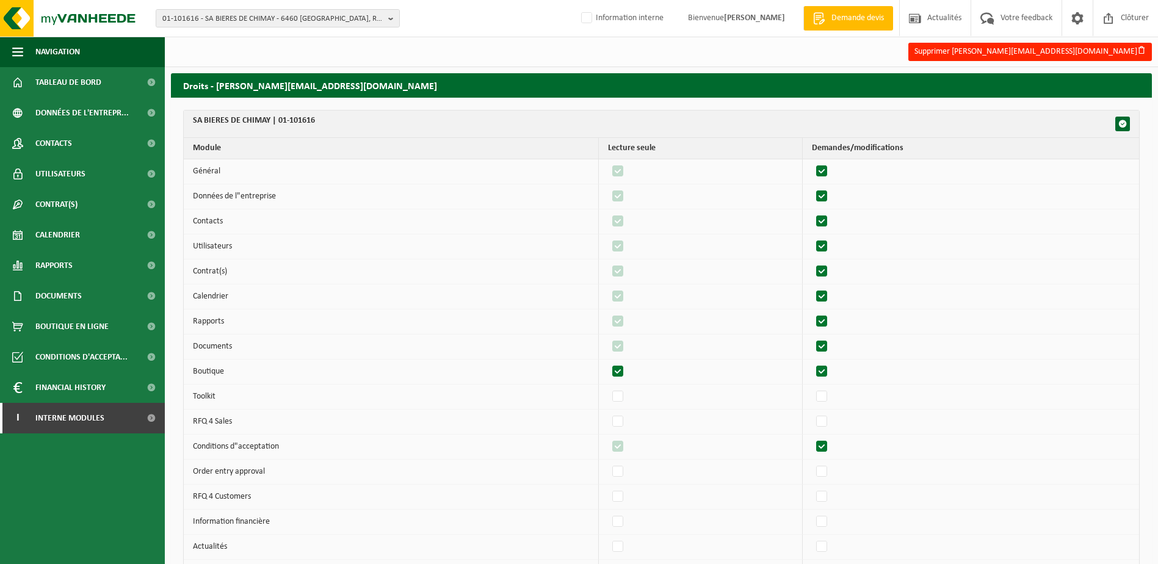
checkbox input "true"
click at [827, 440] on label"] at bounding box center [822, 447] width 17 height 18
click at [812, 438] on input "checkbox" at bounding box center [812, 437] width 1 height 1
checkbox input "false"
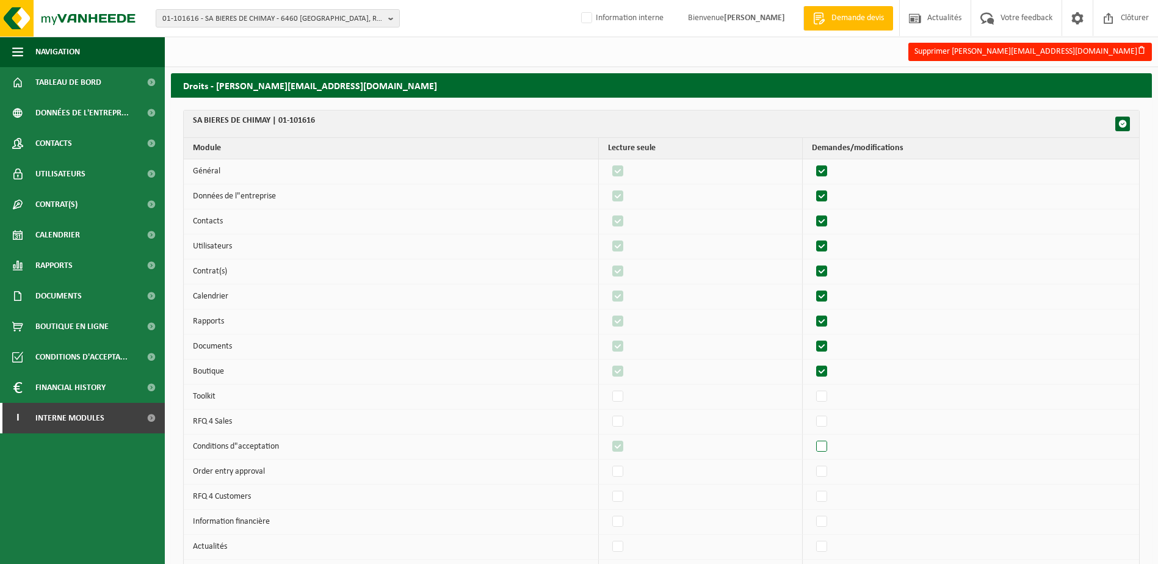
checkbox input "false"
click at [827, 443] on label"] at bounding box center [822, 447] width 17 height 18
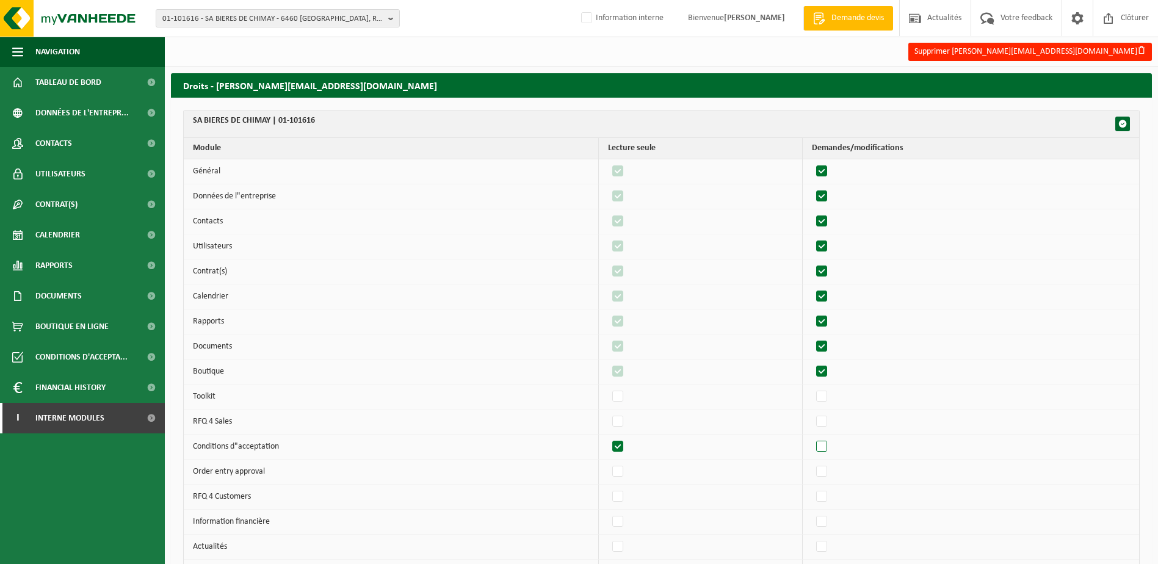
click at [812, 438] on input "checkbox" at bounding box center [812, 437] width 1 height 1
checkbox input "true"
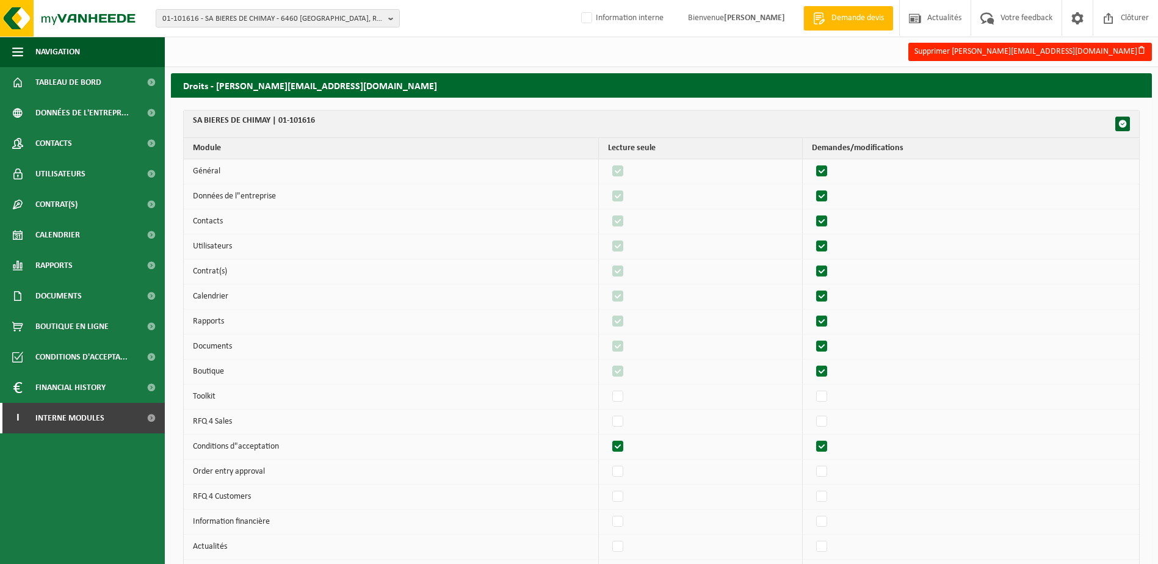
checkbox input "true"
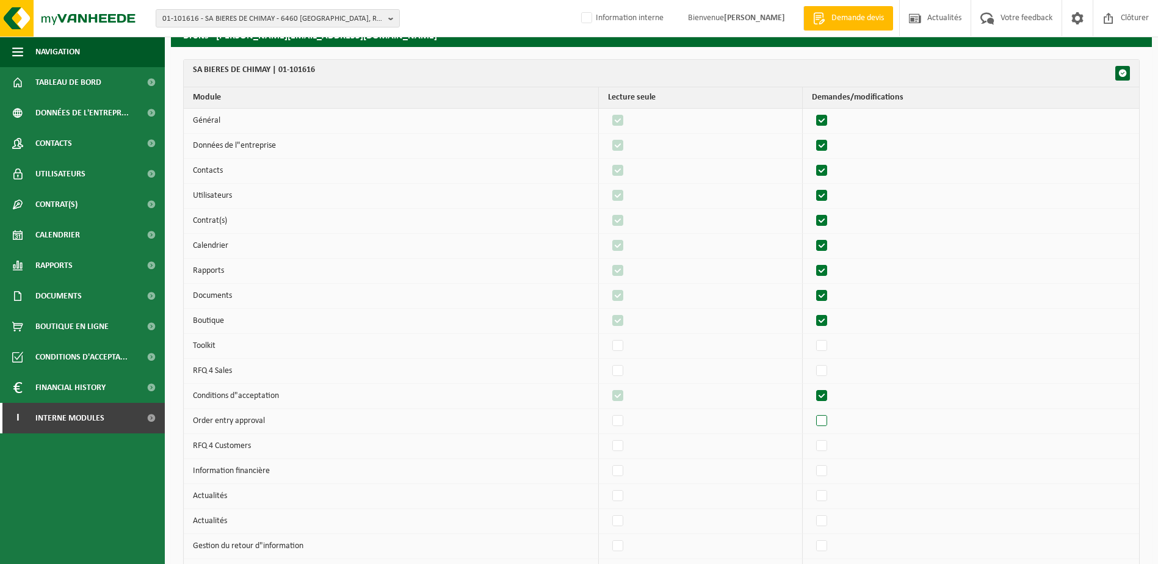
scroll to position [183, 0]
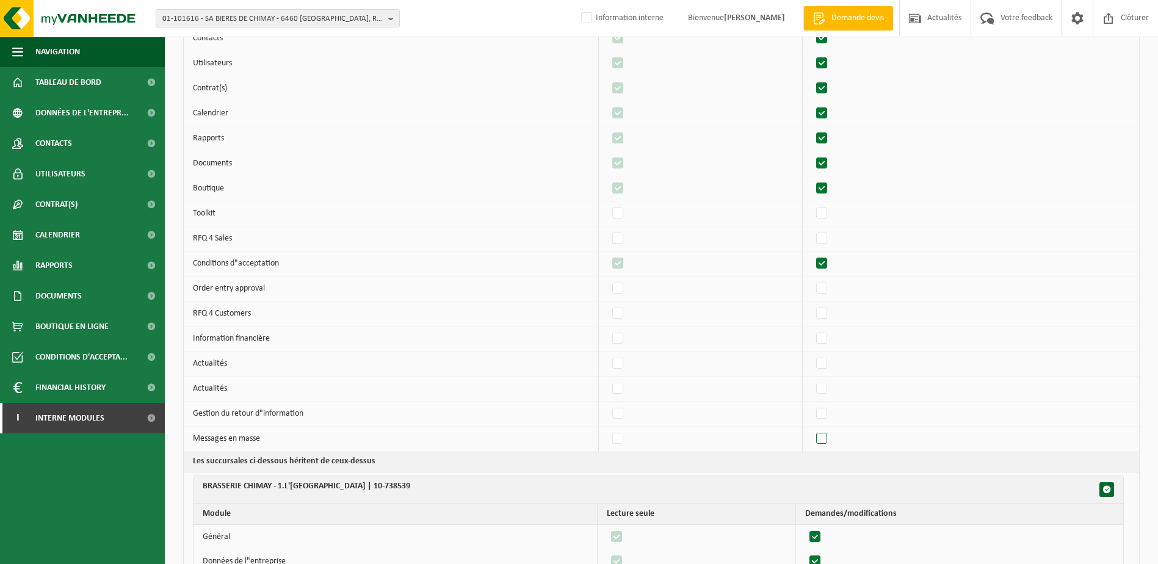
click at [825, 438] on label"] at bounding box center [822, 439] width 17 height 18
click at [812, 430] on input "checkbox" at bounding box center [812, 429] width 1 height 1
checkbox input "true"
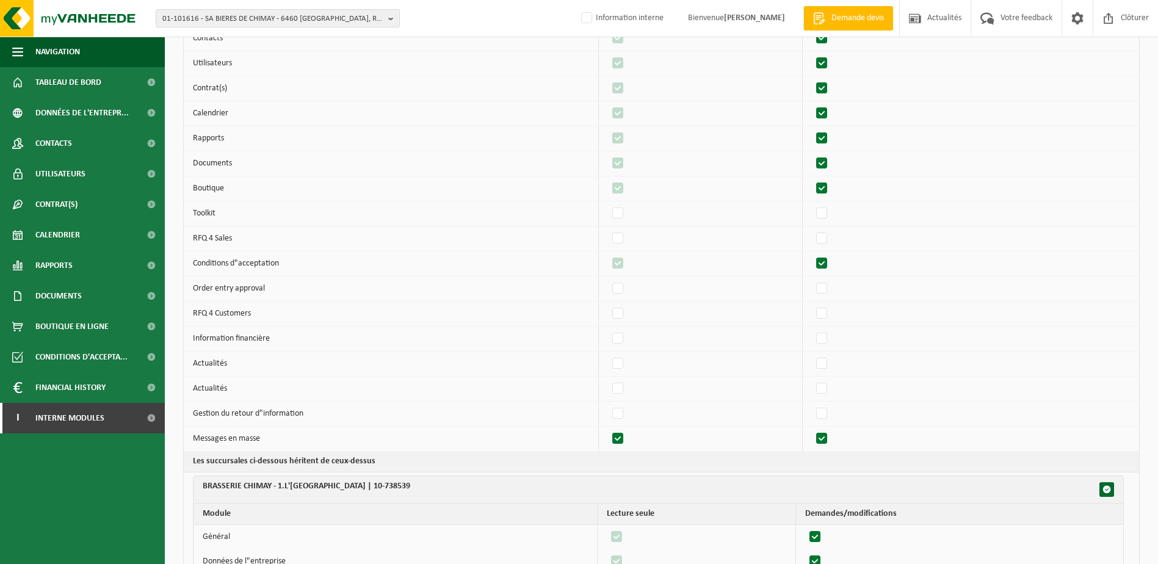
checkbox input "true"
click at [829, 416] on label"] at bounding box center [822, 414] width 17 height 18
click at [812, 405] on input "checkbox" at bounding box center [812, 404] width 1 height 1
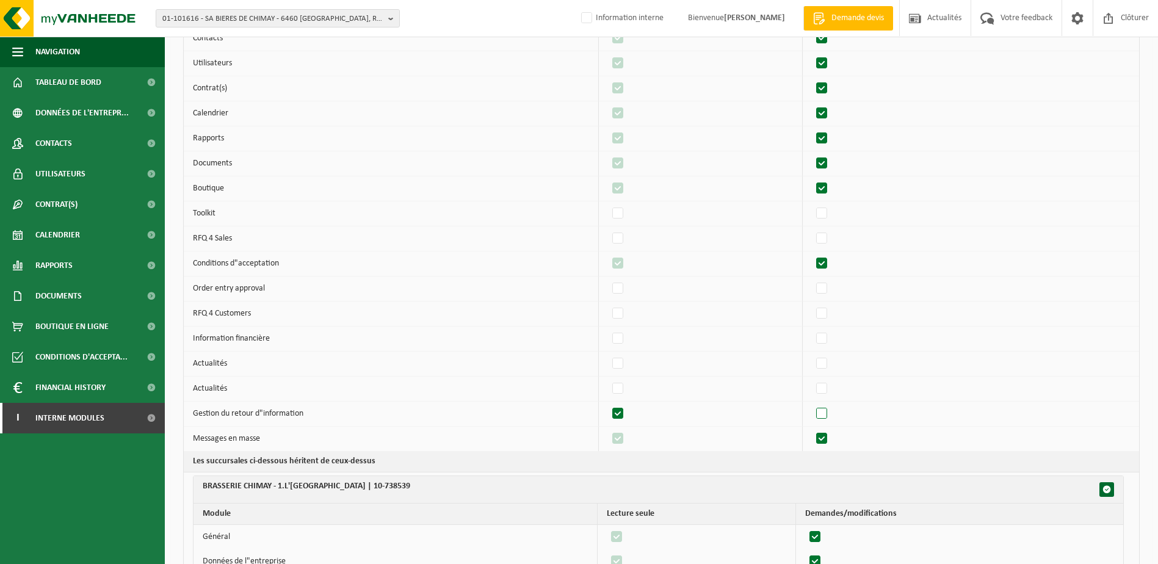
checkbox input "true"
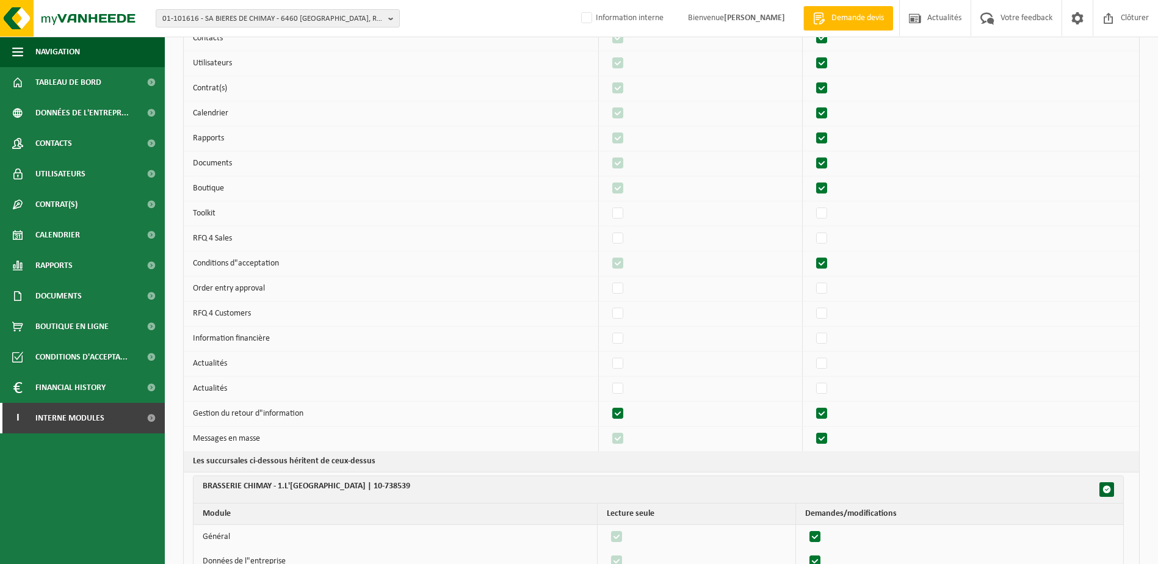
checkbox input "true"
click at [827, 334] on label"] at bounding box center [822, 339] width 17 height 18
click at [812, 330] on input "checkbox" at bounding box center [812, 329] width 1 height 1
checkbox input "true"
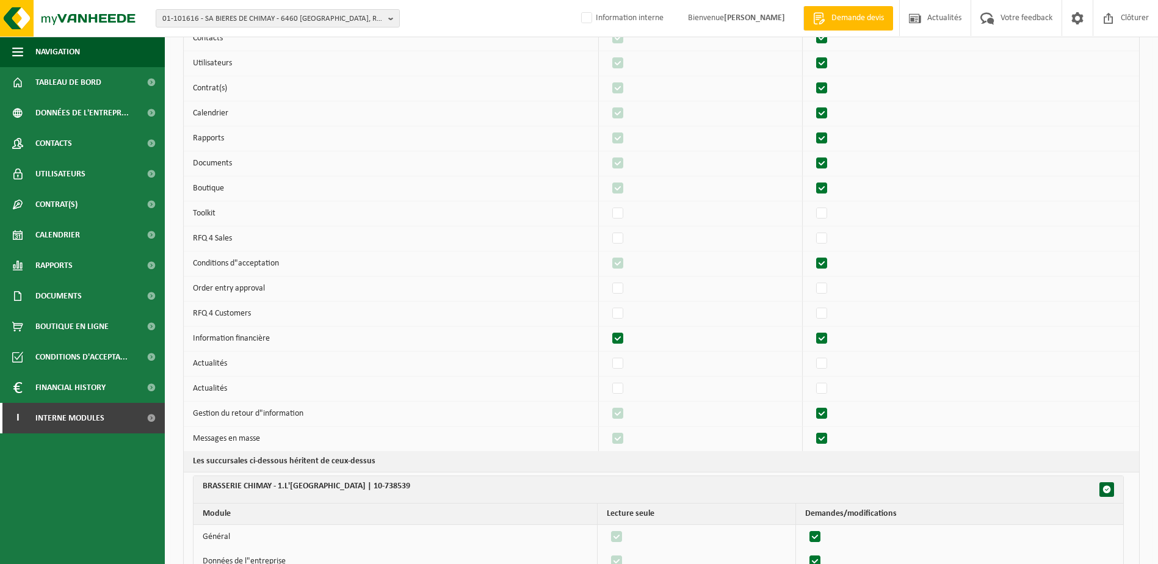
checkbox input "true"
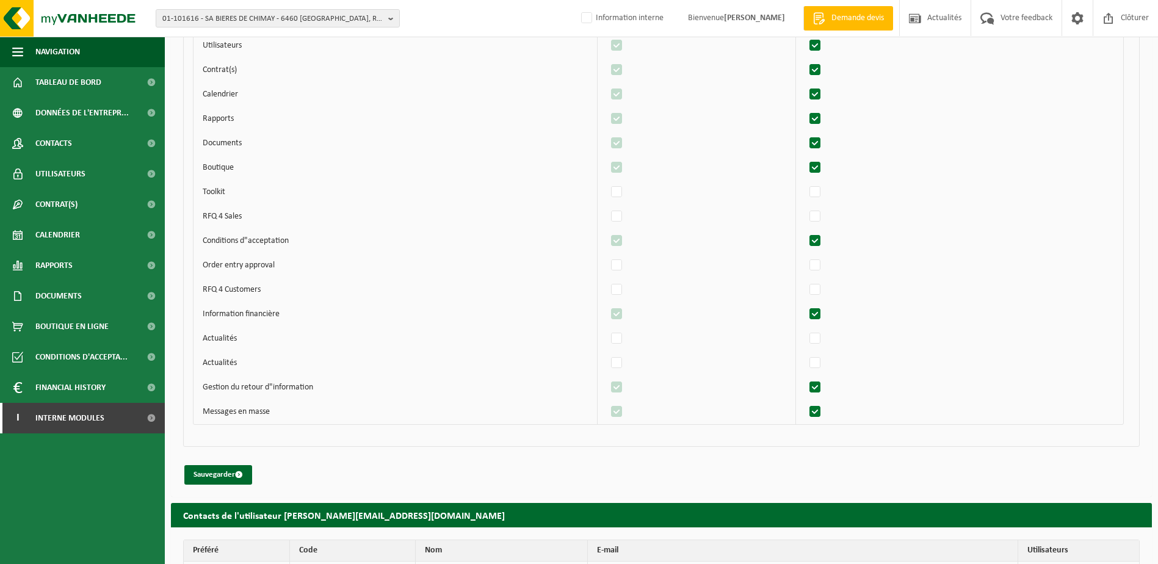
scroll to position [1331, 0]
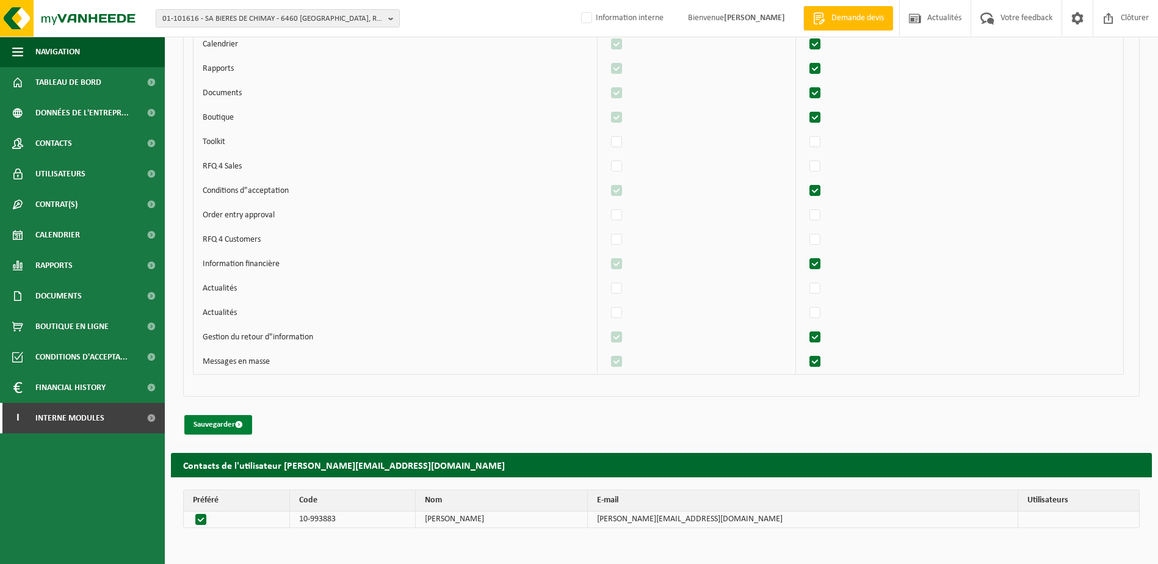
click at [217, 424] on button "Sauvegarder" at bounding box center [218, 425] width 68 height 20
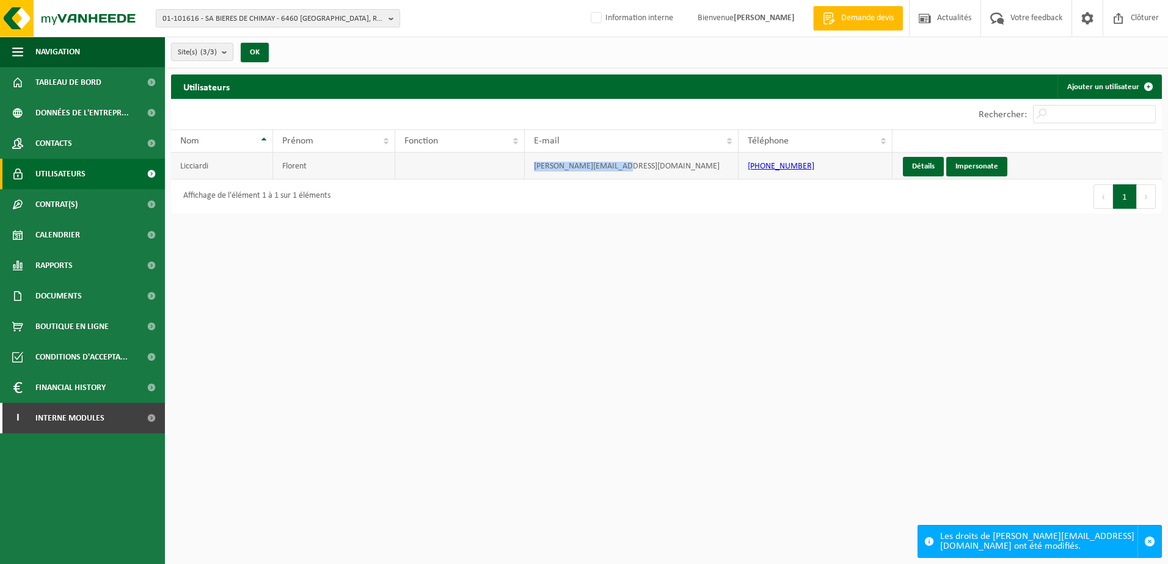
drag, startPoint x: 638, startPoint y: 165, endPoint x: 526, endPoint y: 171, distance: 111.9
click at [526, 171] on td "[PERSON_NAME][EMAIL_ADDRESS][DOMAIN_NAME]" at bounding box center [632, 166] width 214 height 27
copy td "[PERSON_NAME][EMAIL_ADDRESS][DOMAIN_NAME]"
click at [183, 17] on span "01-101616 - SA BIERES DE CHIMAY - 6460 [GEOGRAPHIC_DATA], ROUTE CHARLEMAGNE 8" at bounding box center [272, 19] width 221 height 18
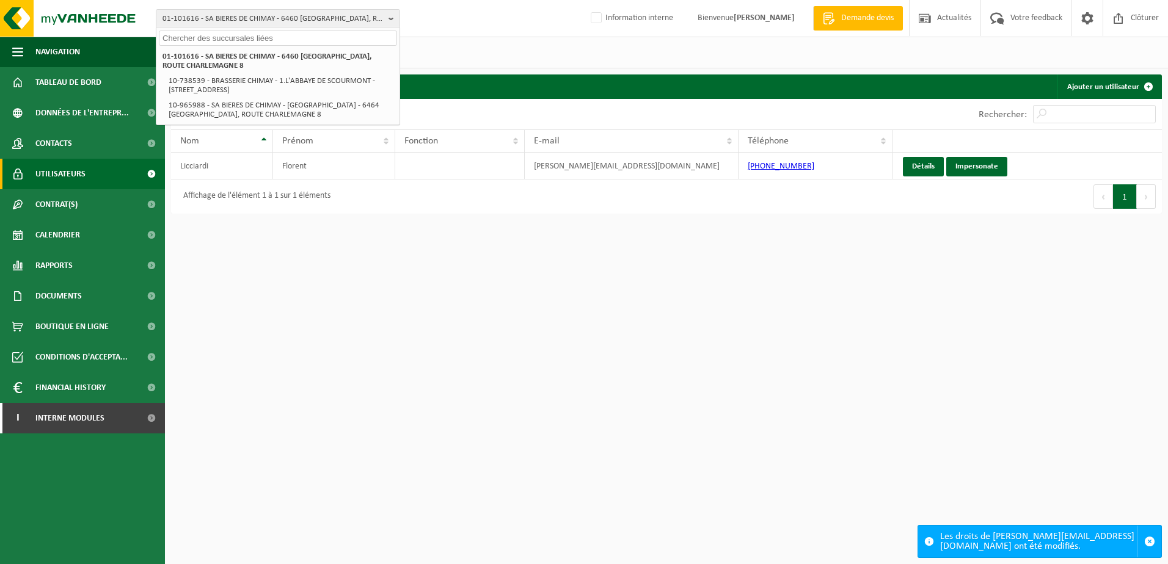
click at [193, 49] on div "01-101616 - SA BIERES DE CHIMAY - 6460 [GEOGRAPHIC_DATA], ROUTE CHARLEMAGNE 8 1…" at bounding box center [277, 85] width 243 height 78
click at [194, 42] on input "text" at bounding box center [278, 38] width 238 height 15
click at [346, 293] on html "01-101616 - SA BIERES DE CHIMAY - 6460 [GEOGRAPHIC_DATA], ROUTE CHARLEMAGNE 8 0…" at bounding box center [584, 282] width 1168 height 564
click at [189, 40] on input "text" at bounding box center [278, 38] width 238 height 15
click at [193, 38] on input "text" at bounding box center [278, 38] width 238 height 15
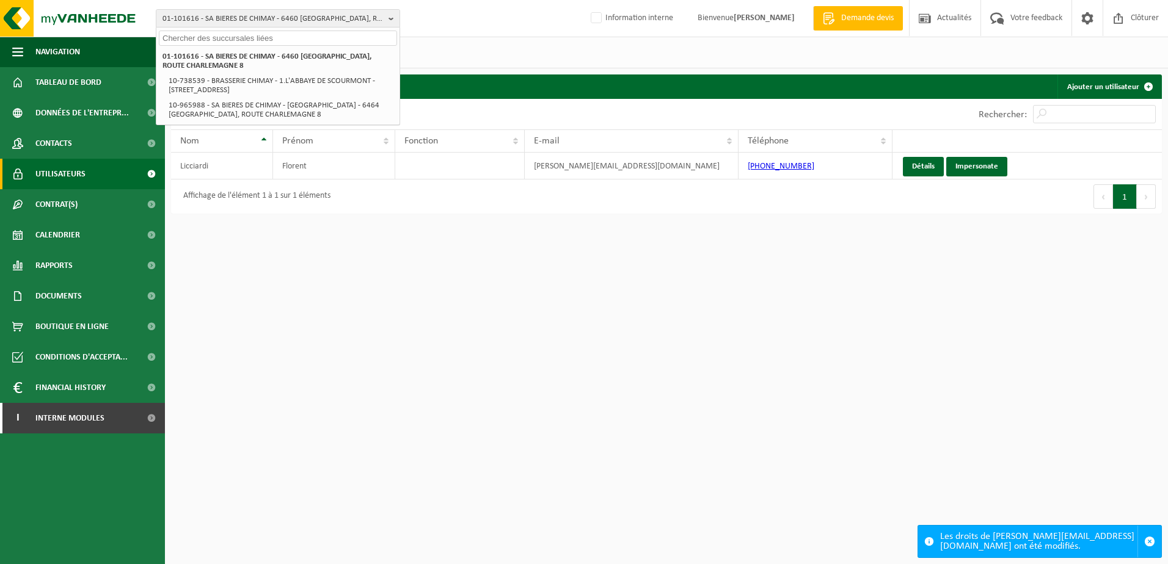
click at [225, 35] on input "text" at bounding box center [278, 38] width 238 height 15
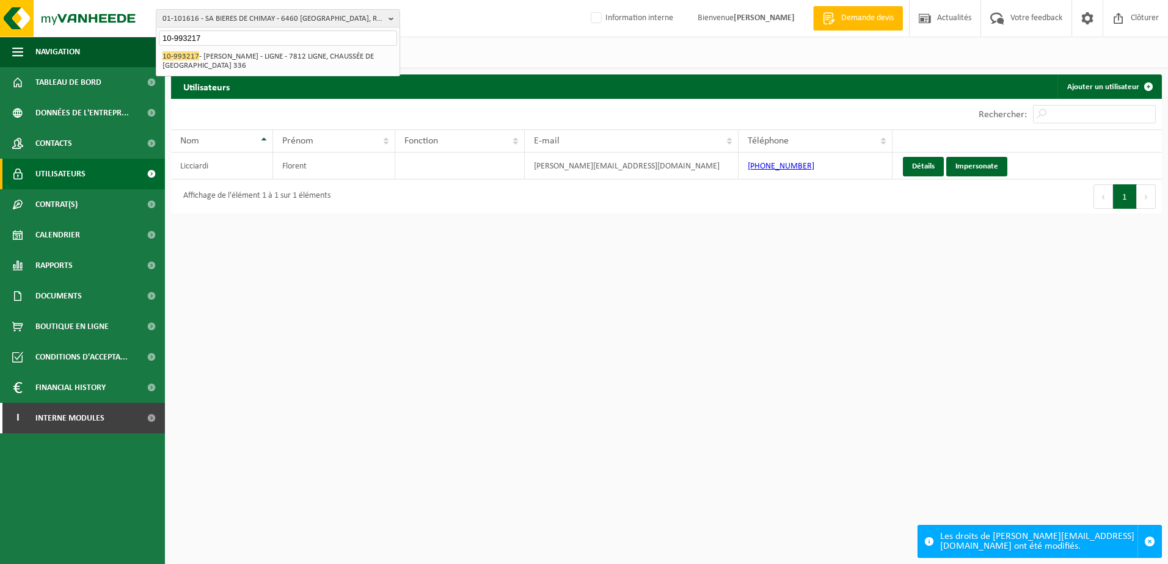
type input "10-993217"
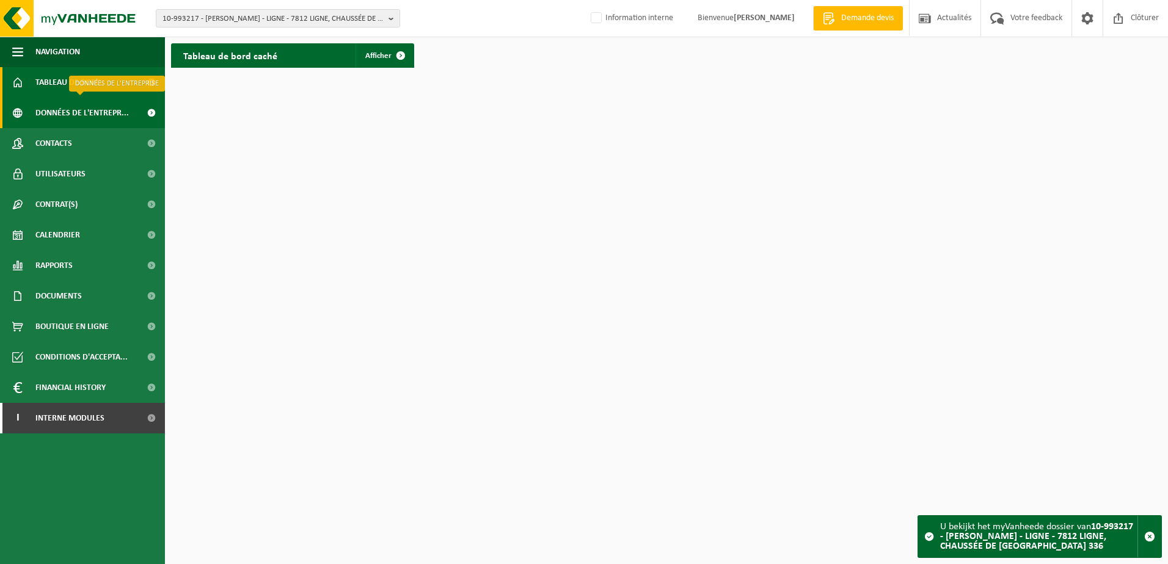
click at [93, 110] on span "Données de l'entrepr..." at bounding box center [81, 113] width 93 height 31
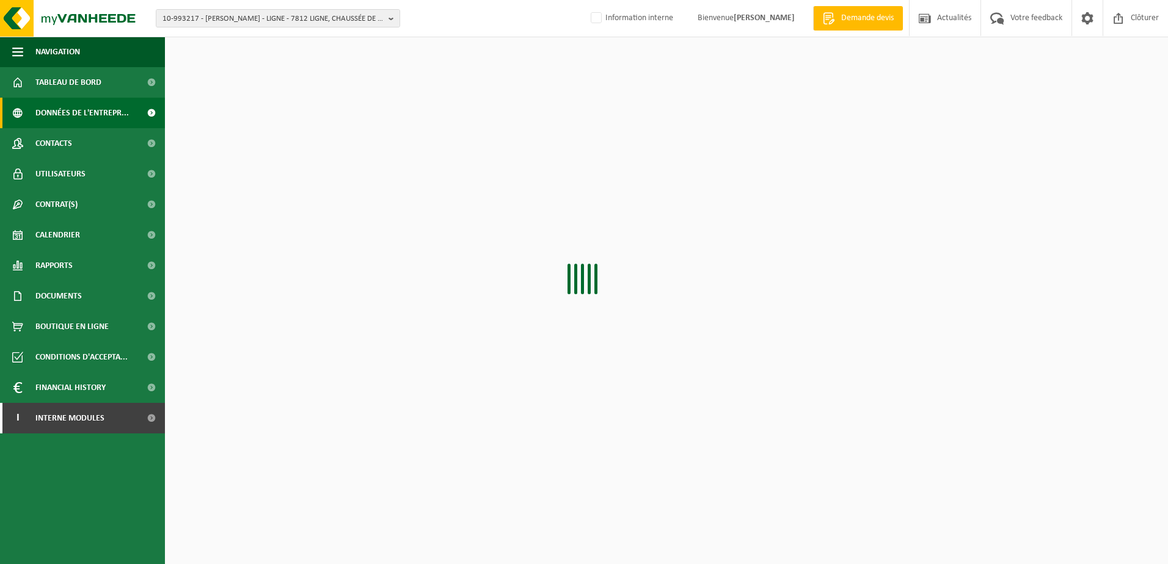
click at [75, 145] on link "Contacts" at bounding box center [82, 143] width 165 height 31
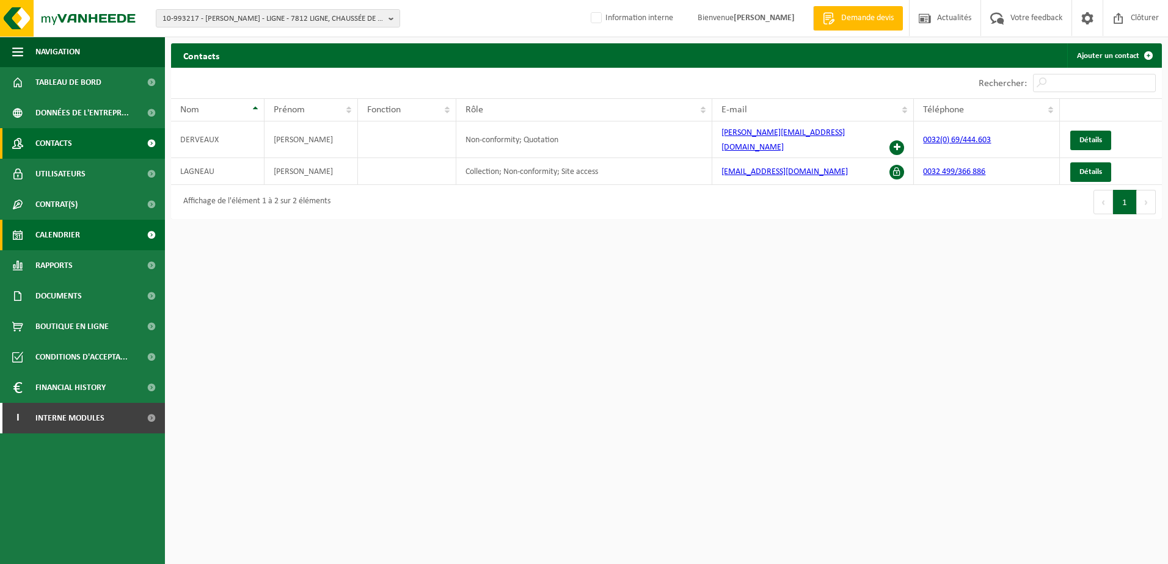
click at [71, 236] on span "Calendrier" at bounding box center [57, 235] width 45 height 31
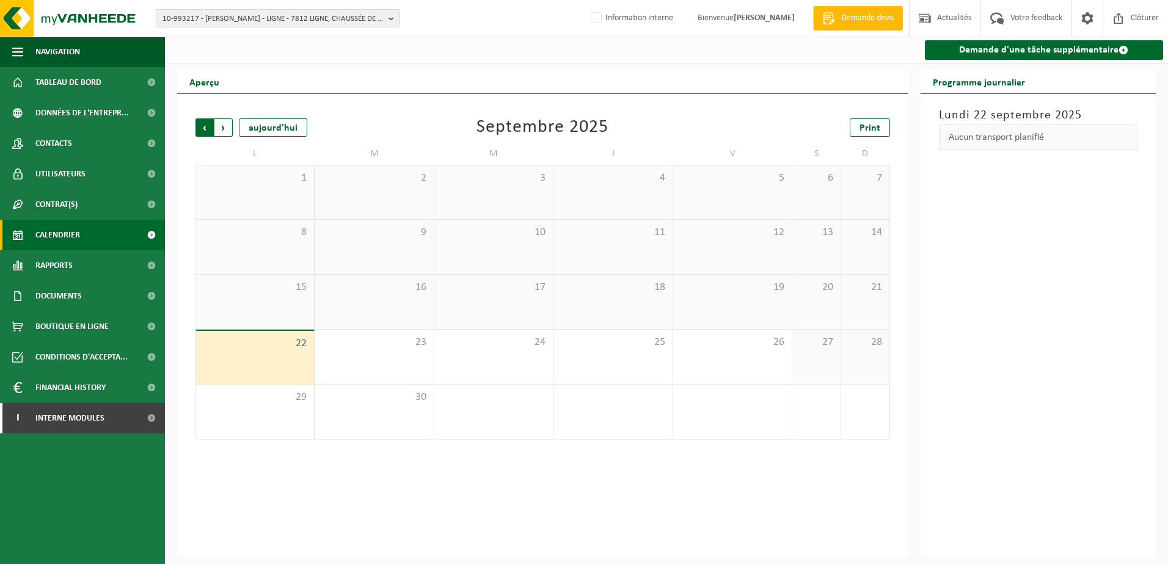
click at [221, 125] on span "Suivant" at bounding box center [223, 127] width 18 height 18
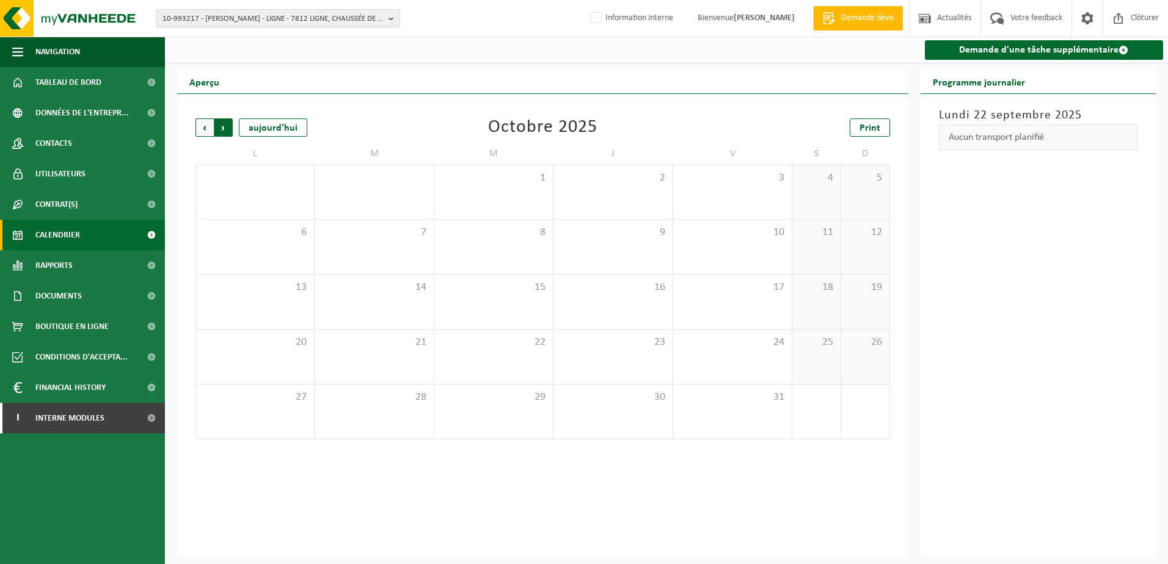
click at [200, 132] on span "Précédent" at bounding box center [204, 127] width 18 height 18
